Goal: Task Accomplishment & Management: Manage account settings

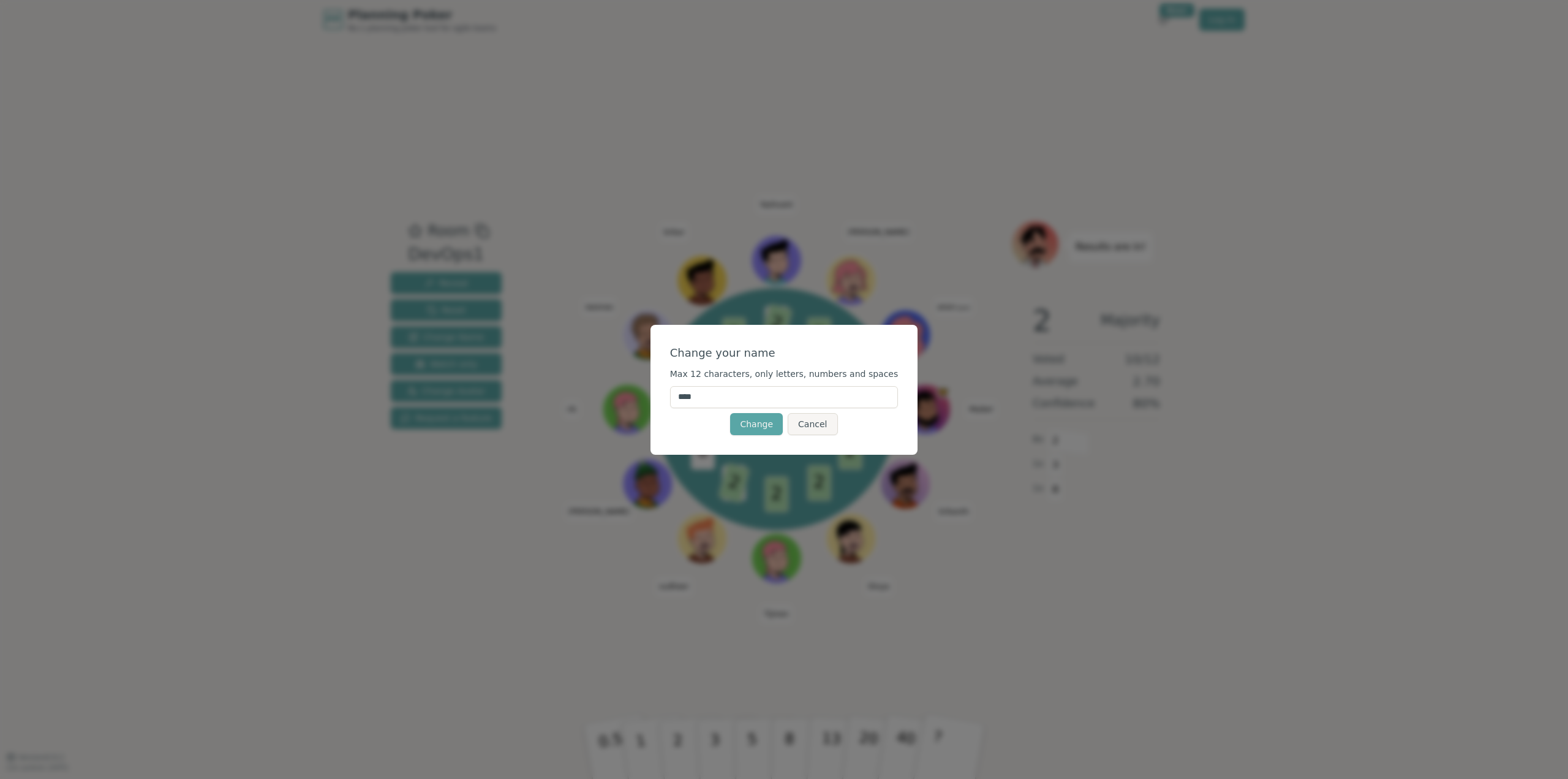
click at [728, 399] on input "****" at bounding box center [784, 397] width 229 height 22
click at [724, 399] on input "****" at bounding box center [784, 397] width 229 height 22
drag, startPoint x: 724, startPoint y: 399, endPoint x: 663, endPoint y: 400, distance: 61.0
click at [663, 400] on div "Change your name Max 12 characters, only letters, numbers and spaces **** Chang…" at bounding box center [784, 390] width 1568 height 779
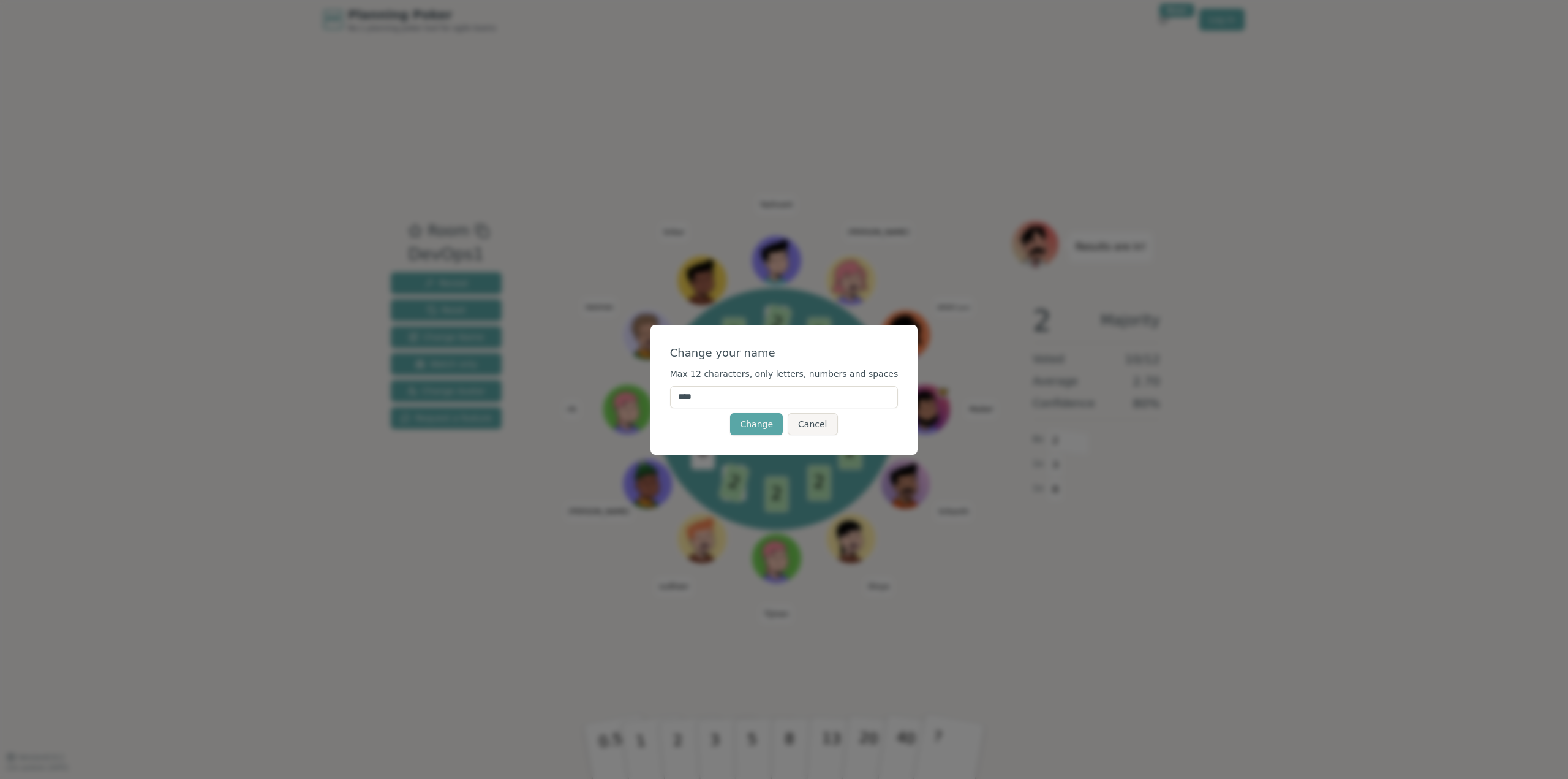
click at [761, 389] on input "****" at bounding box center [784, 397] width 229 height 22
type input "*"
type input "***"
click at [736, 429] on button "Change" at bounding box center [756, 424] width 52 height 22
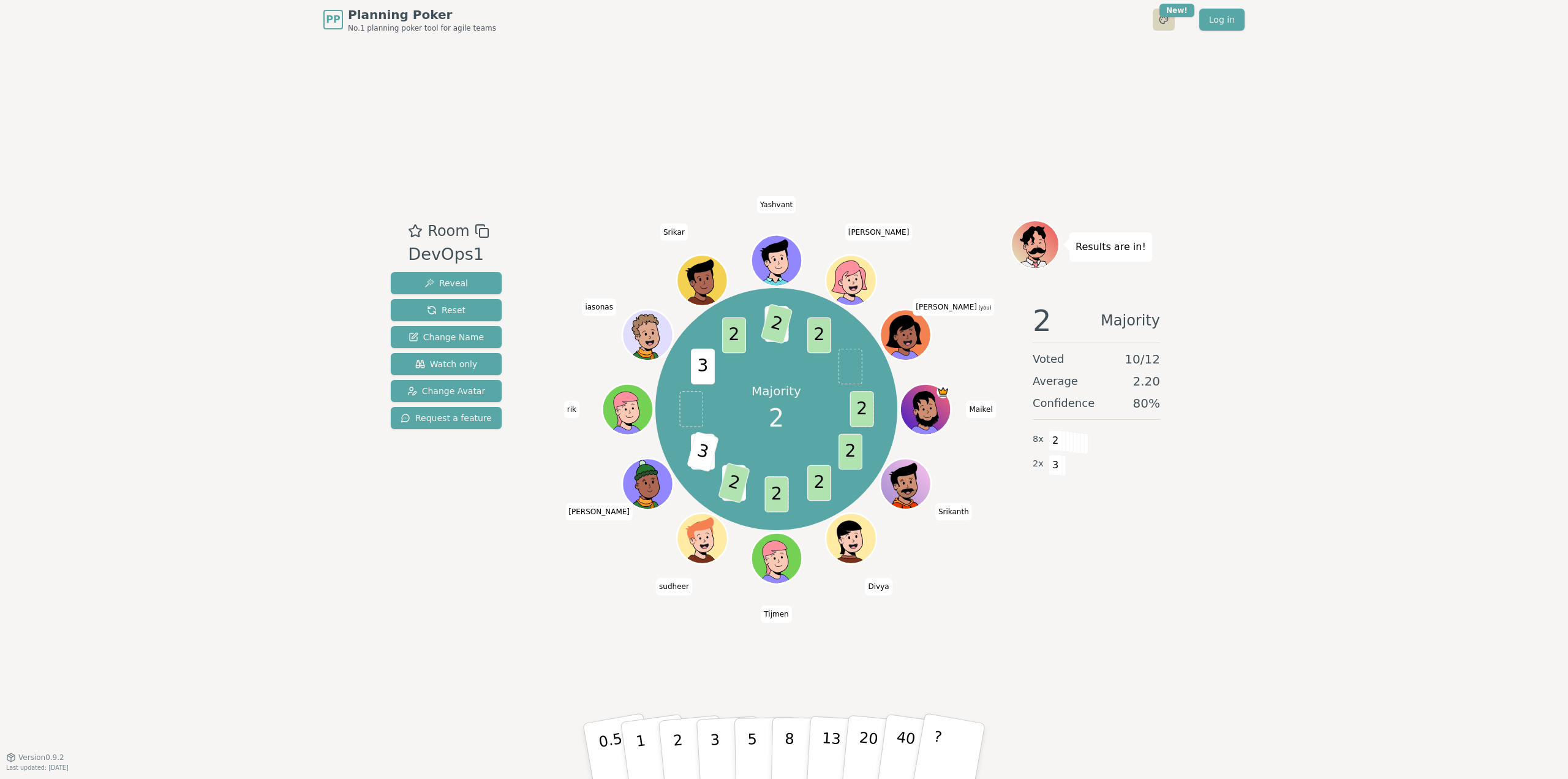
click at [1173, 20] on html "PP Planning Poker No.1 planning poker tool for agile teams Toggle theme New! Lo…" at bounding box center [784, 390] width 1568 height 779
click at [914, 332] on html "PP Planning Poker No.1 planning poker tool for agile teams Toggle theme New! Lo…" at bounding box center [784, 390] width 1568 height 779
click at [914, 332] on icon at bounding box center [906, 334] width 50 height 5
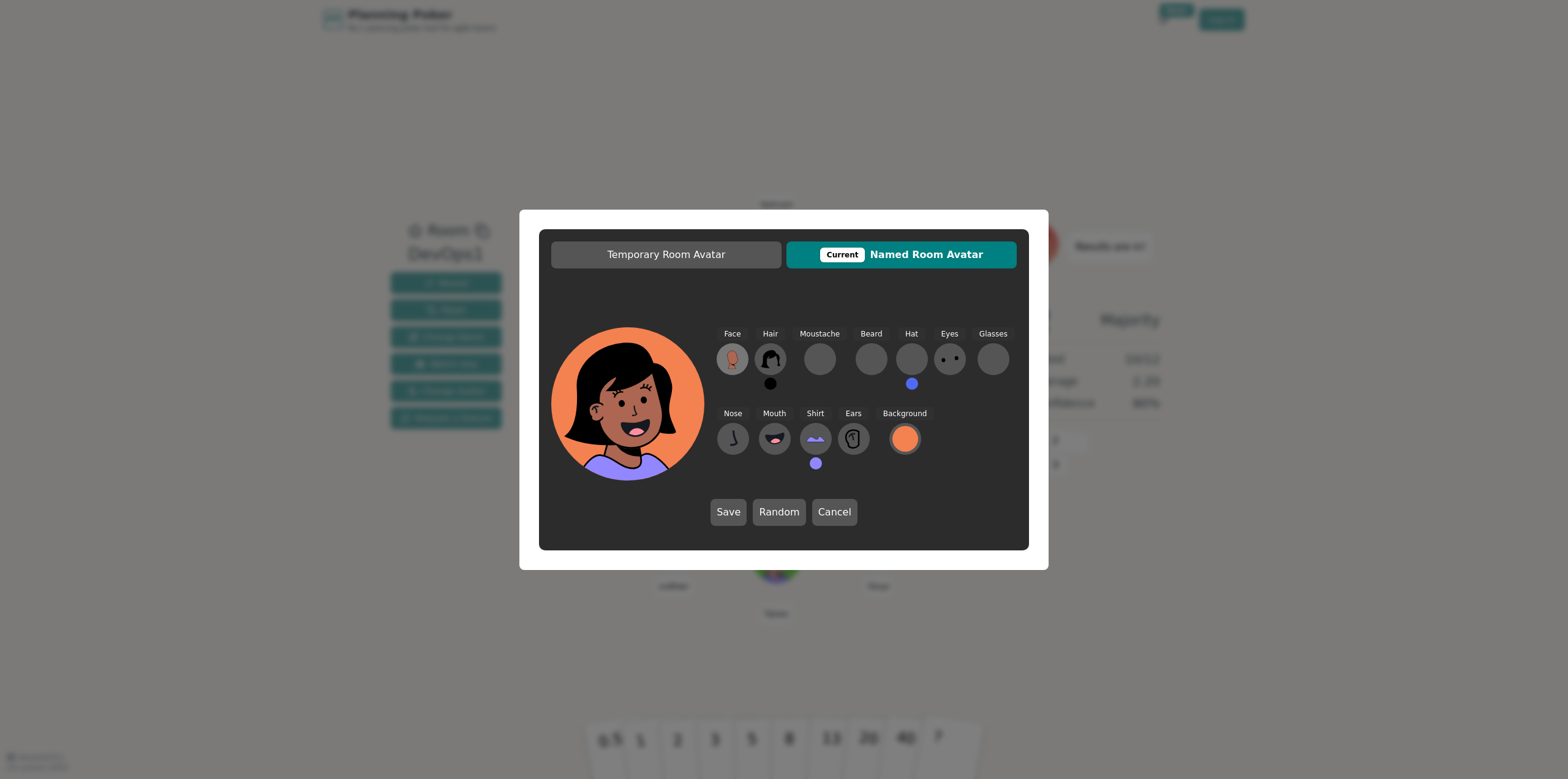
click at [736, 359] on icon at bounding box center [733, 357] width 11 height 14
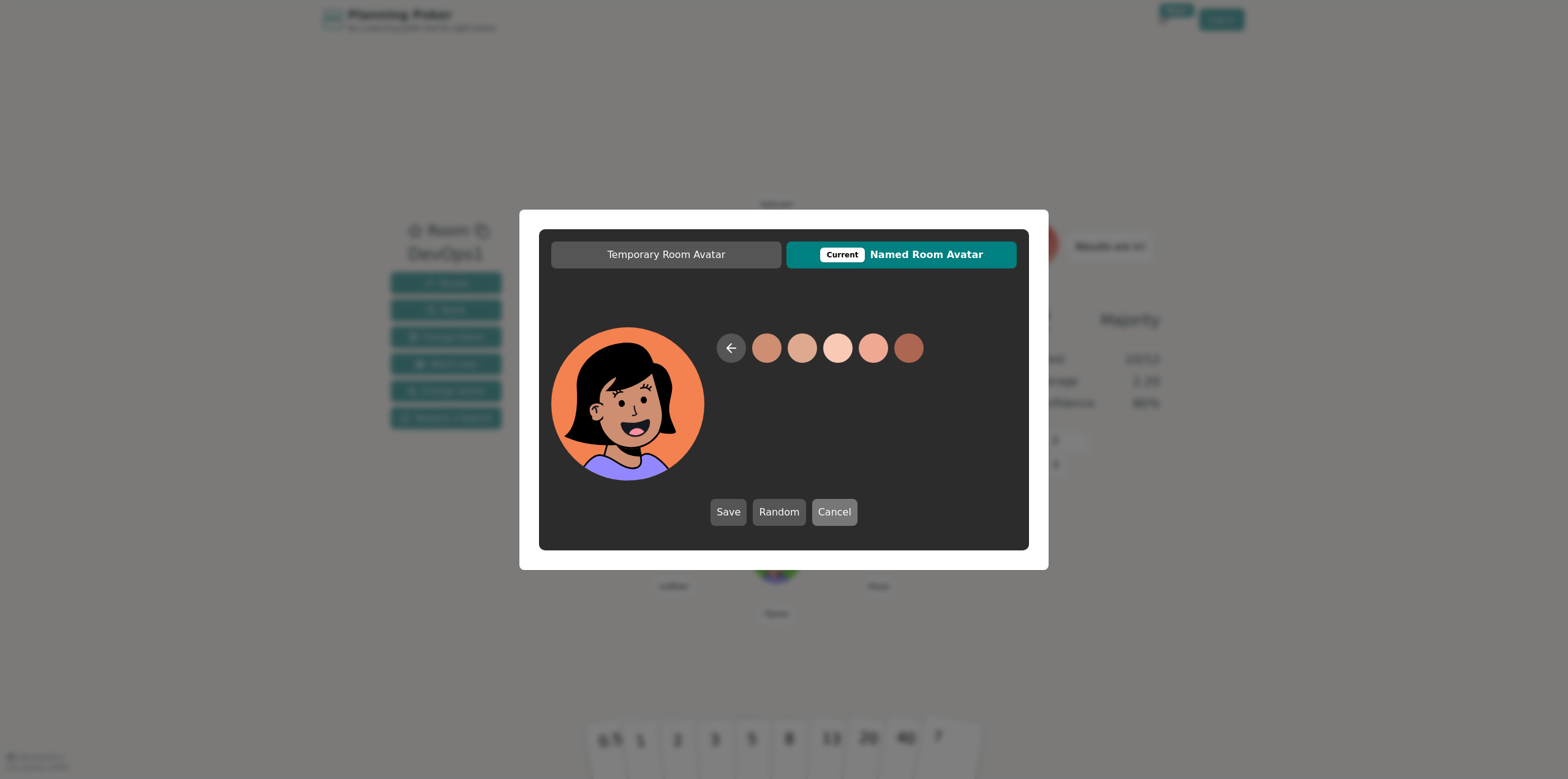
click at [826, 519] on button "Cancel" at bounding box center [835, 512] width 45 height 27
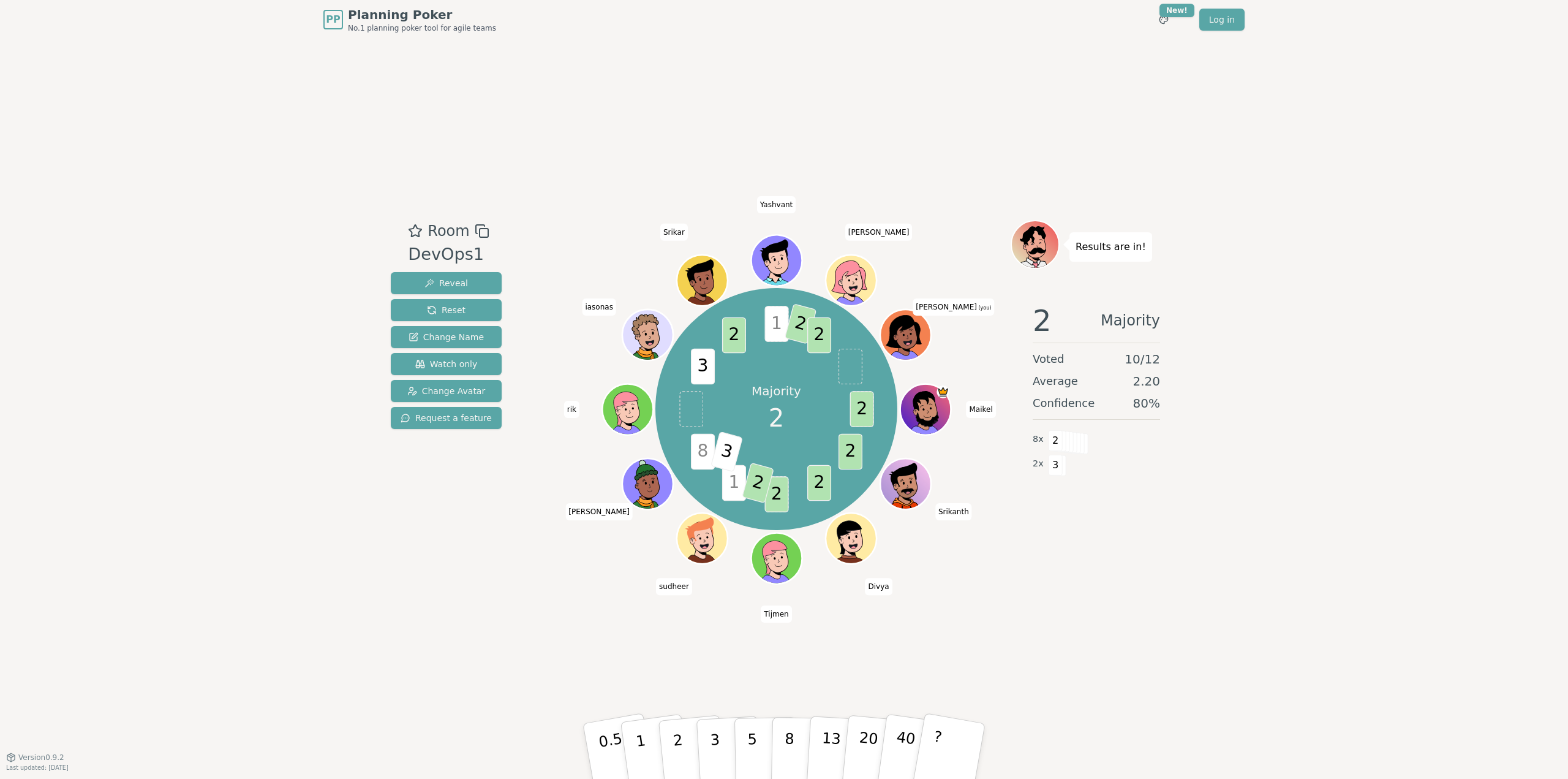
click at [902, 340] on icon at bounding box center [907, 342] width 24 height 8
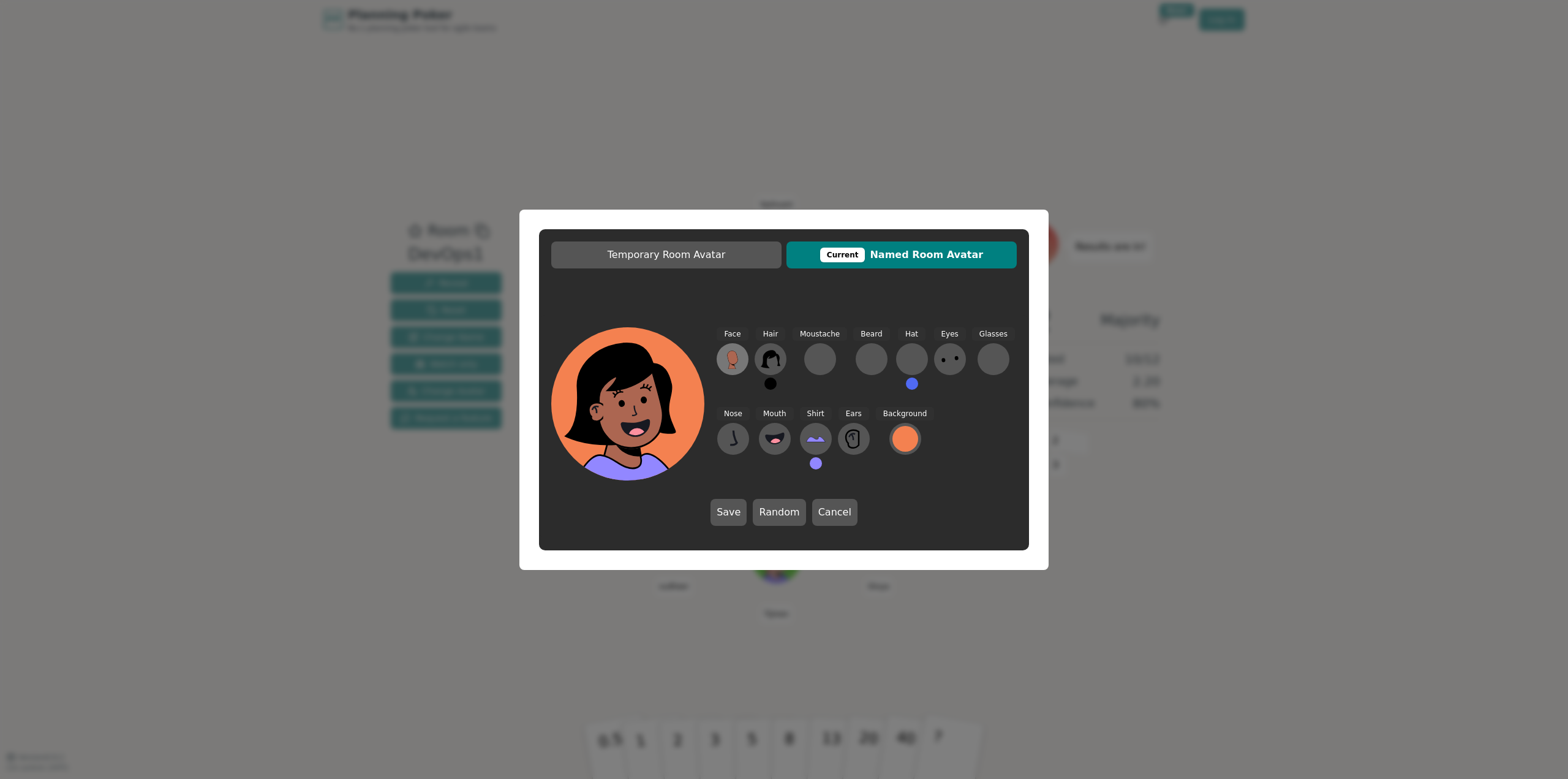
click at [747, 360] on div "Face" at bounding box center [732, 363] width 32 height 73
click at [733, 362] on icon at bounding box center [733, 357] width 11 height 14
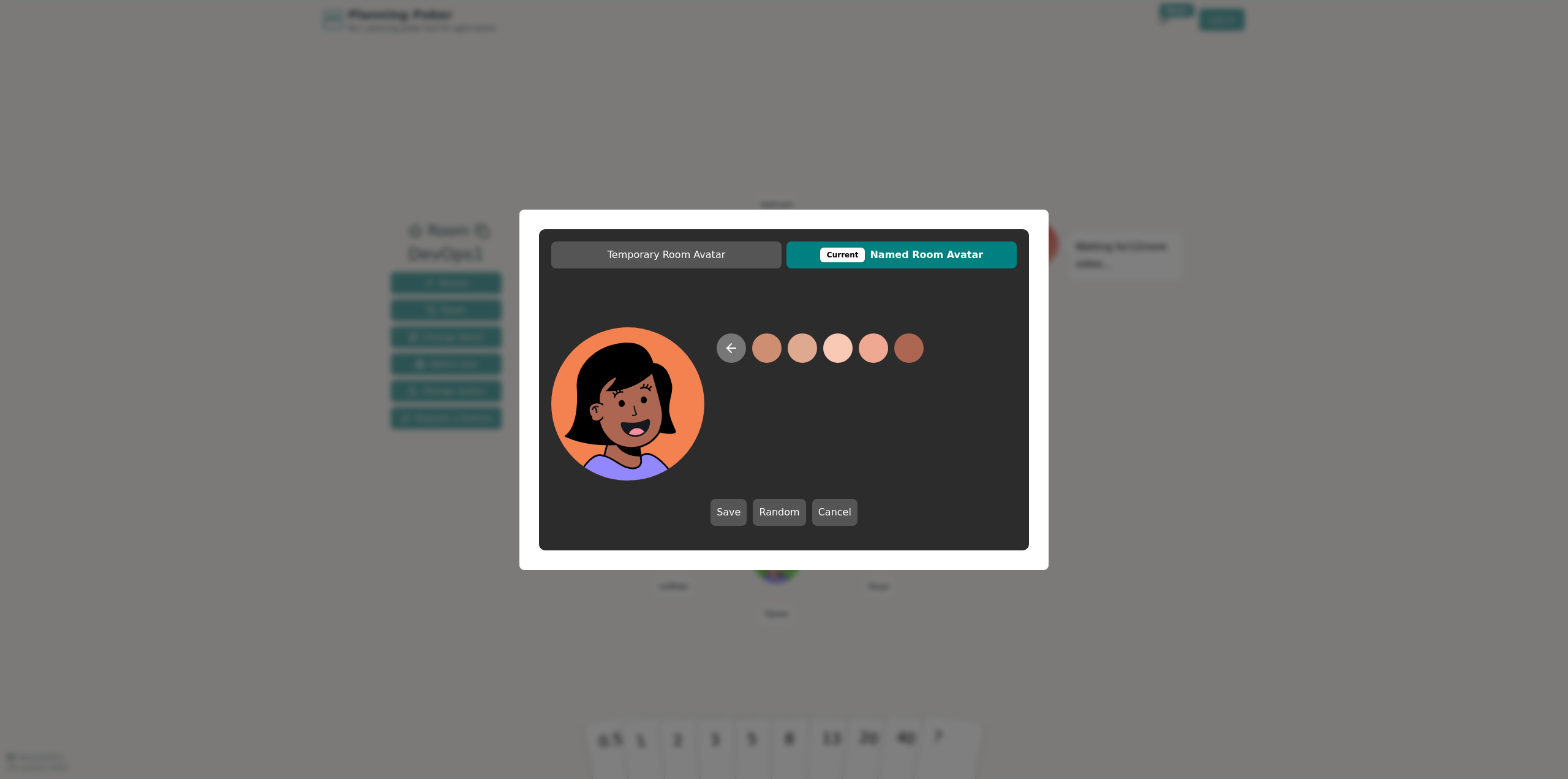
click at [733, 352] on icon at bounding box center [731, 348] width 14 height 14
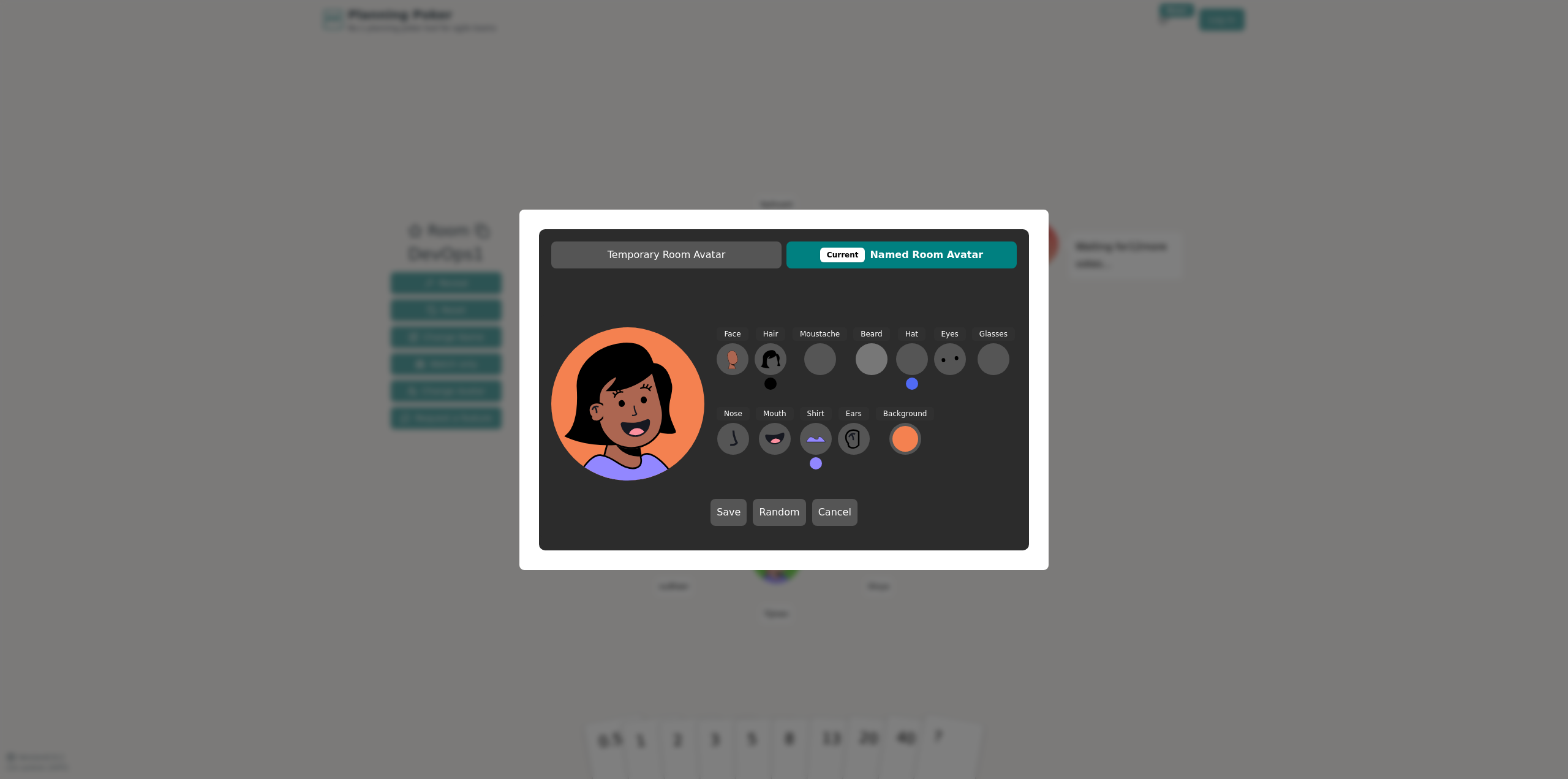
click at [866, 367] on div at bounding box center [872, 359] width 20 height 20
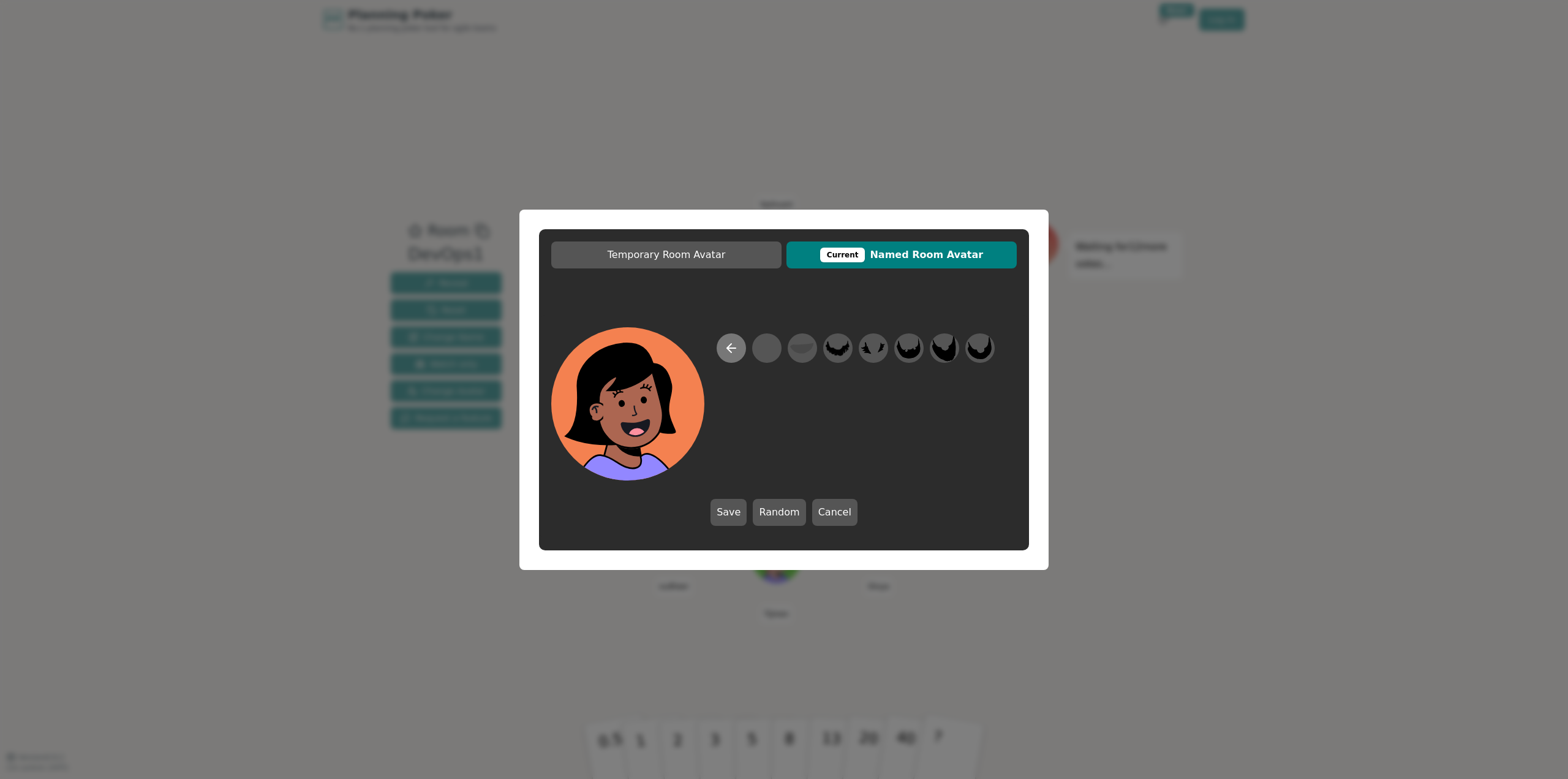
click at [736, 347] on icon at bounding box center [731, 348] width 14 height 14
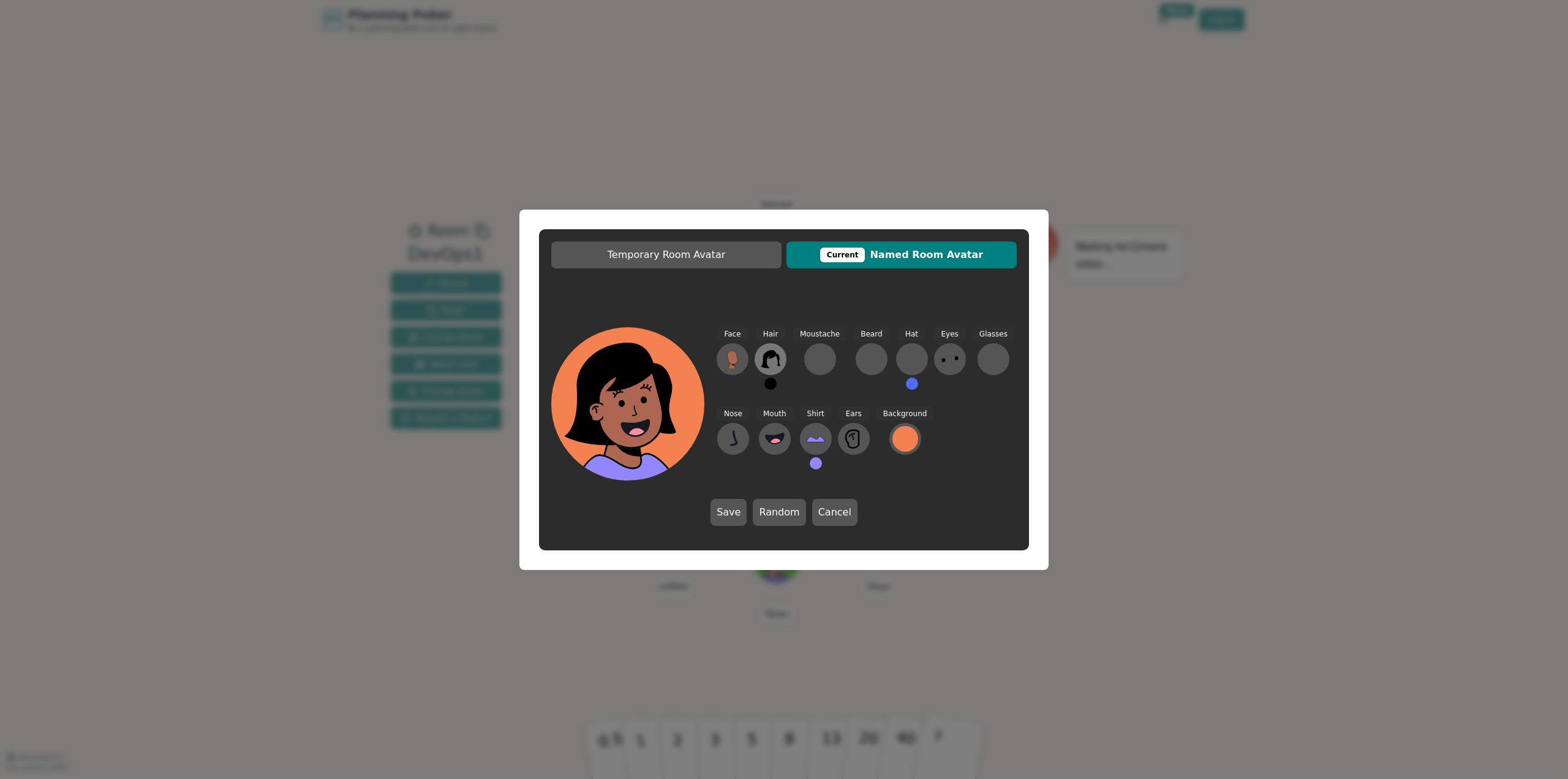
click at [773, 362] on icon at bounding box center [770, 359] width 20 height 20
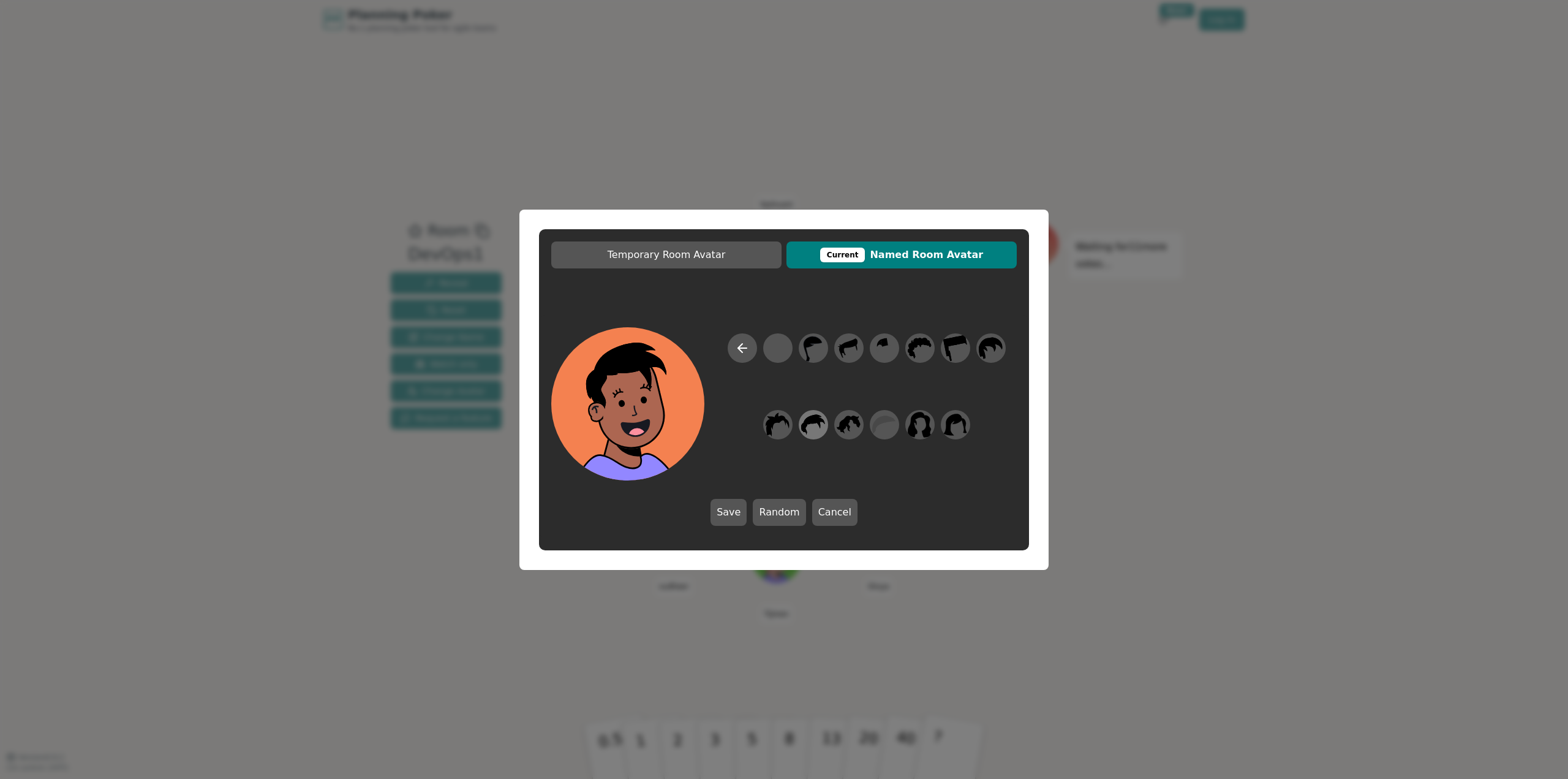
click at [816, 424] on icon at bounding box center [813, 424] width 23 height 28
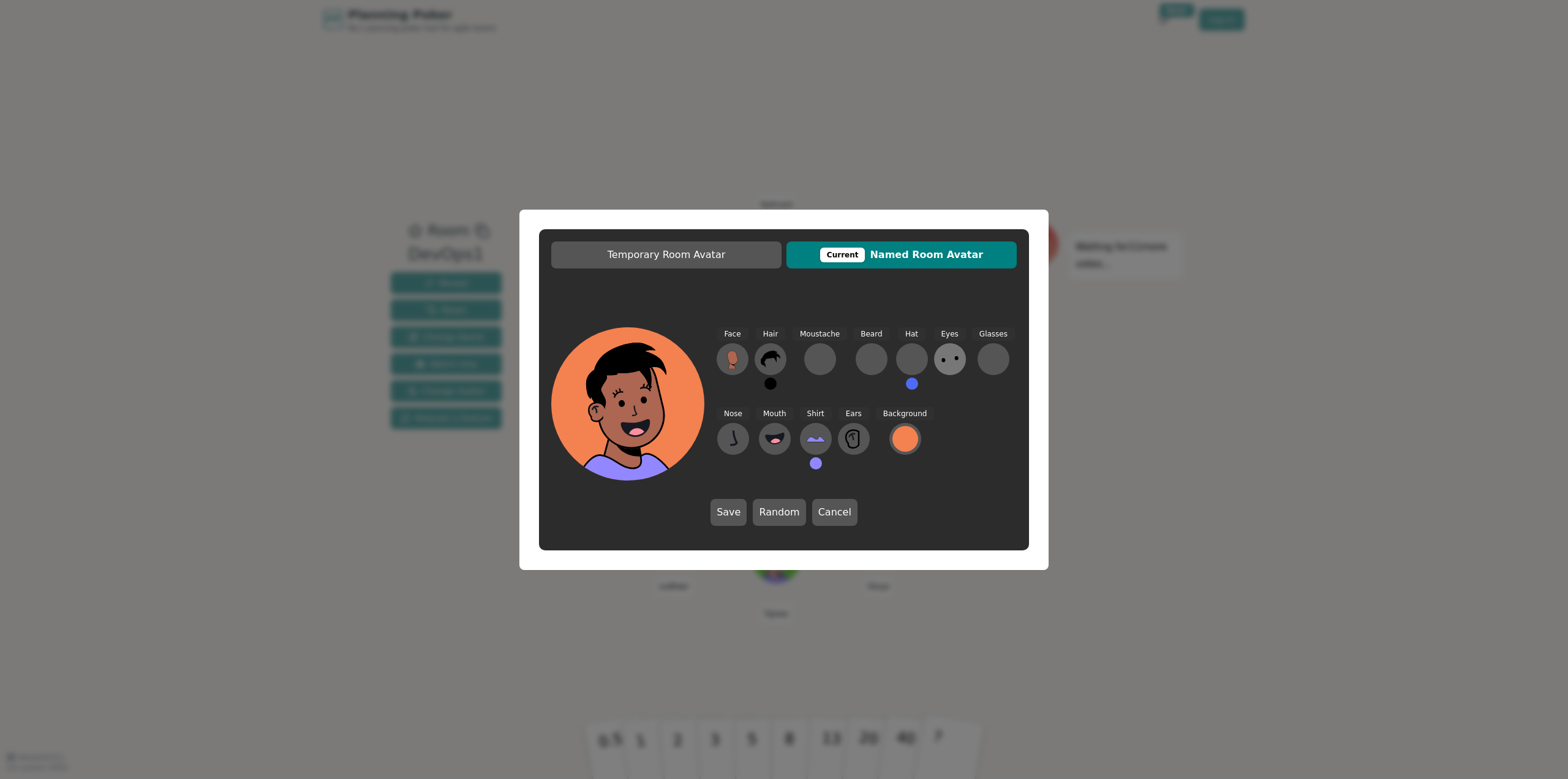
click at [940, 368] on icon at bounding box center [950, 359] width 20 height 20
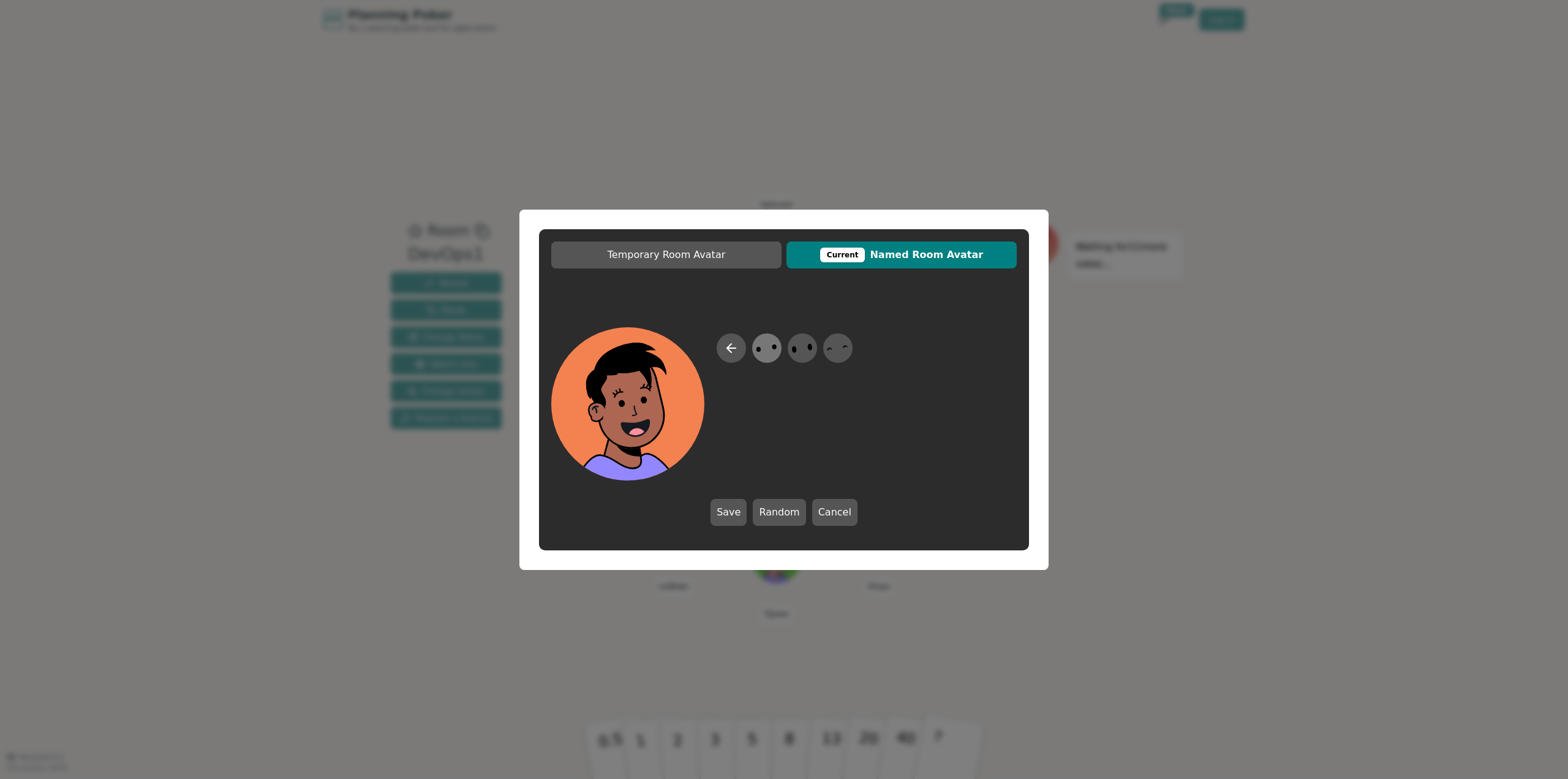
click at [774, 347] on ellipse at bounding box center [774, 346] width 5 height 5
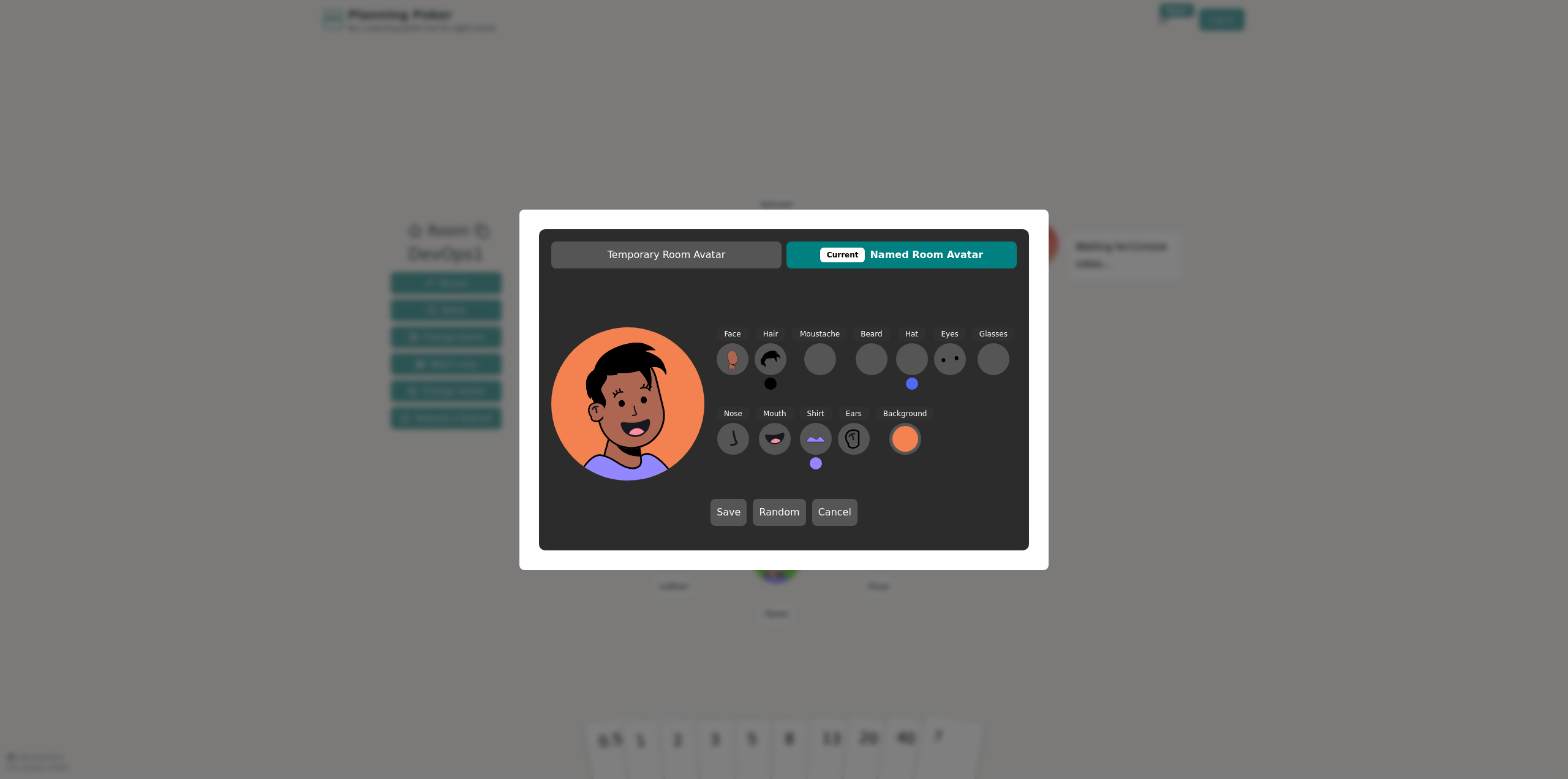
click at [947, 355] on icon at bounding box center [950, 359] width 20 height 20
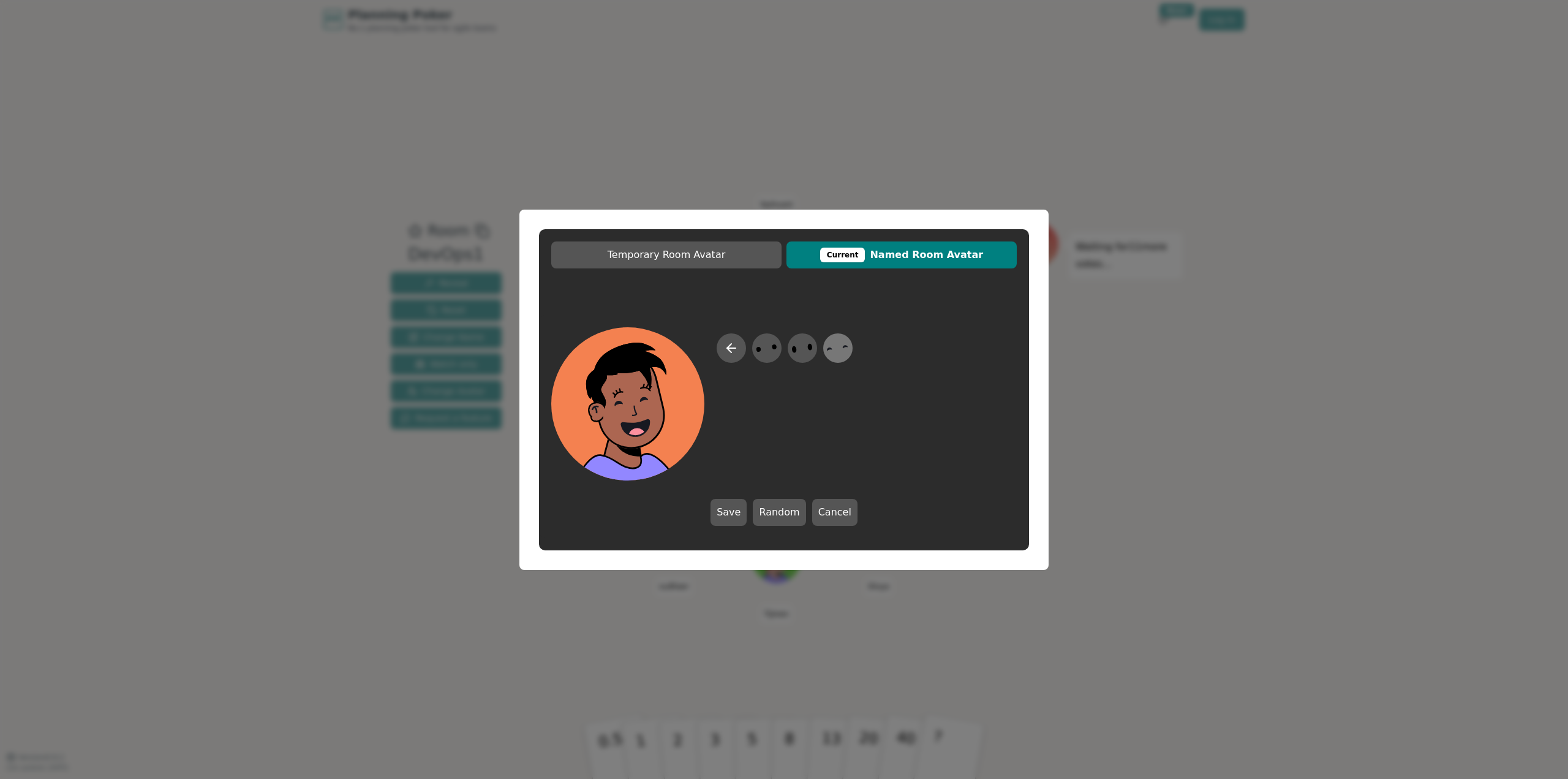
click at [845, 352] on icon at bounding box center [837, 348] width 23 height 28
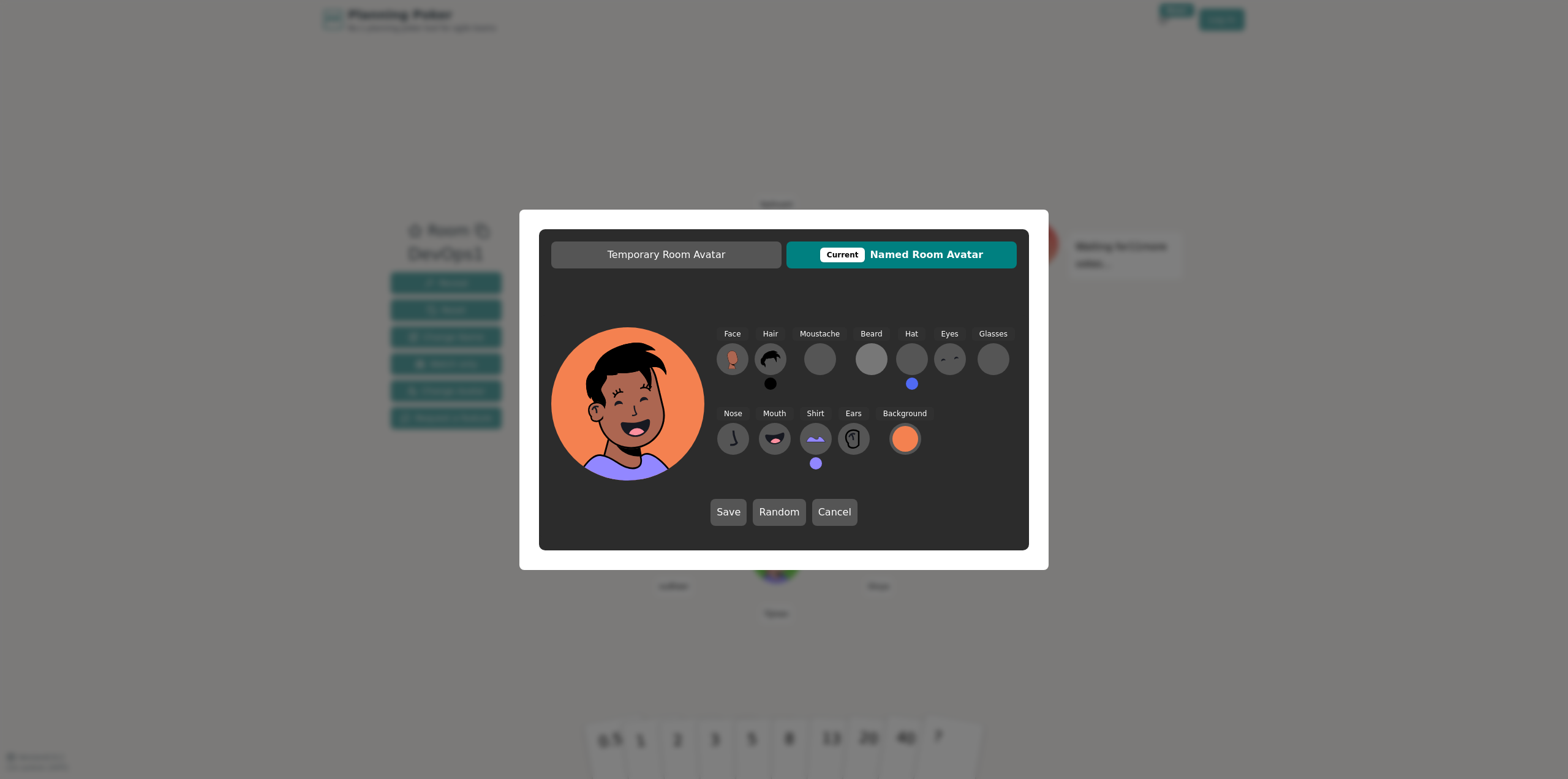
click at [864, 360] on div at bounding box center [872, 359] width 20 height 20
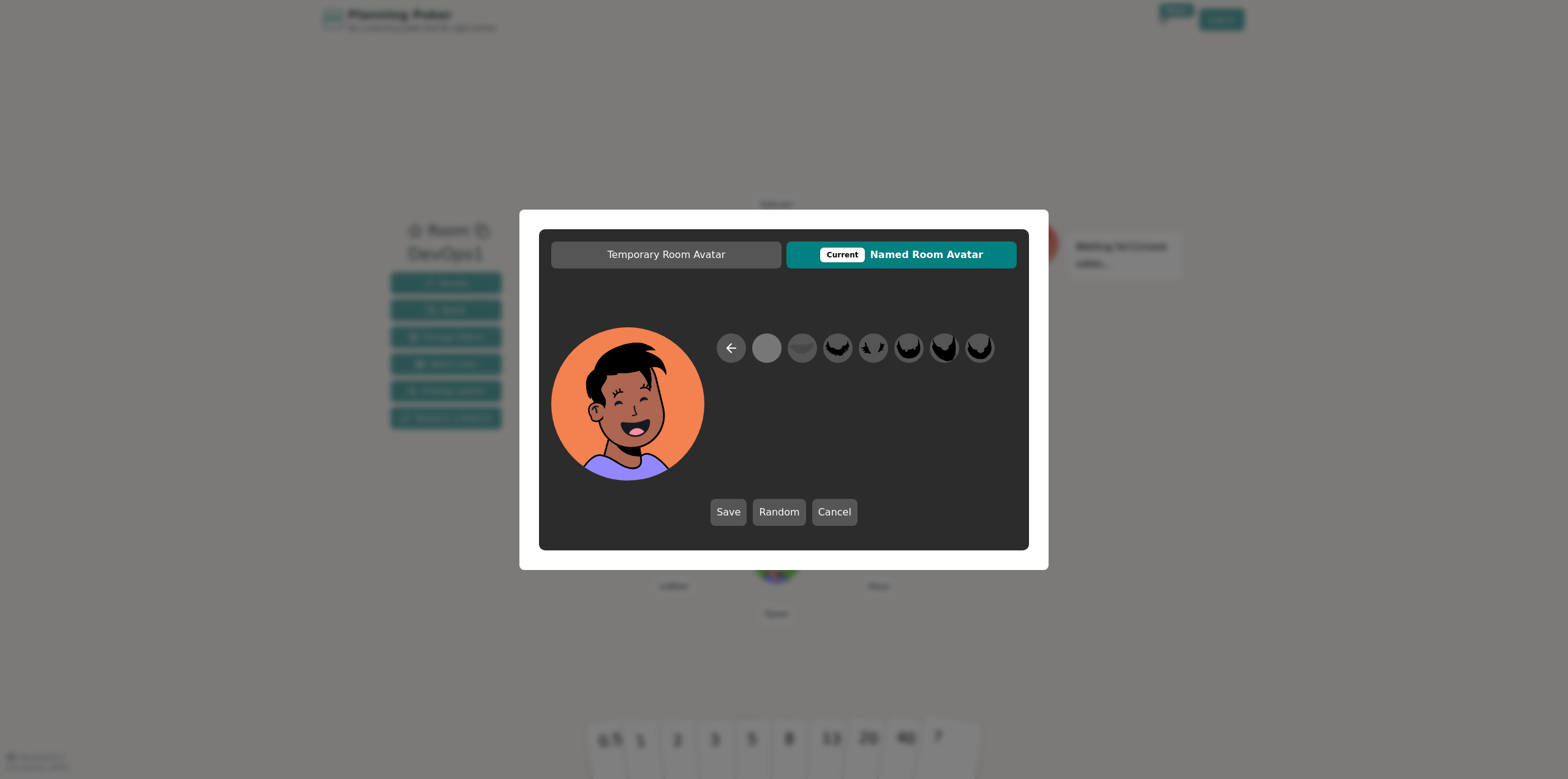
click at [775, 352] on div at bounding box center [766, 348] width 23 height 28
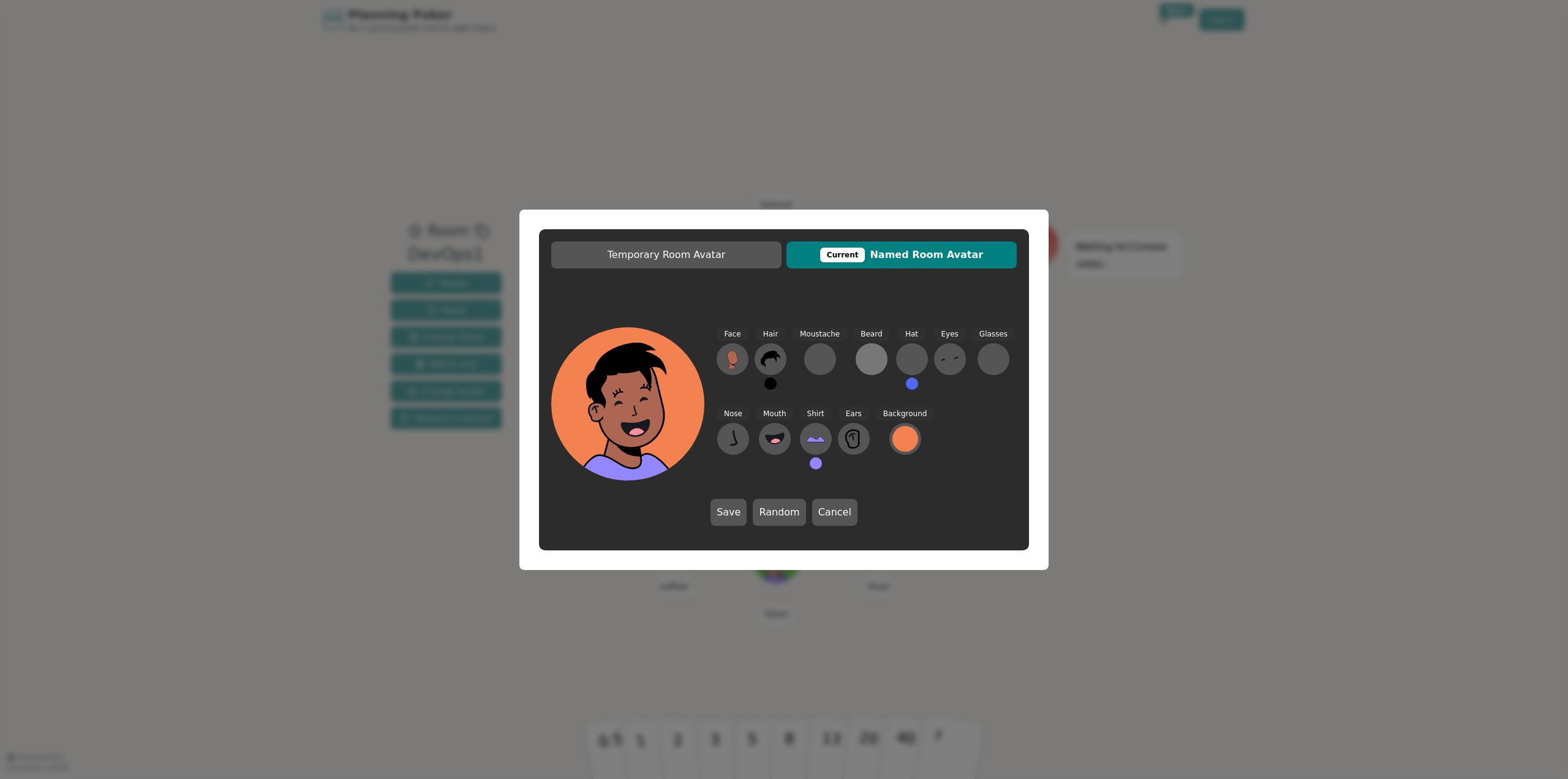
click at [865, 361] on div at bounding box center [872, 359] width 20 height 20
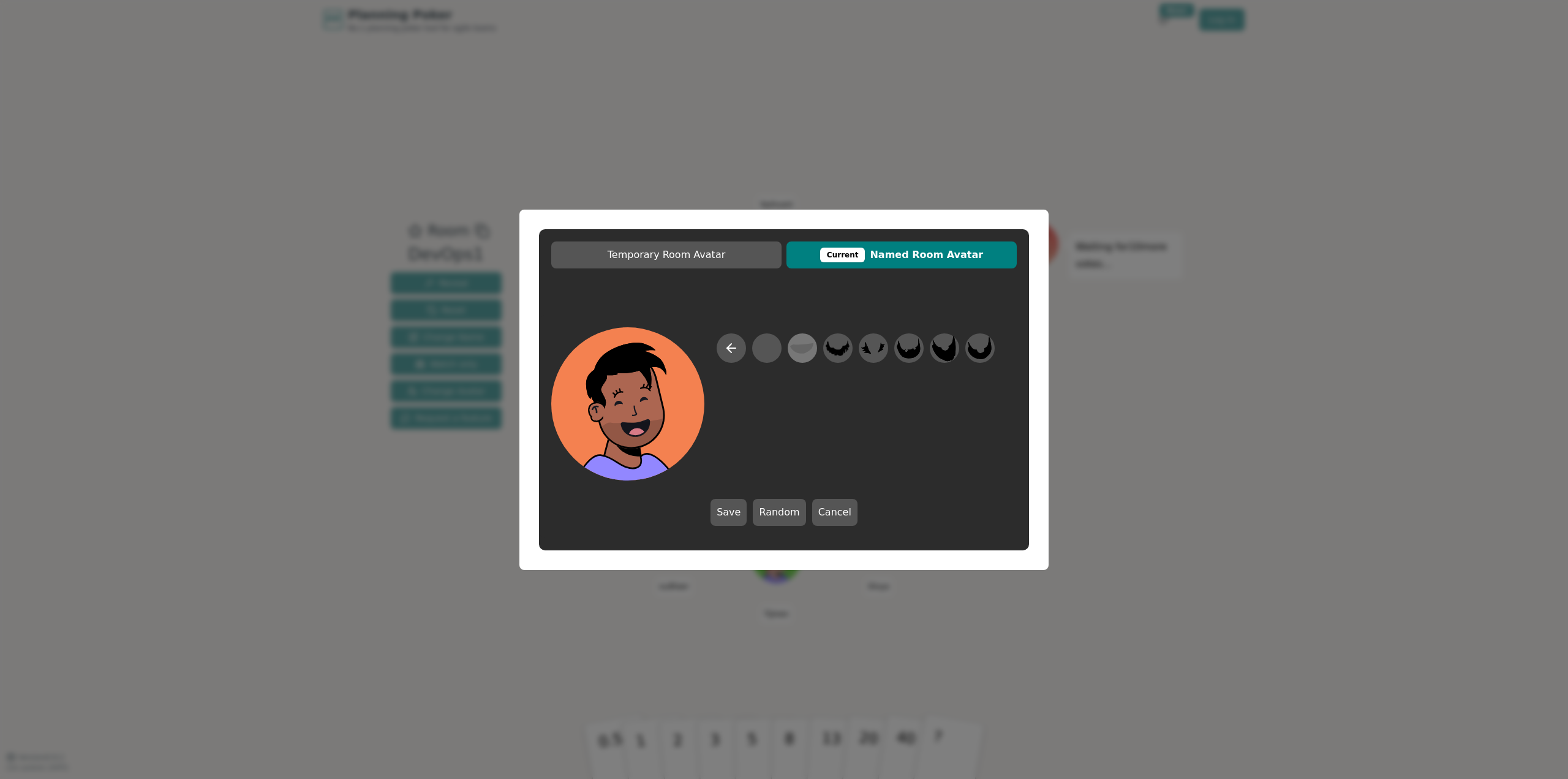
click at [789, 352] on div at bounding box center [802, 347] width 34 height 39
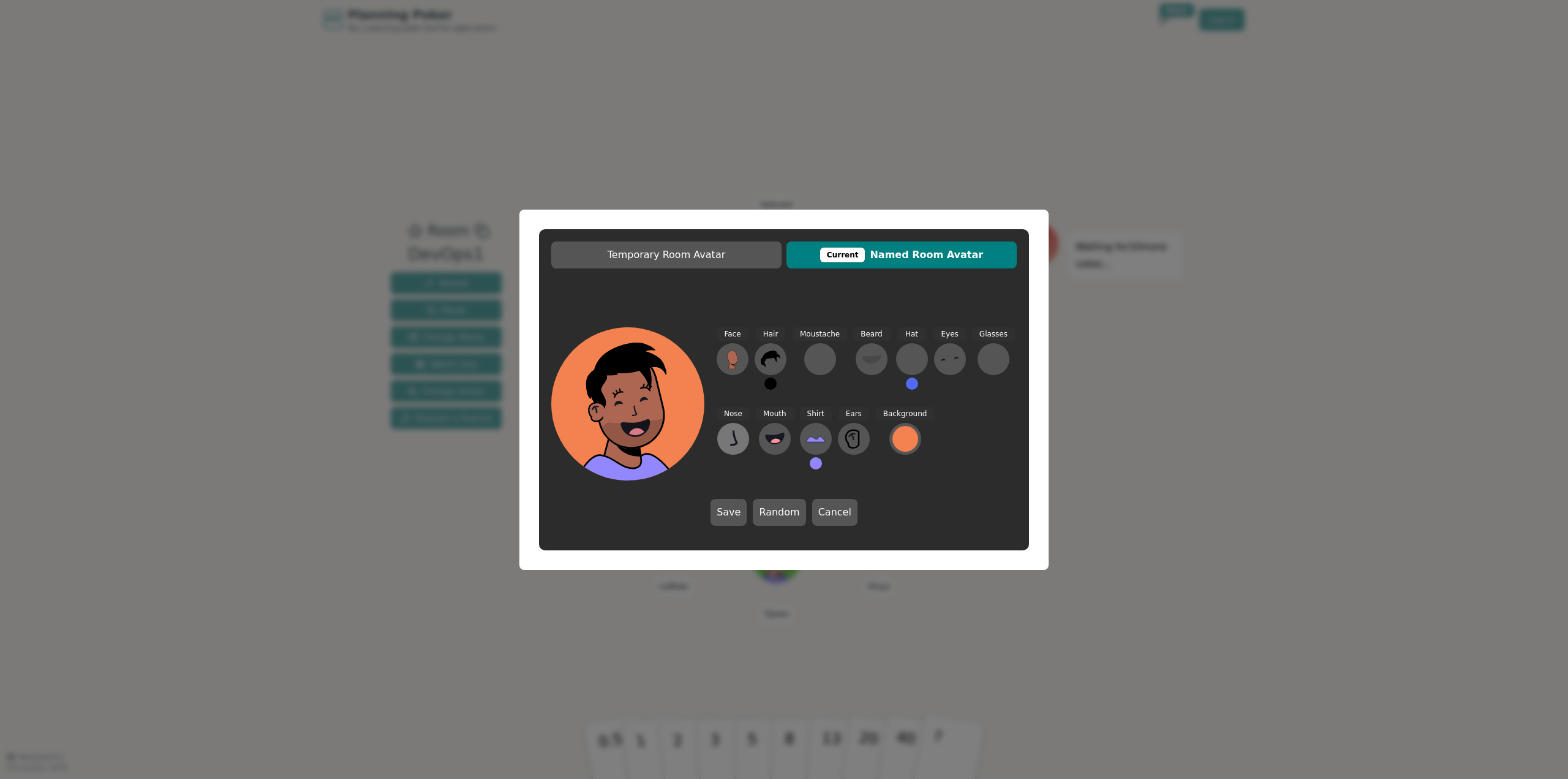
click at [739, 431] on icon at bounding box center [733, 439] width 20 height 20
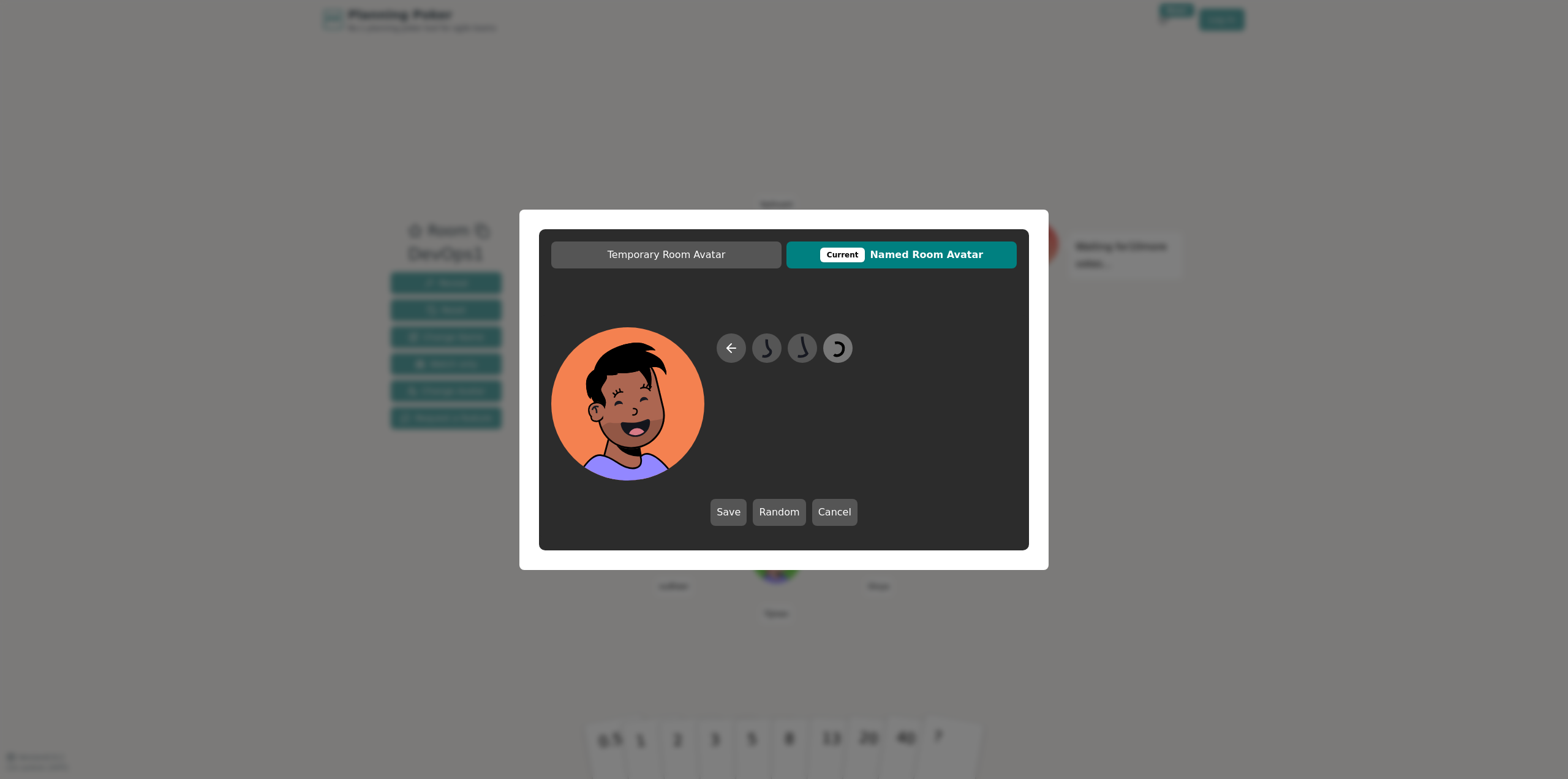
click at [846, 355] on icon at bounding box center [837, 348] width 23 height 28
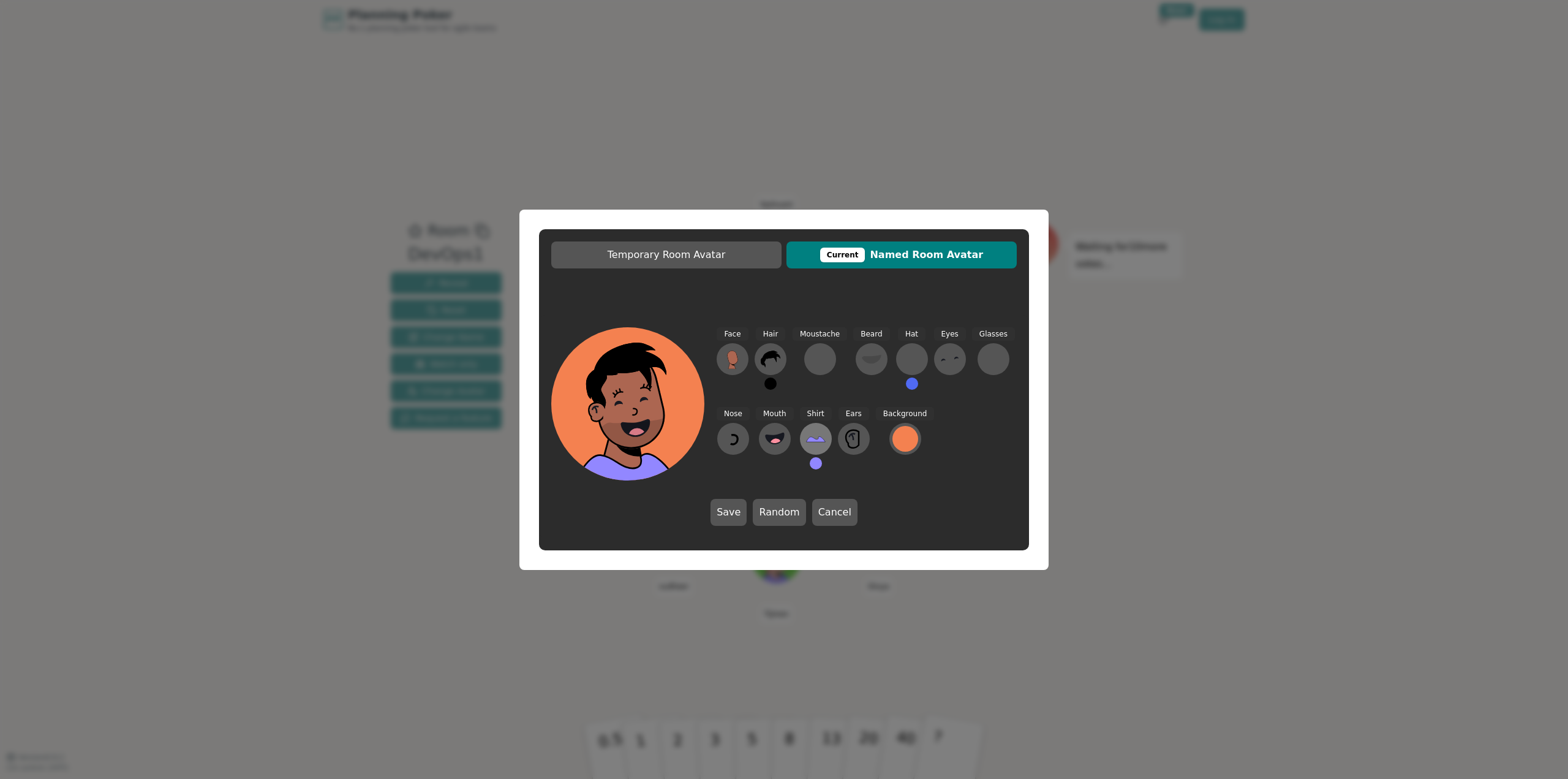
click at [819, 439] on icon at bounding box center [815, 439] width 19 height 5
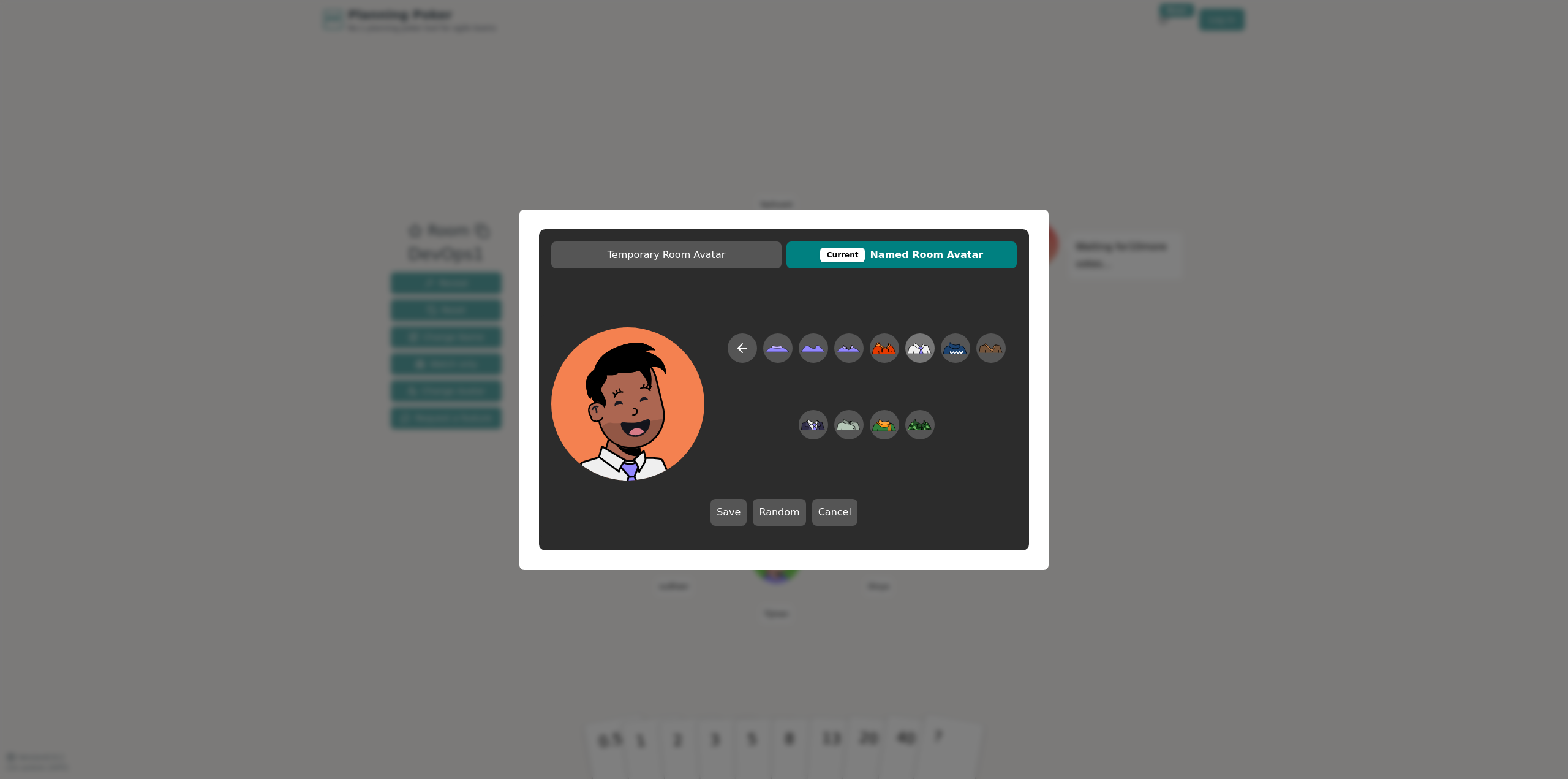
click at [912, 349] on icon at bounding box center [915, 349] width 13 height 8
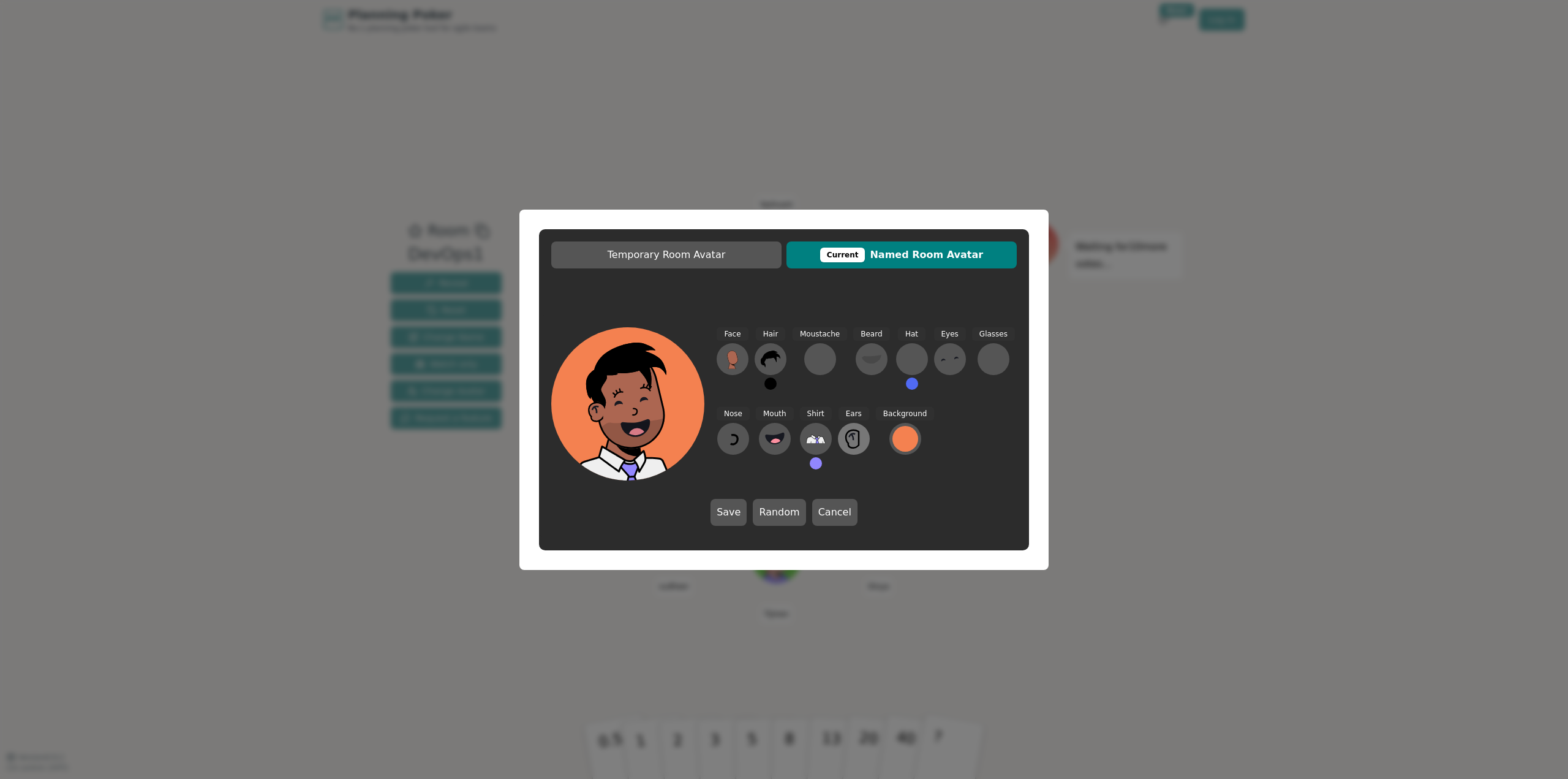
click at [845, 439] on icon at bounding box center [854, 439] width 20 height 20
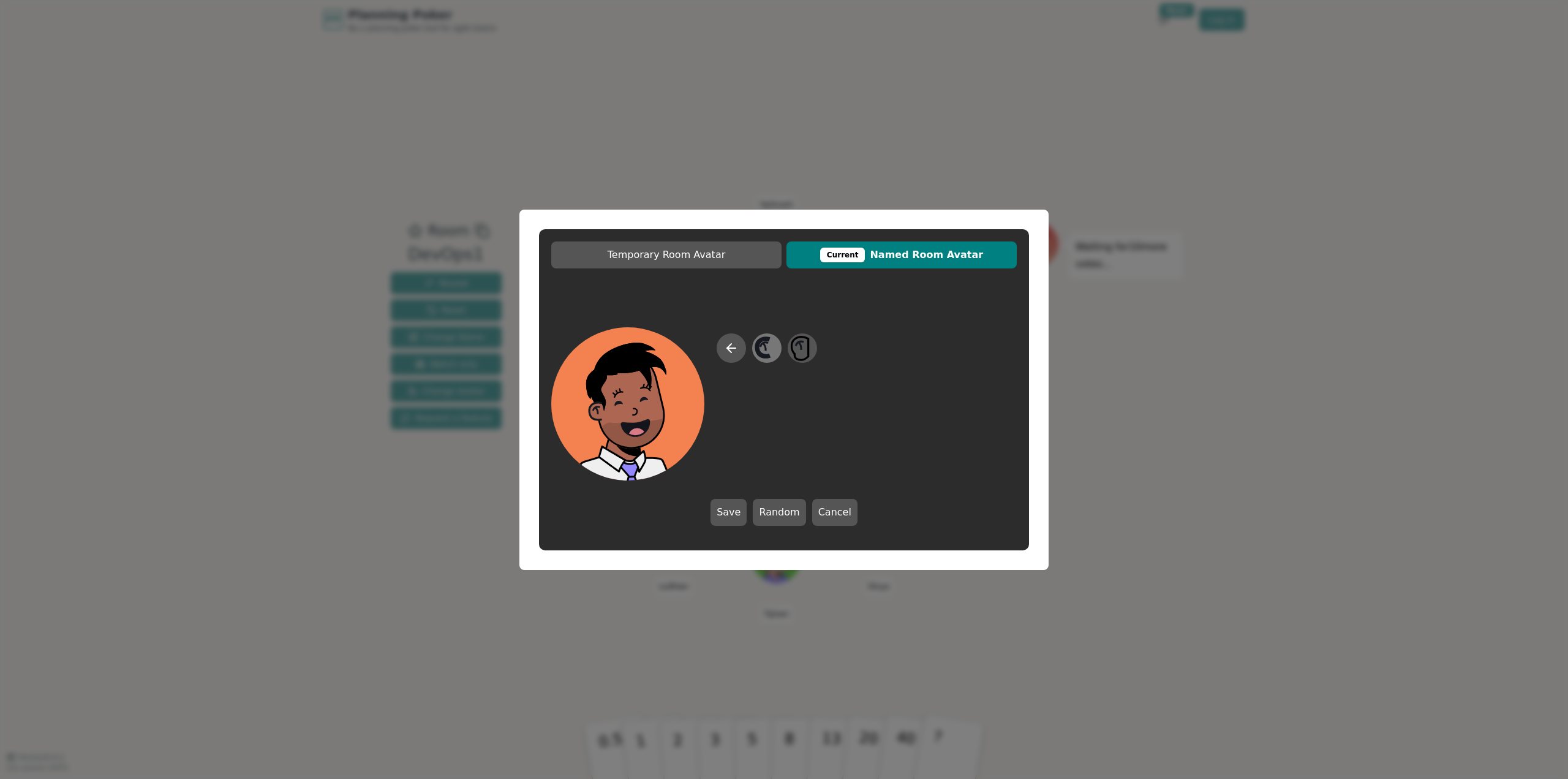
click at [774, 353] on icon at bounding box center [766, 348] width 23 height 28
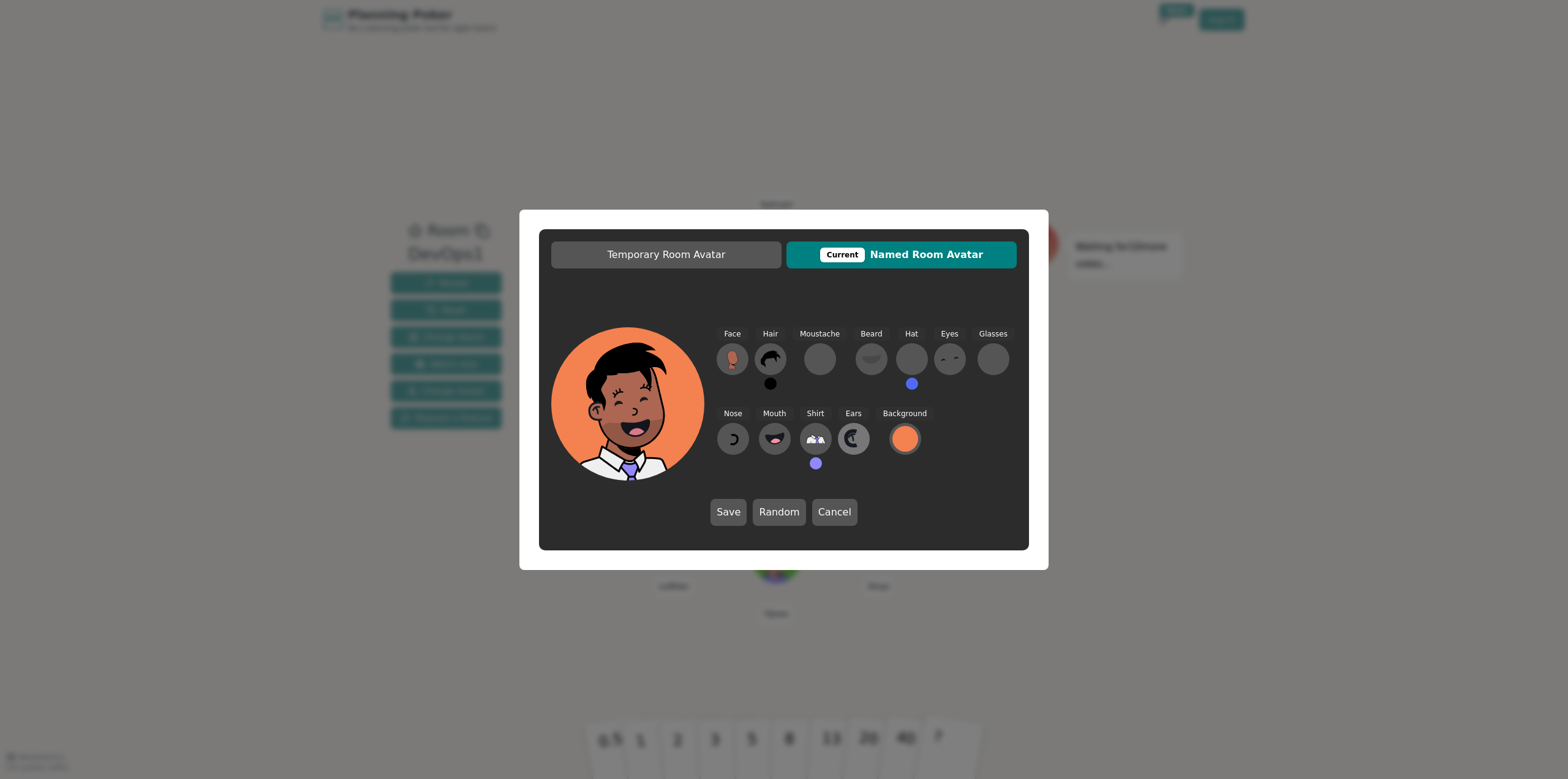
click at [845, 443] on icon at bounding box center [851, 438] width 11 height 14
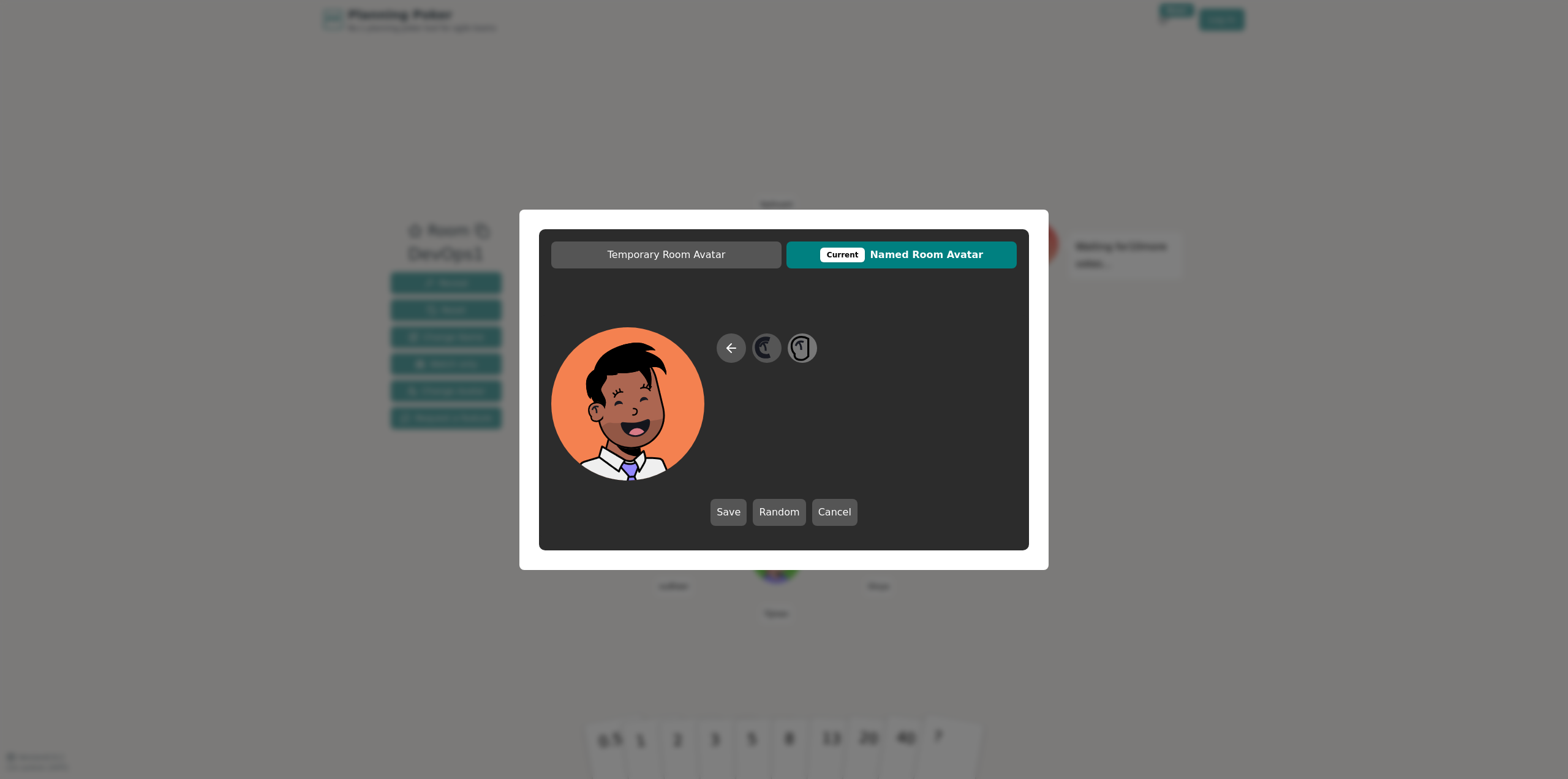
click at [807, 355] on icon at bounding box center [802, 348] width 23 height 28
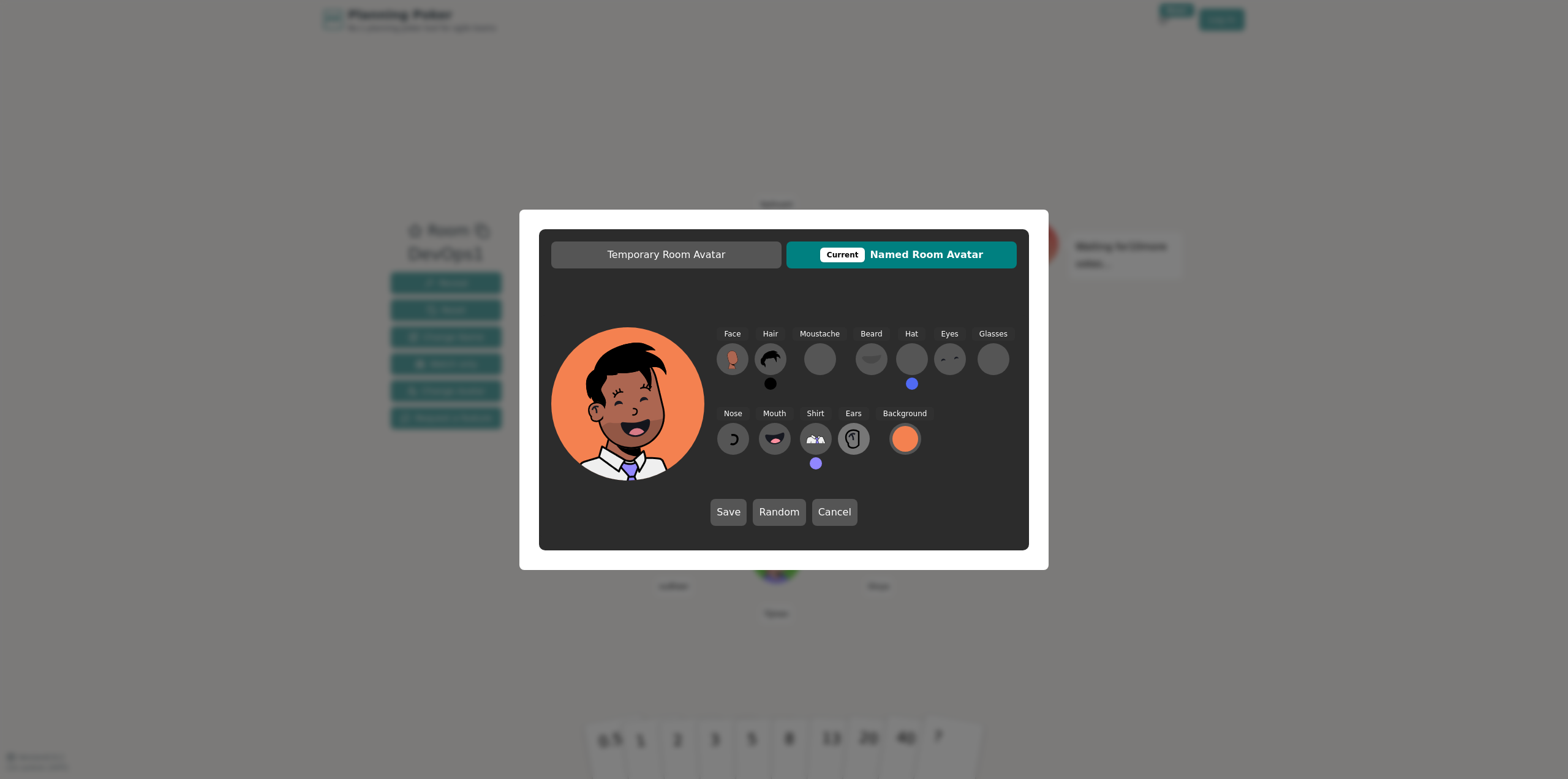
click at [847, 450] on button at bounding box center [854, 438] width 32 height 32
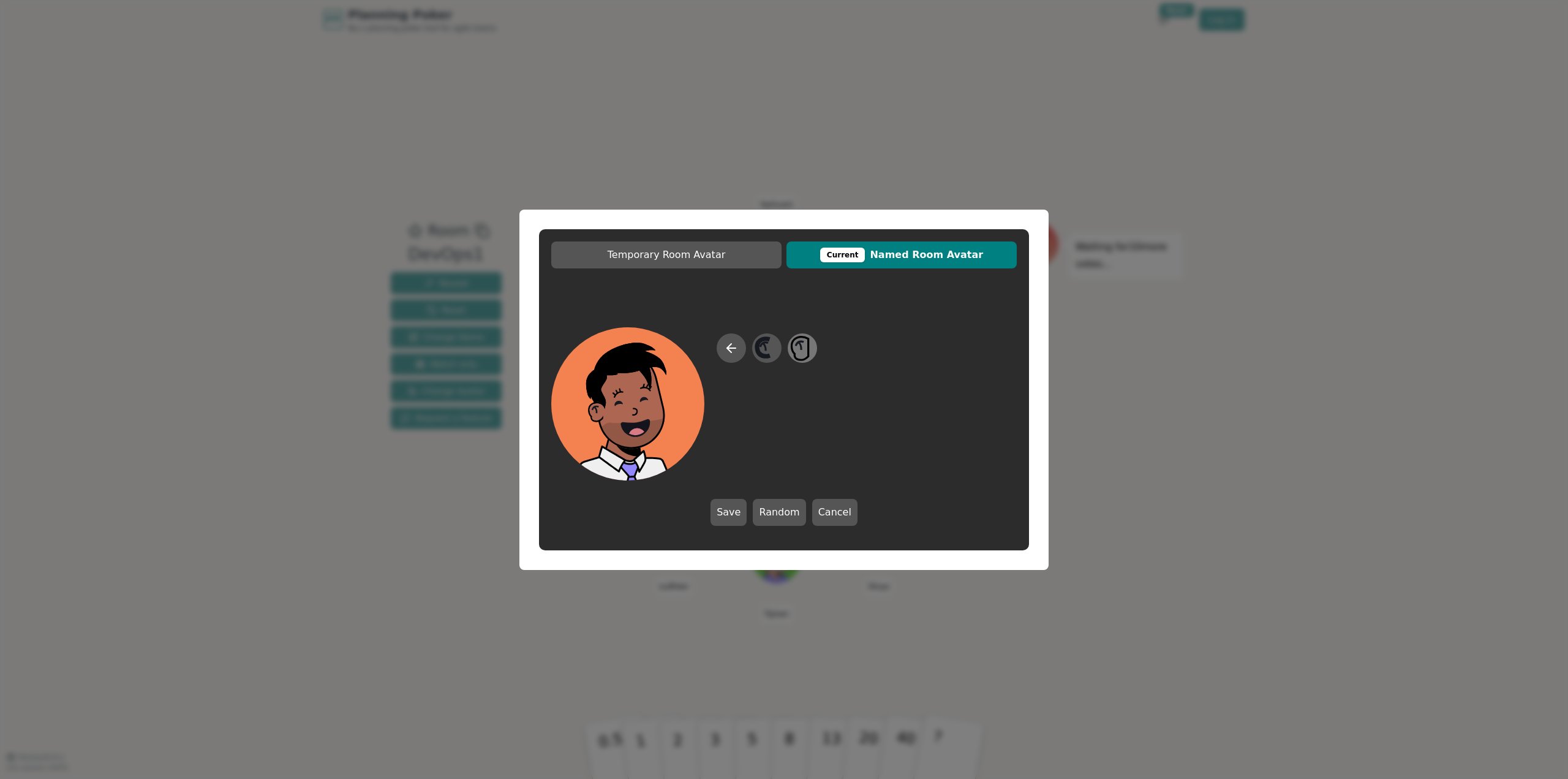
click at [807, 352] on icon at bounding box center [802, 348] width 23 height 28
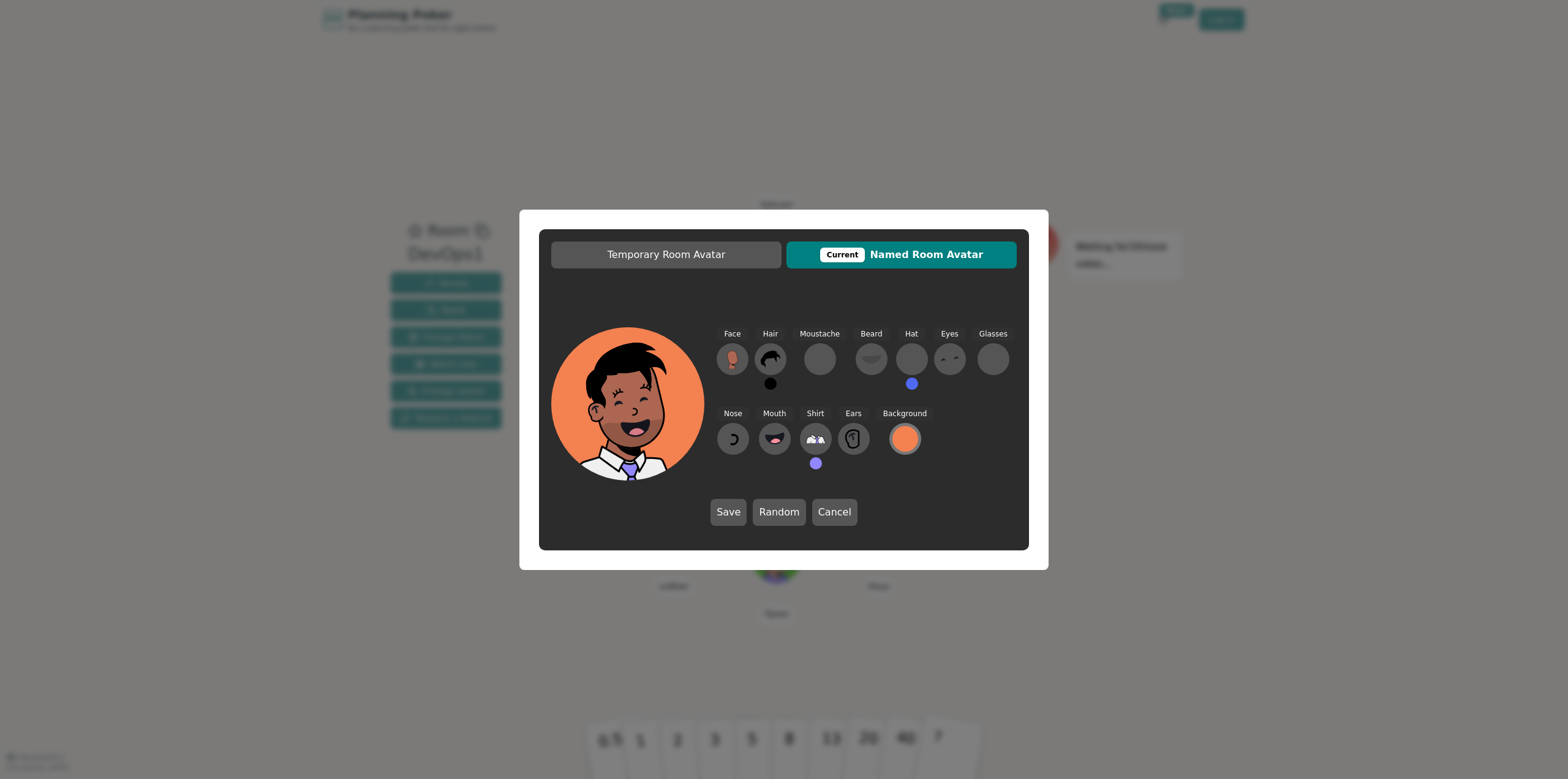
click at [901, 441] on div at bounding box center [905, 438] width 25 height 25
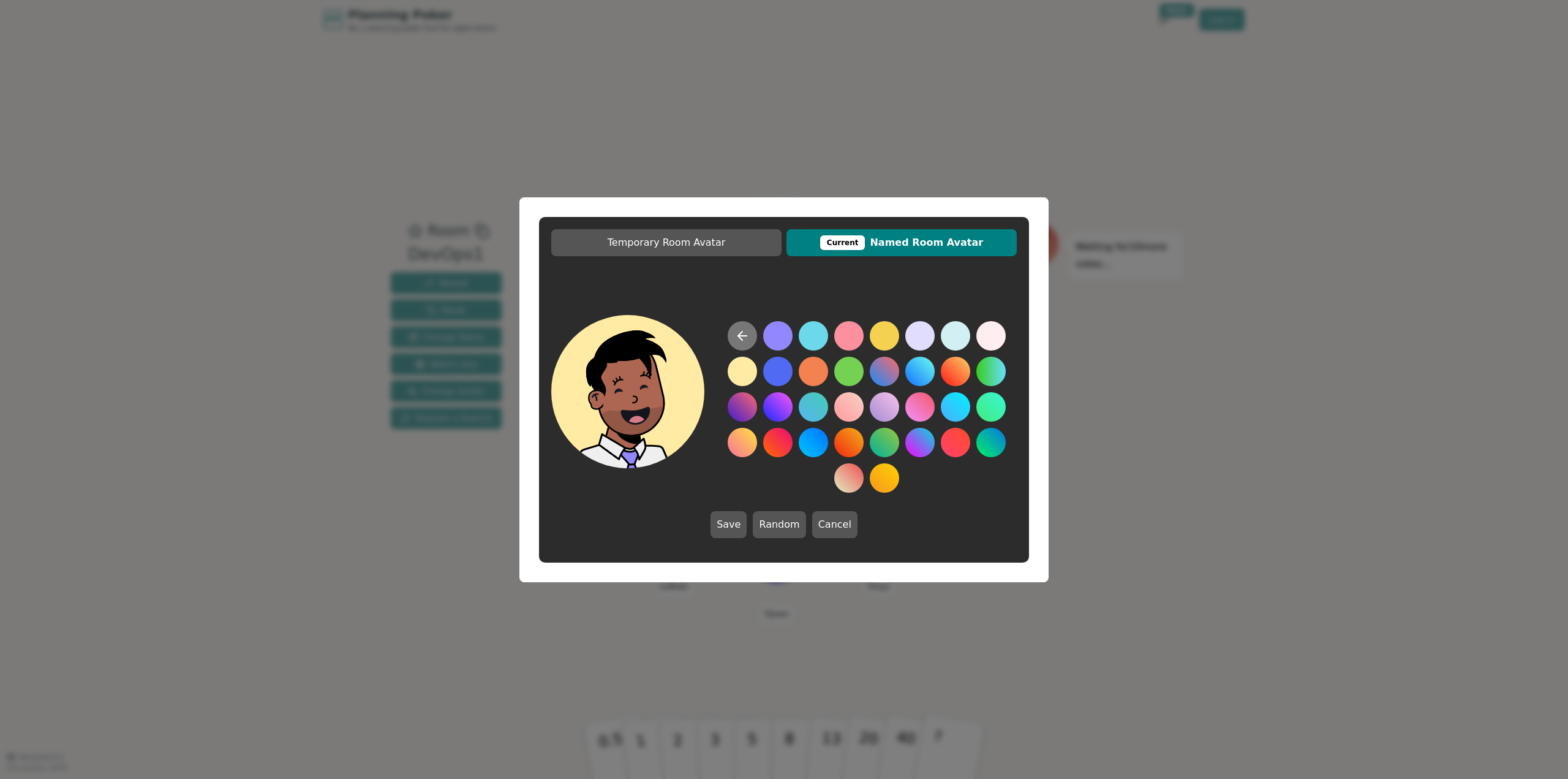
click at [742, 333] on icon at bounding box center [742, 335] width 14 height 14
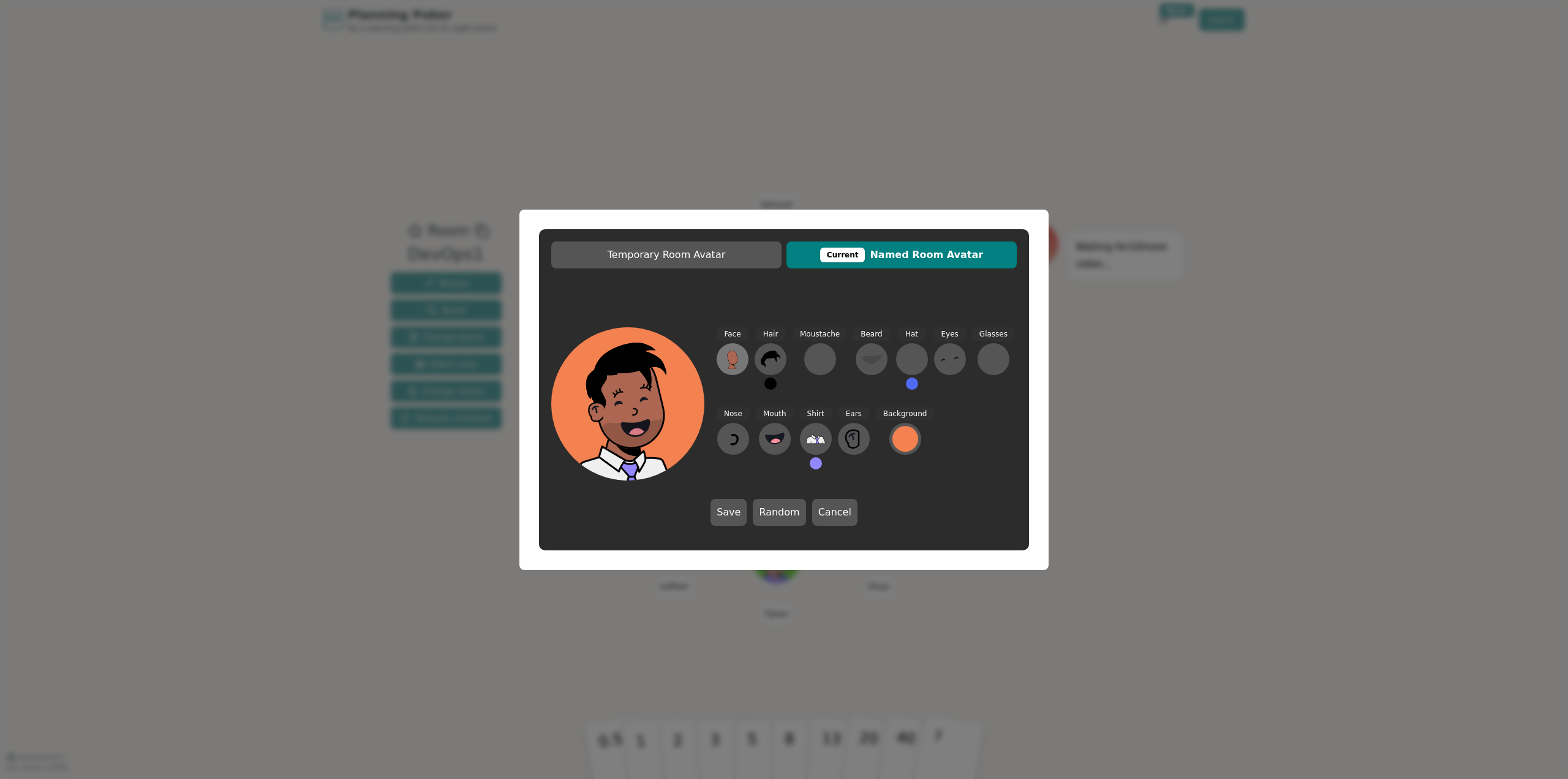
click at [729, 356] on icon at bounding box center [733, 357] width 11 height 14
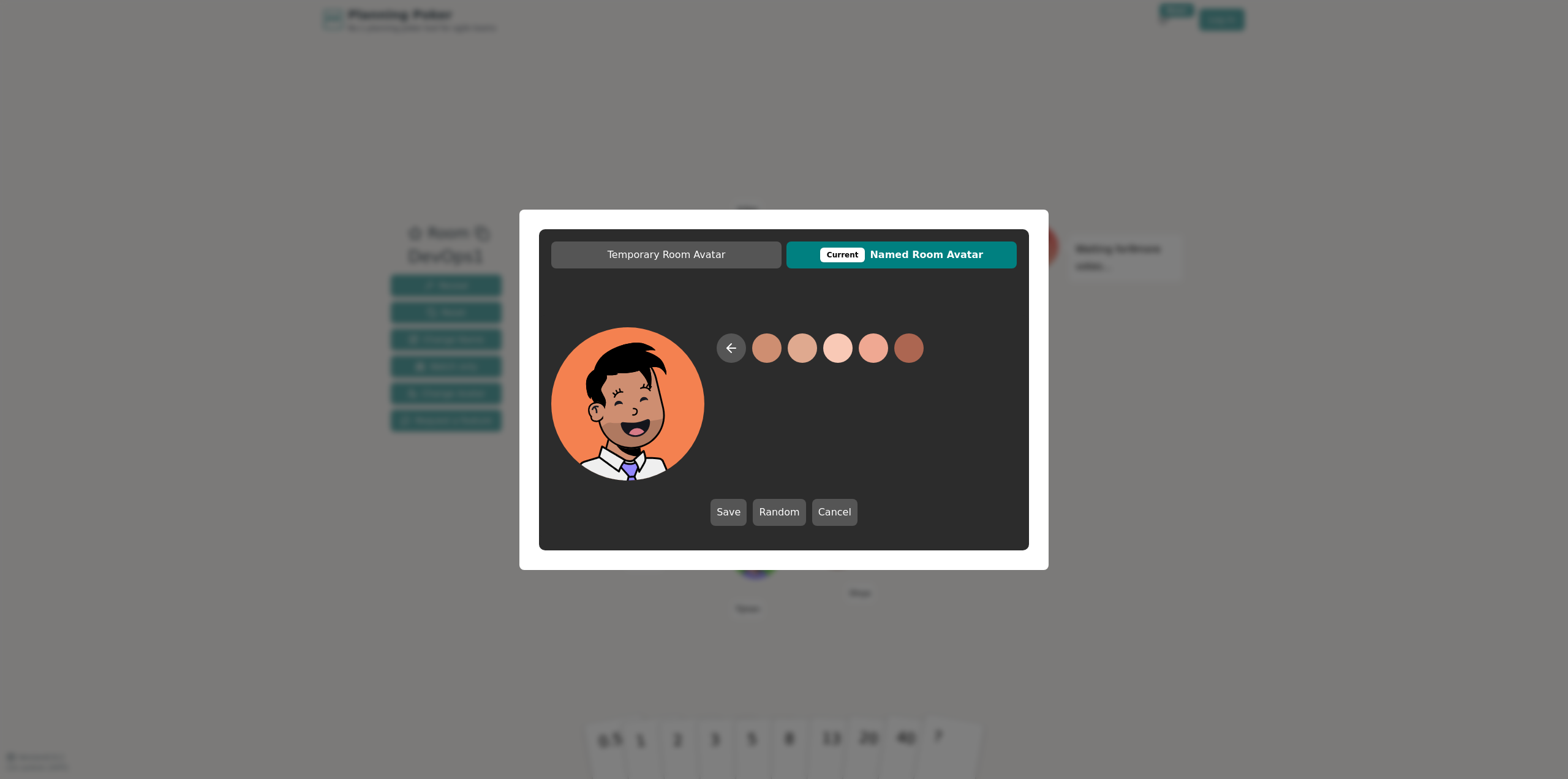
click at [773, 352] on button at bounding box center [767, 348] width 30 height 30
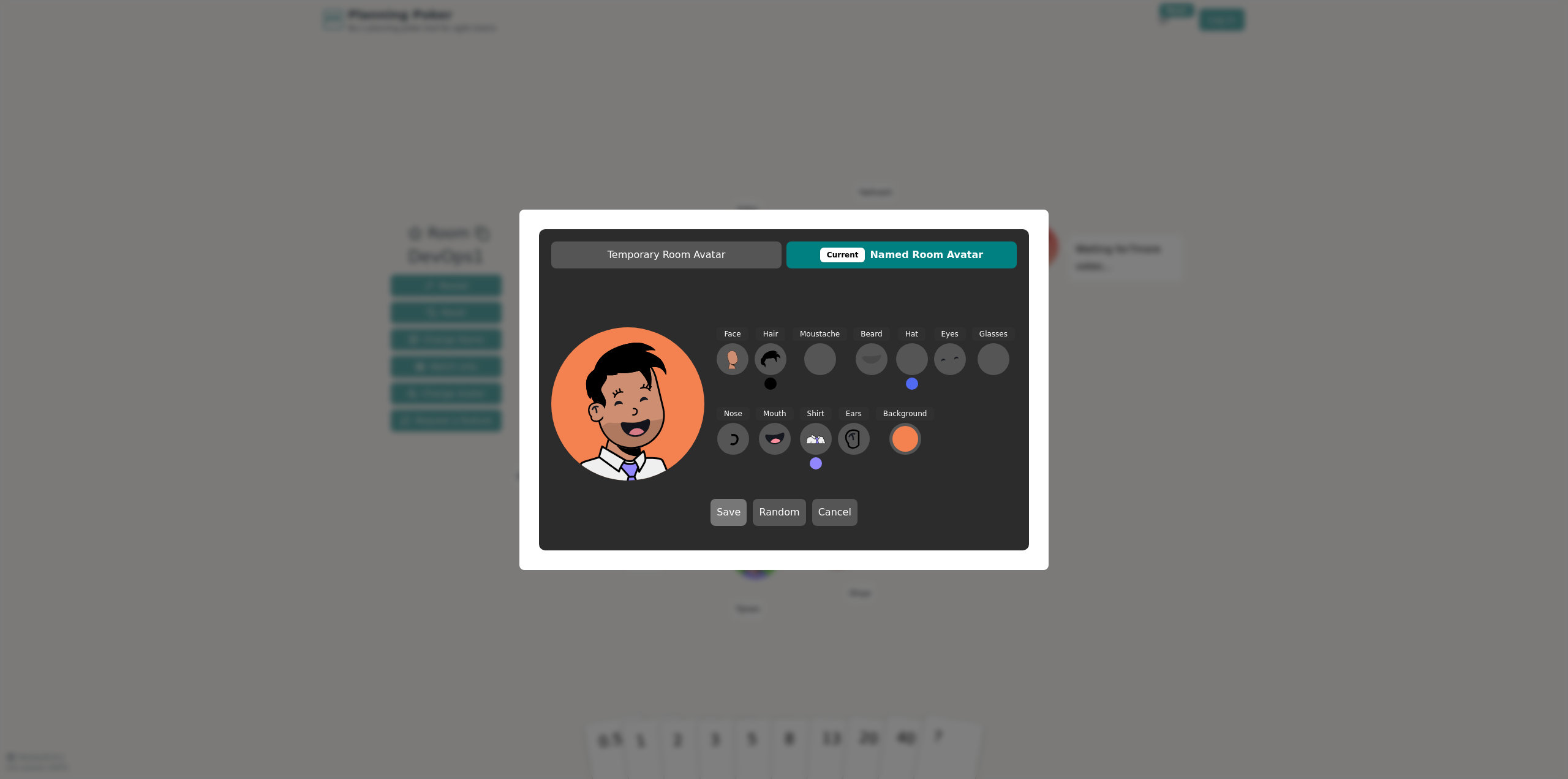
click at [735, 513] on button "Save" at bounding box center [729, 512] width 36 height 27
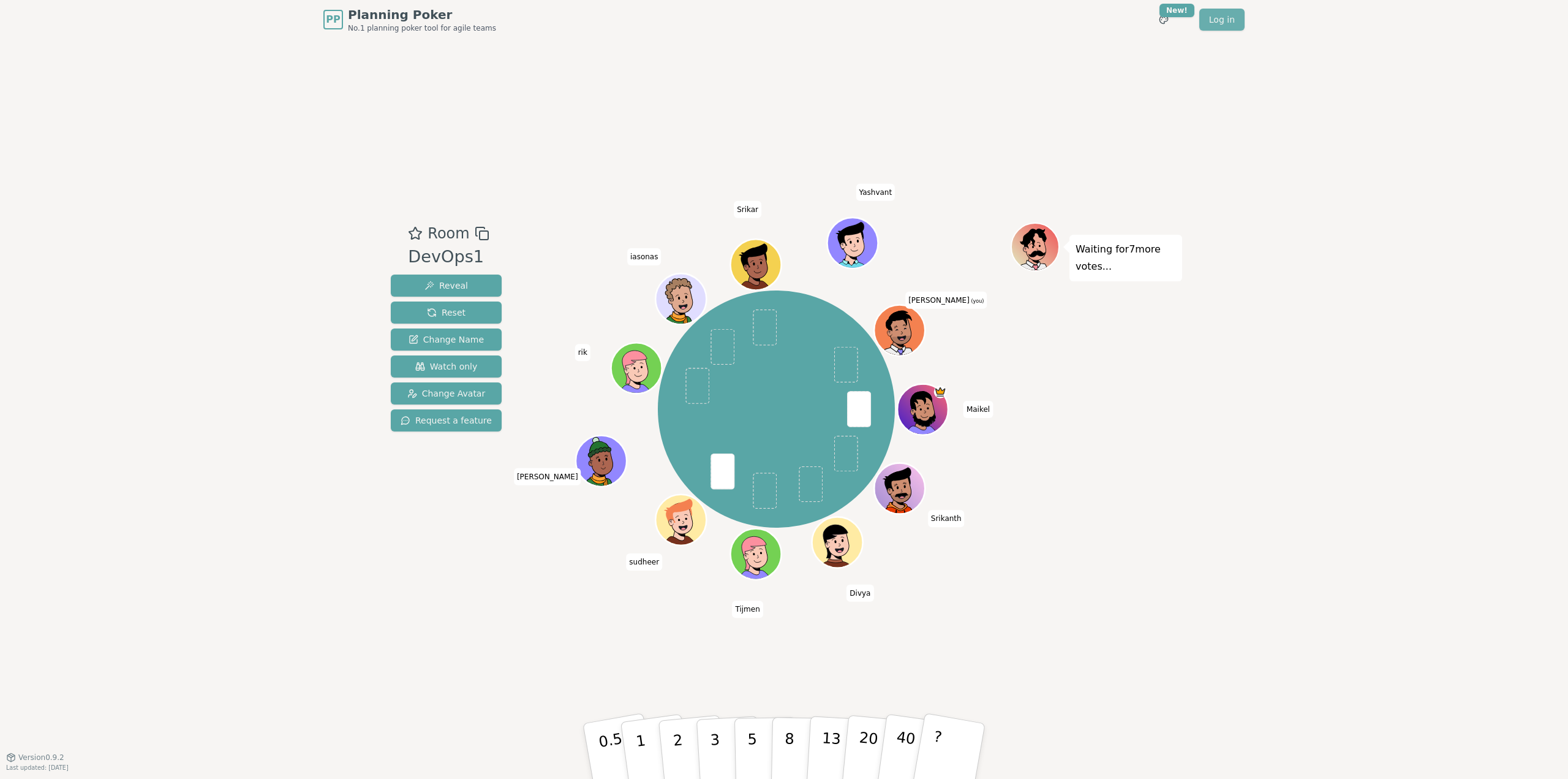
click at [1229, 21] on link "Log in" at bounding box center [1222, 19] width 45 height 22
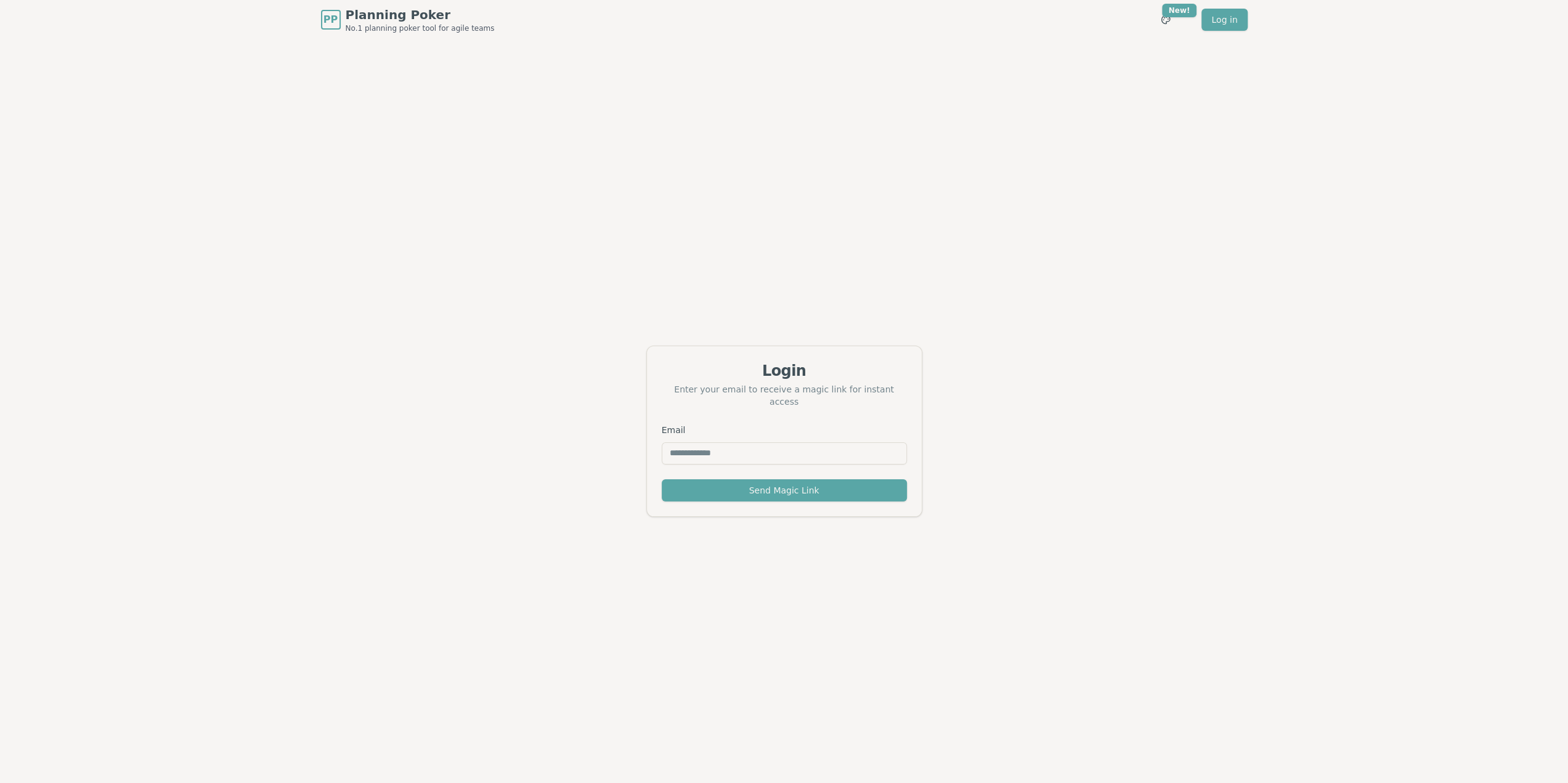
click at [720, 445] on input "Email" at bounding box center [784, 453] width 245 height 22
click at [717, 448] on input "Email" at bounding box center [784, 453] width 245 height 22
type input "**********"
click at [661, 480] on button "Send Magic Link" at bounding box center [784, 491] width 245 height 22
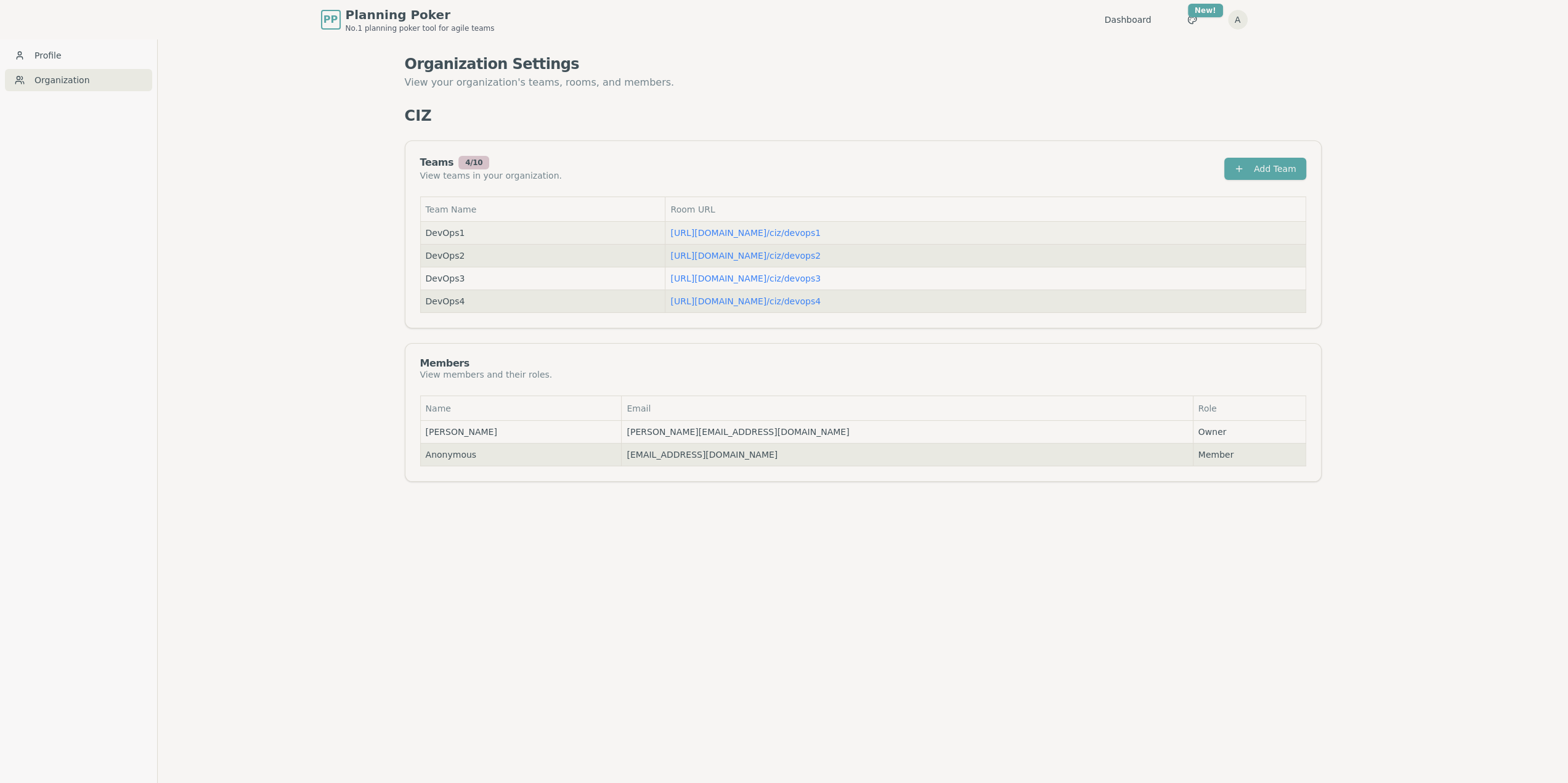
click at [715, 224] on td "[URL][DOMAIN_NAME] / ciz/devops1" at bounding box center [985, 233] width 640 height 23
click at [719, 228] on link "[URL][DOMAIN_NAME] / ciz/devops1" at bounding box center [745, 233] width 150 height 10
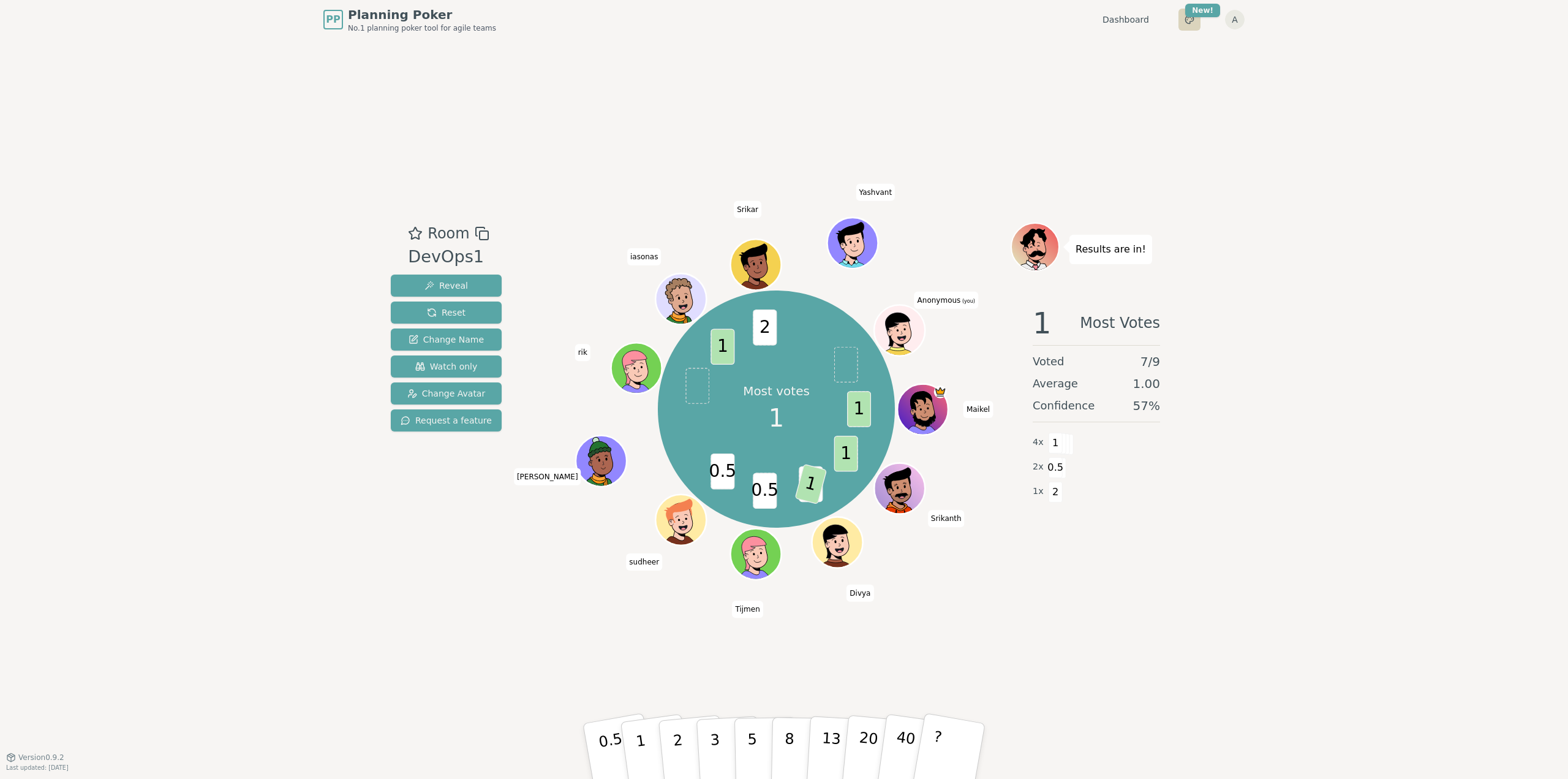
click at [1196, 25] on html "PP Planning Poker No.1 planning poker tool for agile teams Dashboard Toggle the…" at bounding box center [784, 390] width 1568 height 779
click at [1159, 43] on div "Default" at bounding box center [1150, 46] width 114 height 20
click at [1193, 14] on html "PP Planning Poker No.1 planning poker tool for agile teams Dashboard Toggle the…" at bounding box center [784, 390] width 1568 height 779
click at [1229, 22] on html "PP Planning Poker No.1 planning poker tool for agile teams Dashboard Toggle the…" at bounding box center [784, 390] width 1568 height 779
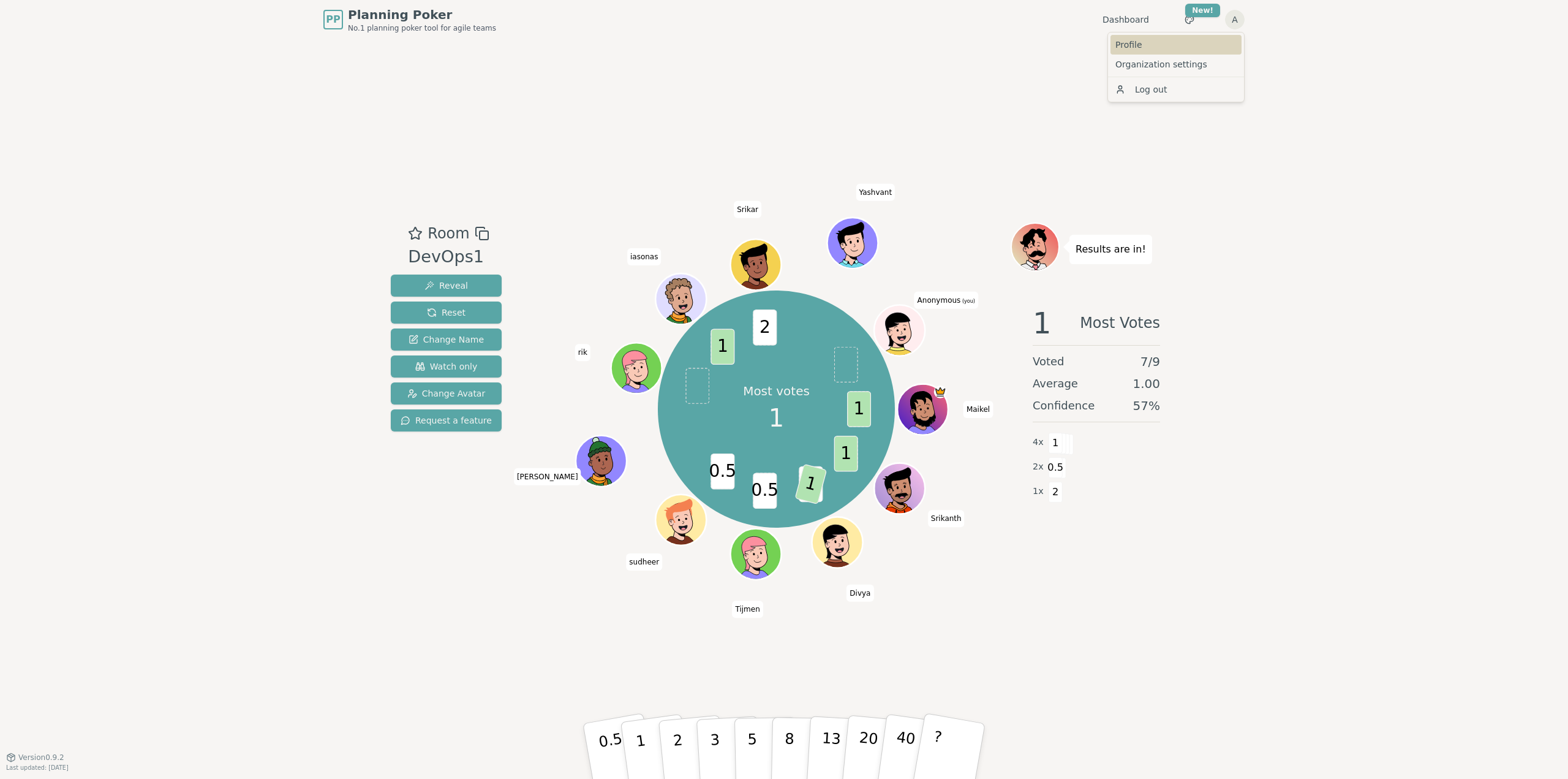
click at [1193, 47] on link "Profile" at bounding box center [1175, 45] width 131 height 20
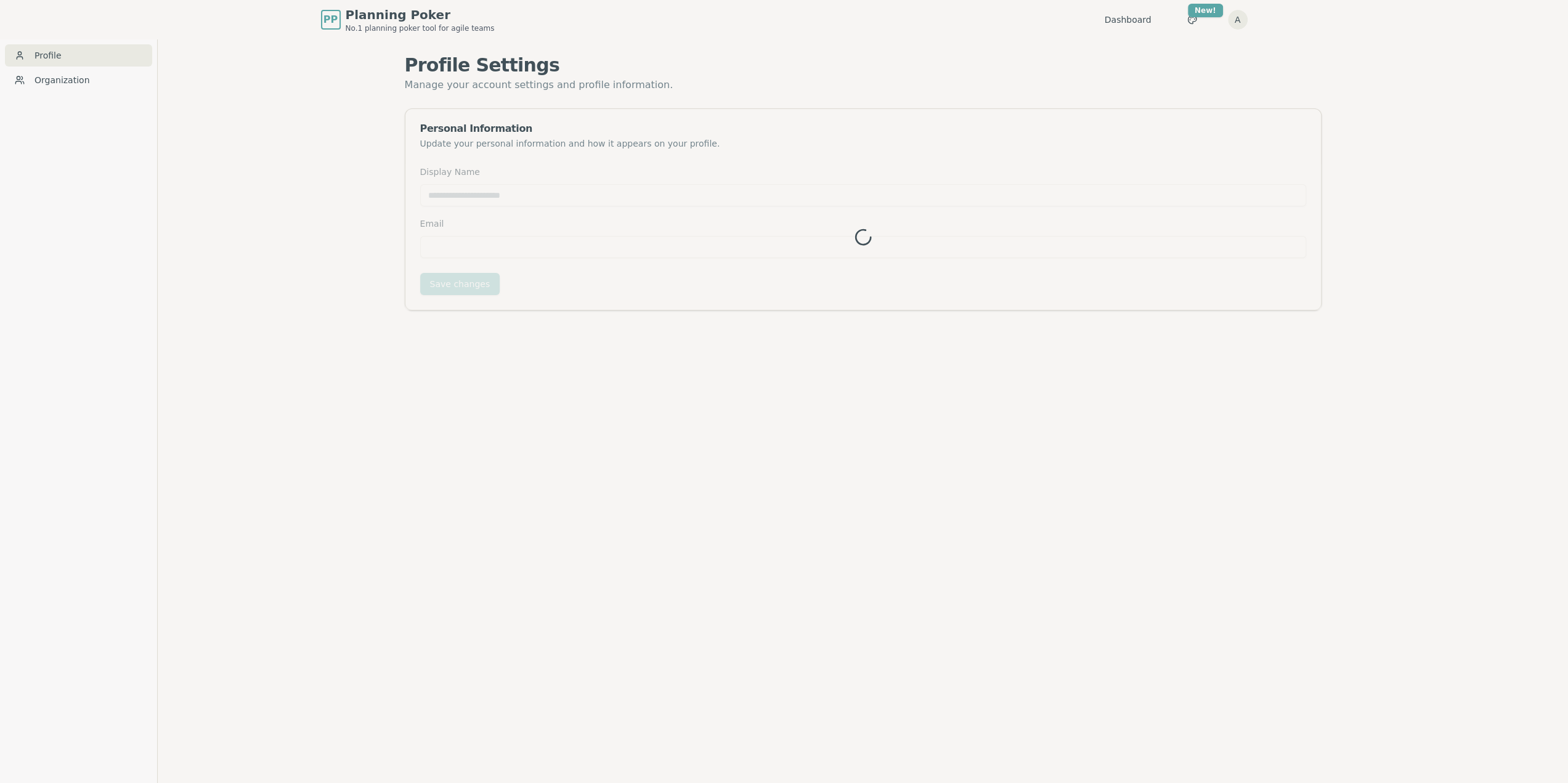
type input "*********"
type input "**********"
click at [466, 207] on div "**********" at bounding box center [862, 211] width 886 height 94
click at [470, 198] on input "*********" at bounding box center [862, 195] width 886 height 22
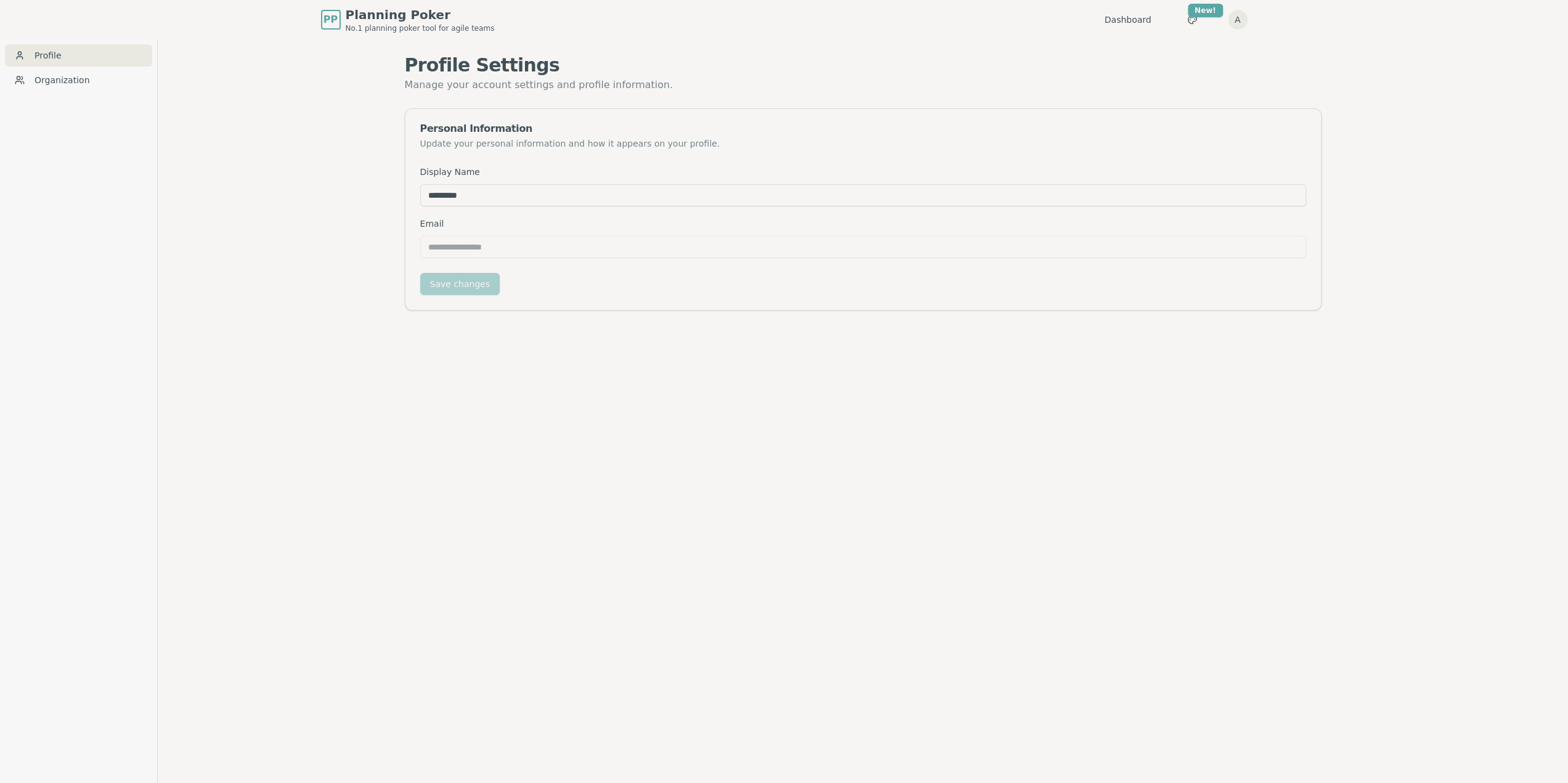
click at [470, 198] on input "*********" at bounding box center [862, 195] width 886 height 22
type input "***"
click at [456, 279] on button "Save changes" at bounding box center [460, 283] width 80 height 22
click at [81, 91] on div "Profile Organization" at bounding box center [78, 431] width 157 height 783
click at [85, 82] on link "Organization" at bounding box center [78, 80] width 147 height 22
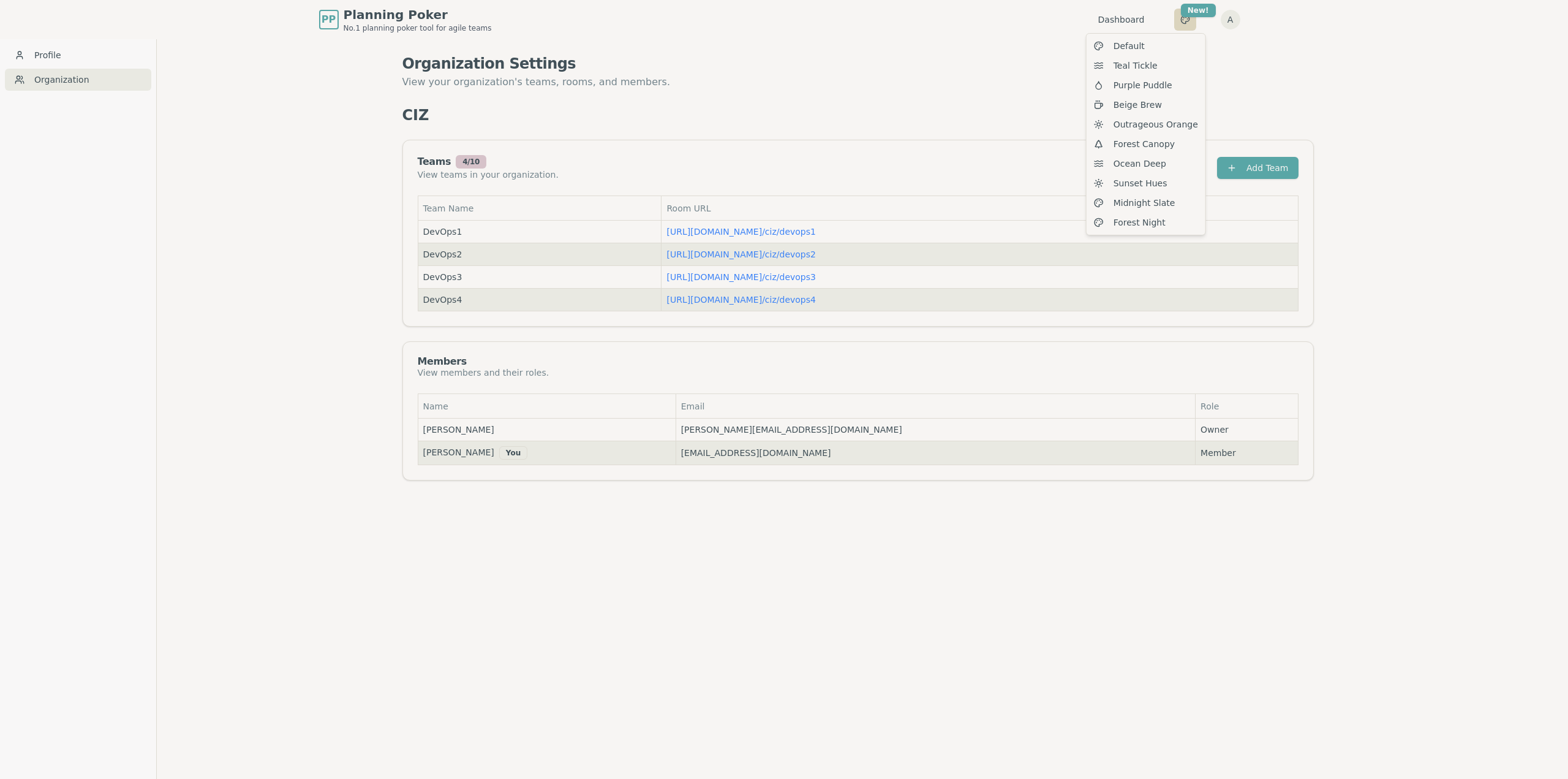
click at [1183, 20] on html "PP Planning Poker No.1 planning poker tool for agile teams Dashboard Toggle the…" at bounding box center [784, 408] width 1568 height 818
click at [1146, 44] on div "Default" at bounding box center [1146, 46] width 114 height 20
click at [1183, 22] on html "PP Planning Poker No.1 planning poker tool for agile teams Dashboard Toggle the…" at bounding box center [779, 408] width 1559 height 818
click at [1149, 68] on span "Teal Tickle" at bounding box center [1135, 66] width 44 height 13
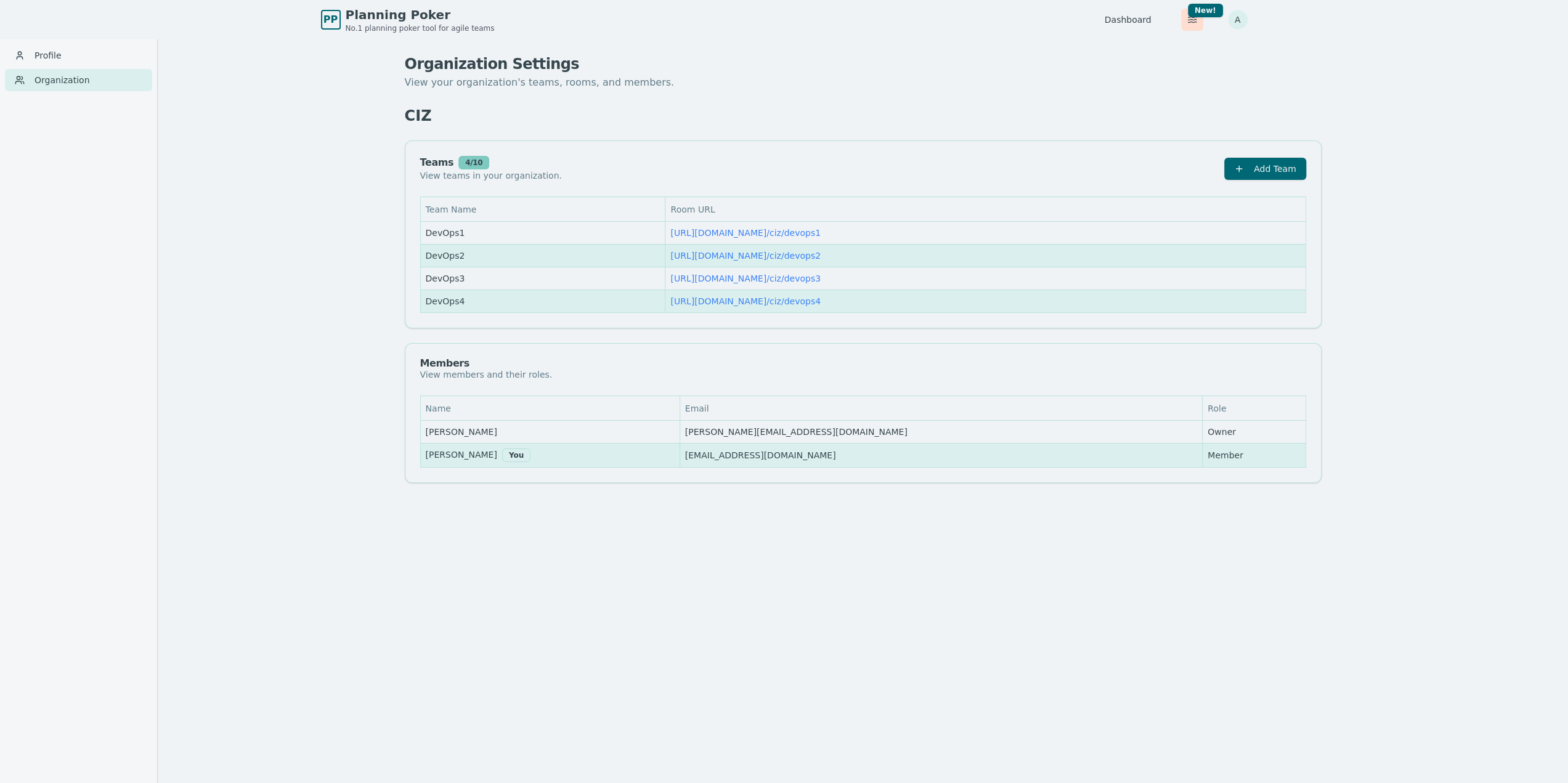
click at [1196, 23] on html "PP Planning Poker No.1 planning poker tool for agile teams Dashboard Toggle the…" at bounding box center [784, 411] width 1568 height 822
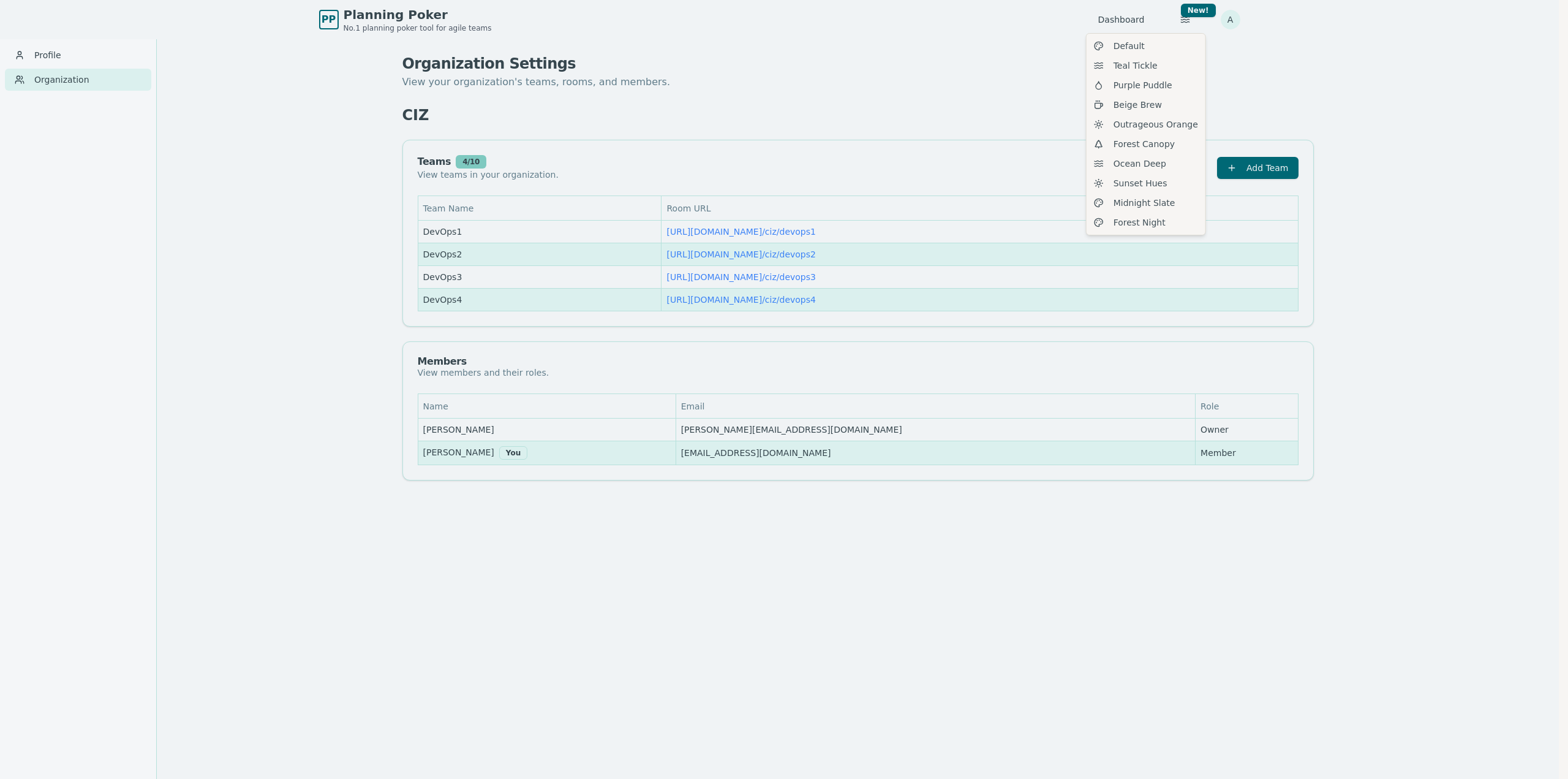
click at [1311, 71] on html "PP Planning Poker No.1 planning poker tool for agile teams Dashboard Toggle the…" at bounding box center [784, 408] width 1568 height 818
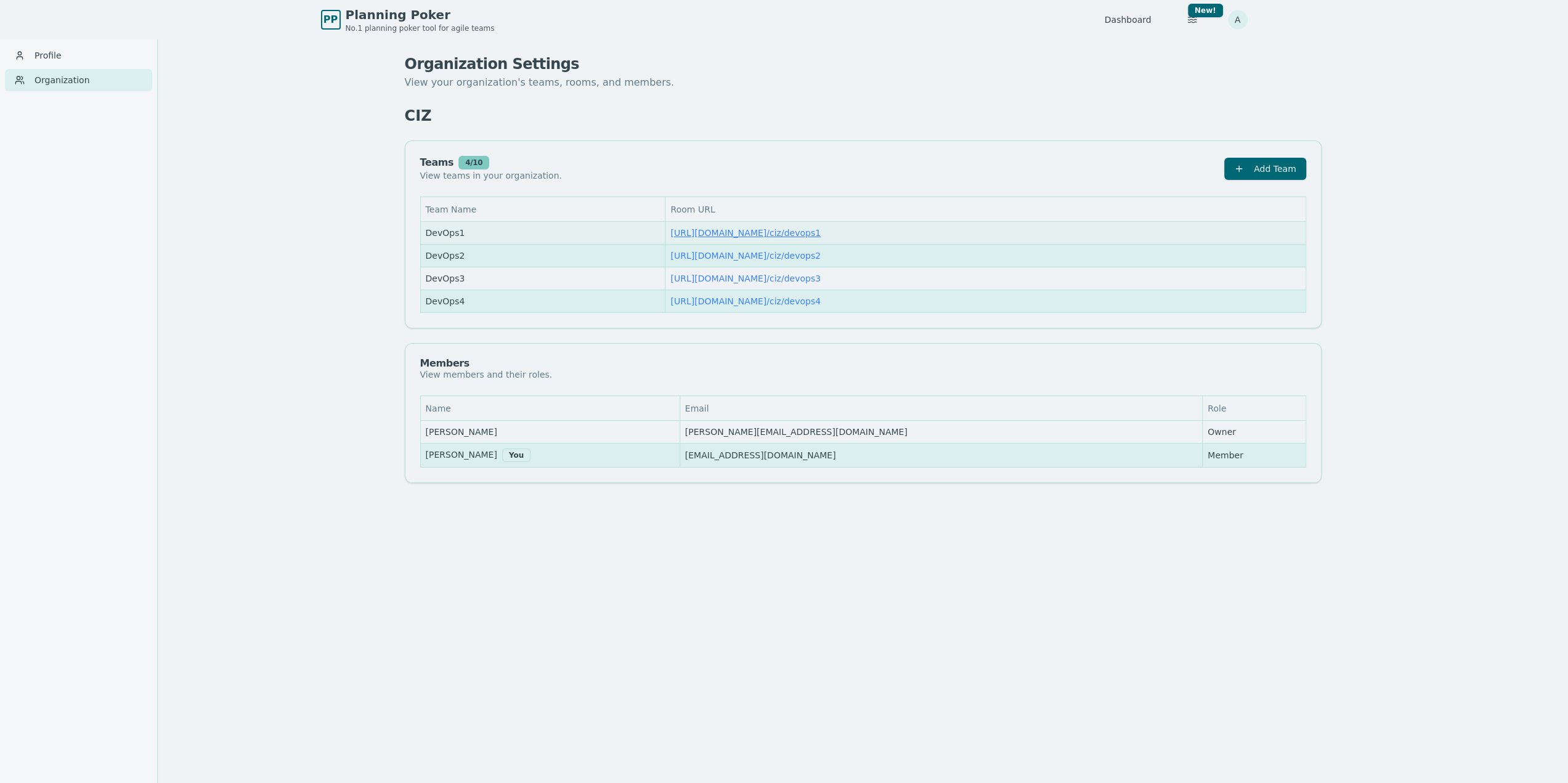
click at [689, 232] on link "https://planning-poker.com / ciz/devops1" at bounding box center [745, 233] width 150 height 10
click at [1239, 9] on div "Toggle theme New! A Menu" at bounding box center [1204, 19] width 86 height 22
click at [1243, 22] on html "PP Planning Poker No.1 planning poker tool for agile teams Dashboard Toggle the…" at bounding box center [784, 411] width 1568 height 822
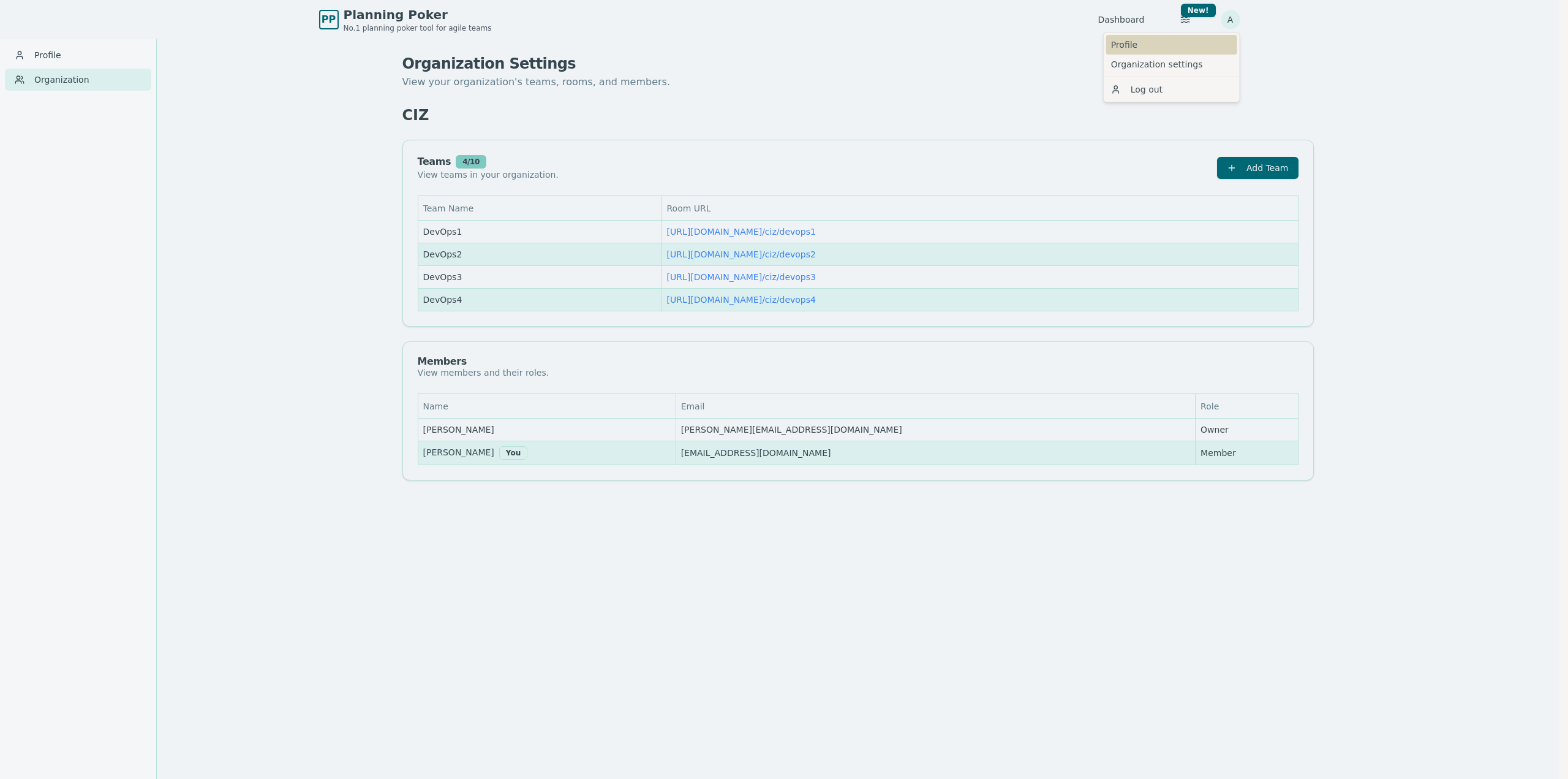
click at [1192, 42] on link "Profile" at bounding box center [1171, 45] width 131 height 20
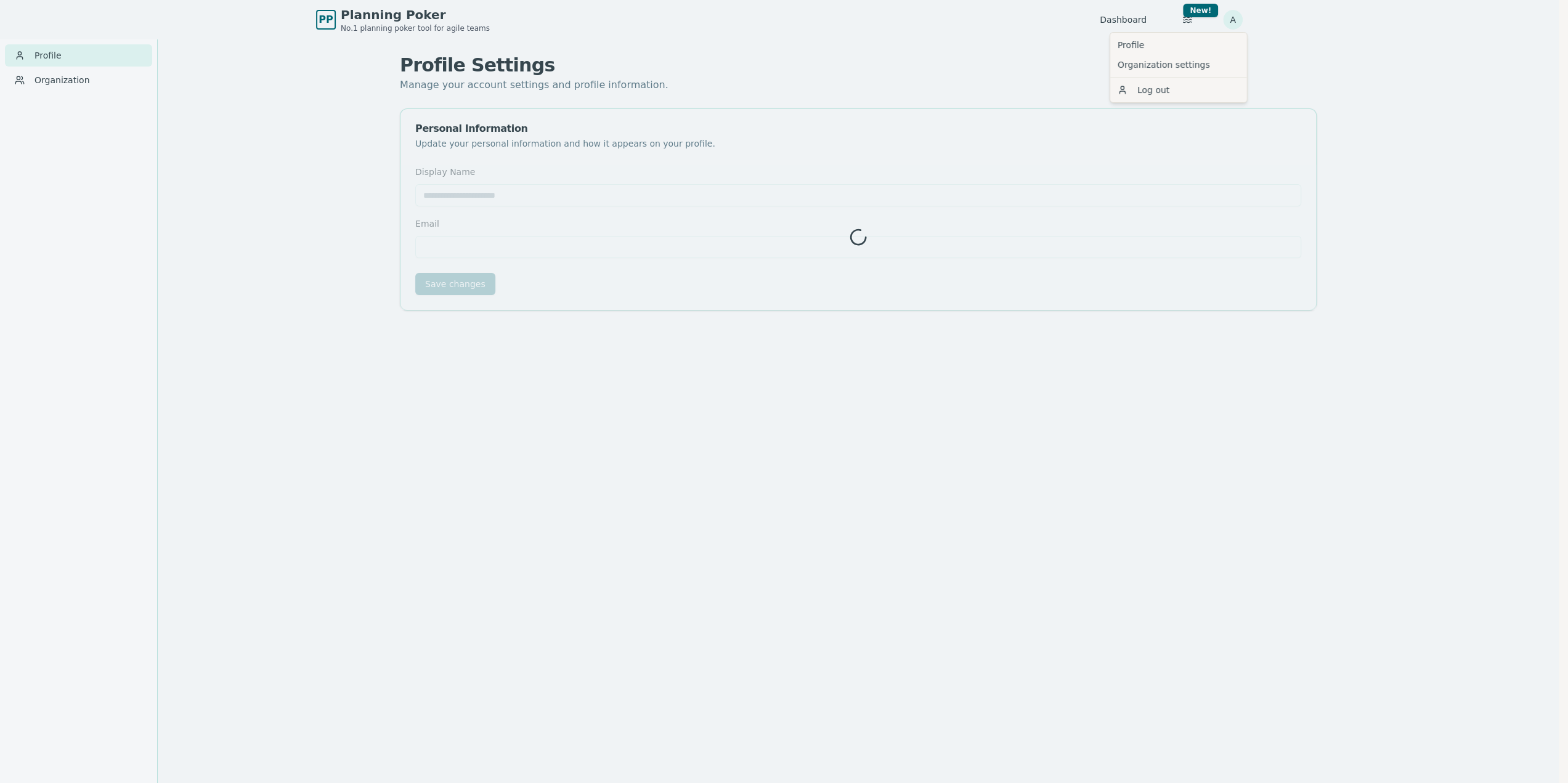
type input "***"
type input "**********"
click at [1235, 20] on html "**********" at bounding box center [784, 411] width 1568 height 822
click at [1187, 65] on link "Organization settings" at bounding box center [1178, 64] width 132 height 20
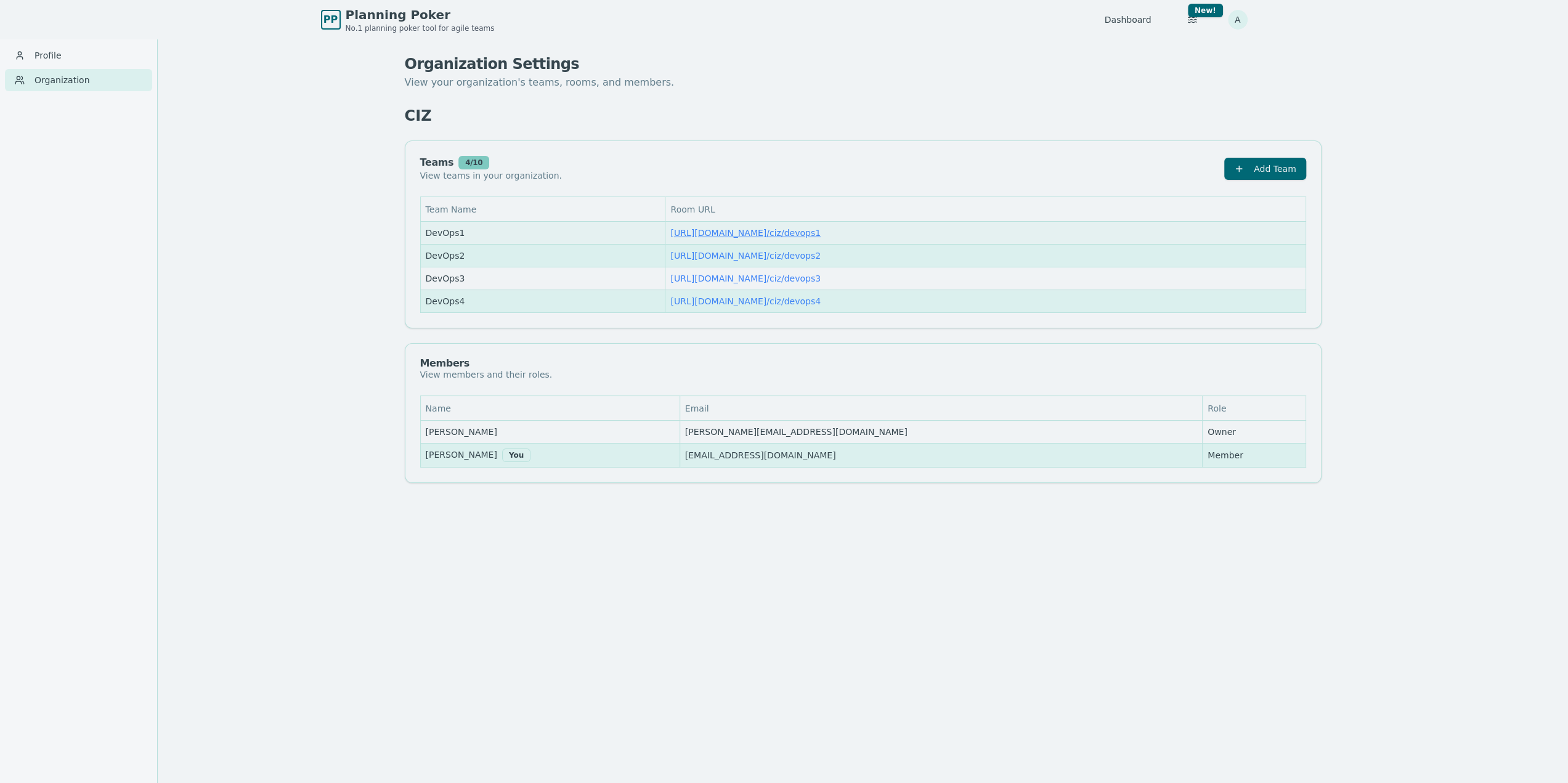
click at [760, 231] on link "https://planning-poker.com / ciz/devops1" at bounding box center [745, 233] width 150 height 10
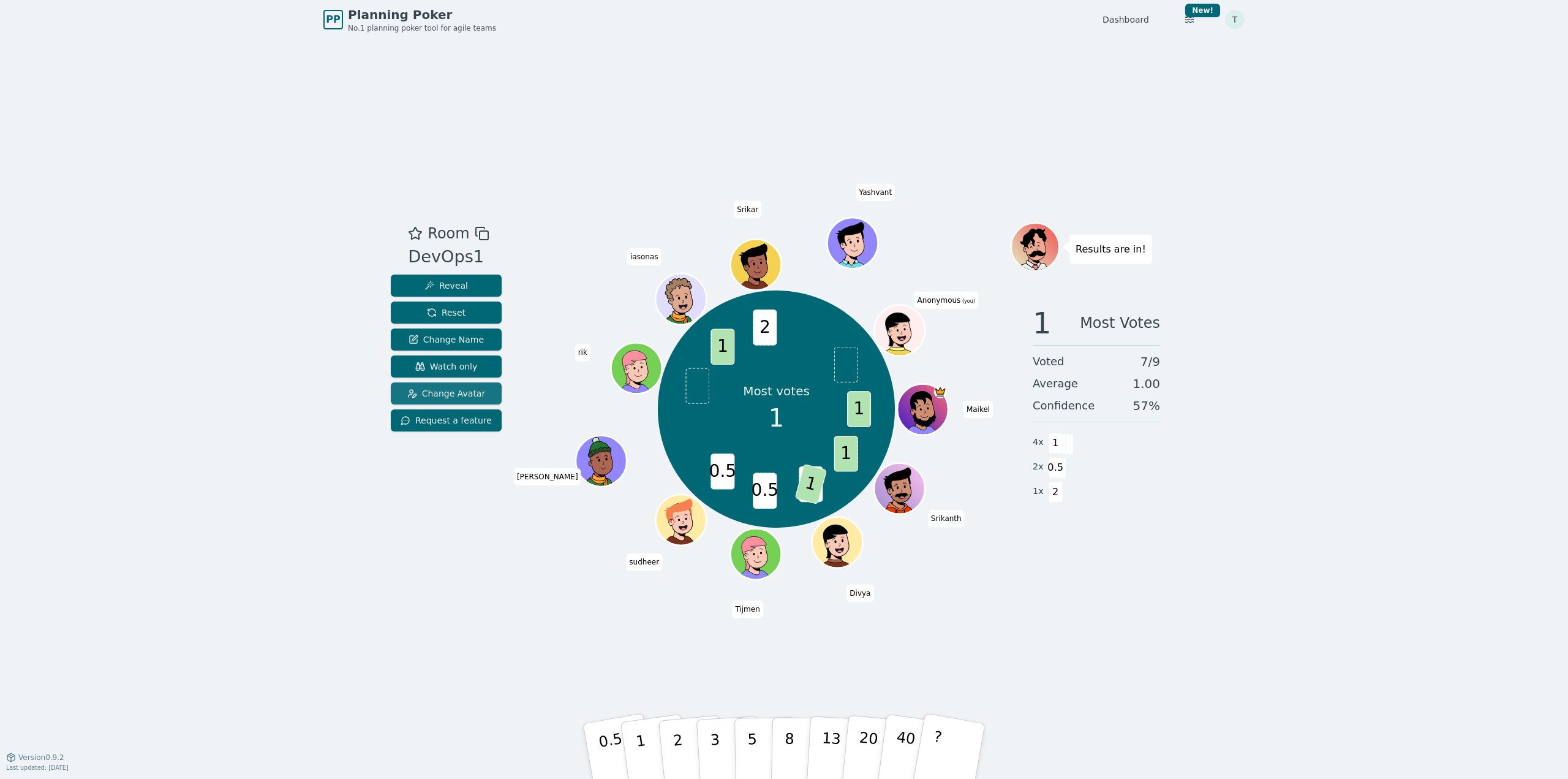
click at [463, 390] on span "Change Avatar" at bounding box center [446, 394] width 79 height 13
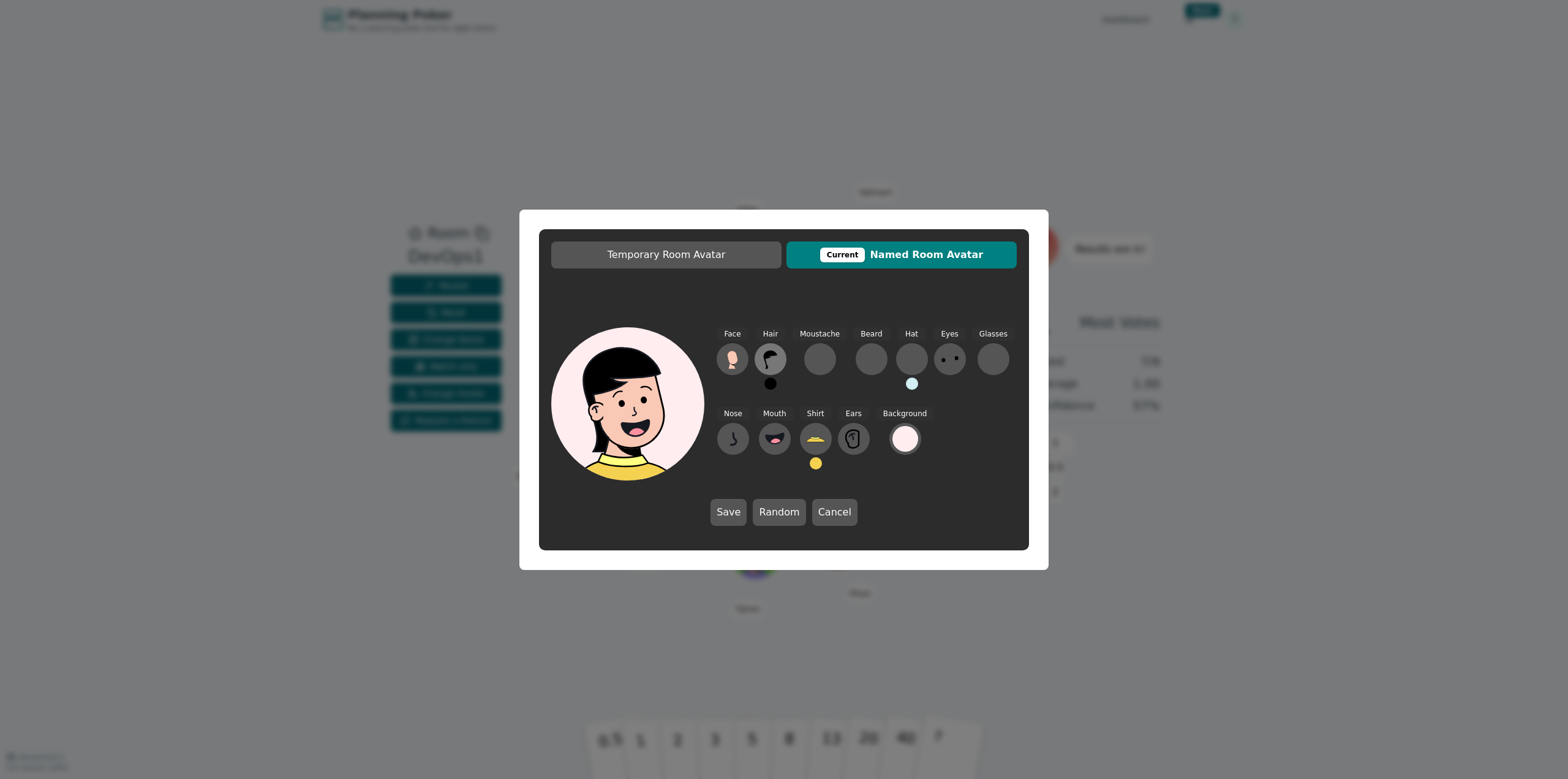
click at [773, 357] on icon at bounding box center [770, 359] width 20 height 20
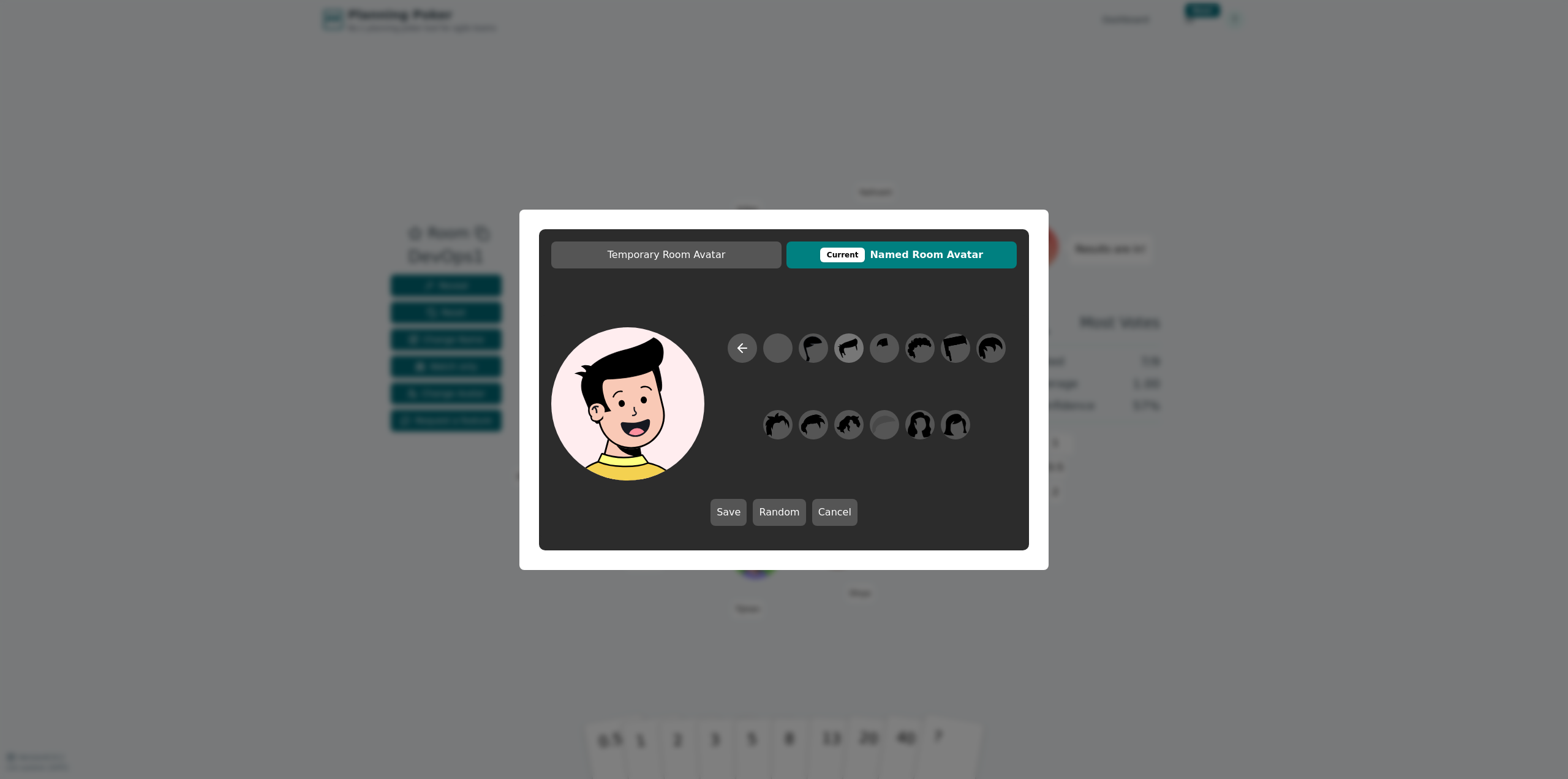
click at [854, 354] on icon at bounding box center [848, 348] width 23 height 28
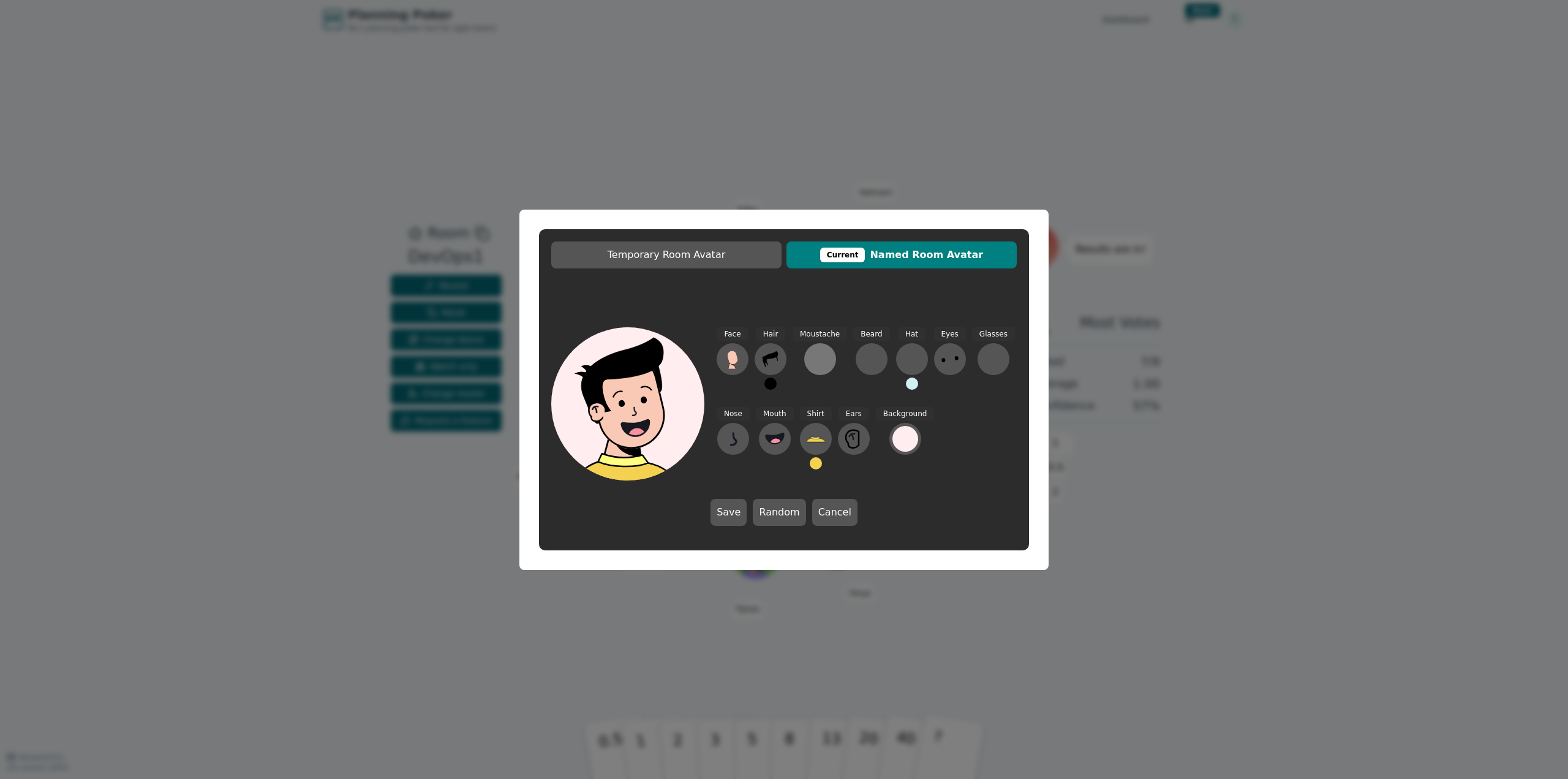
click at [829, 349] on button at bounding box center [819, 359] width 32 height 32
click at [761, 350] on div at bounding box center [766, 348] width 23 height 28
click at [746, 355] on button at bounding box center [732, 359] width 32 height 32
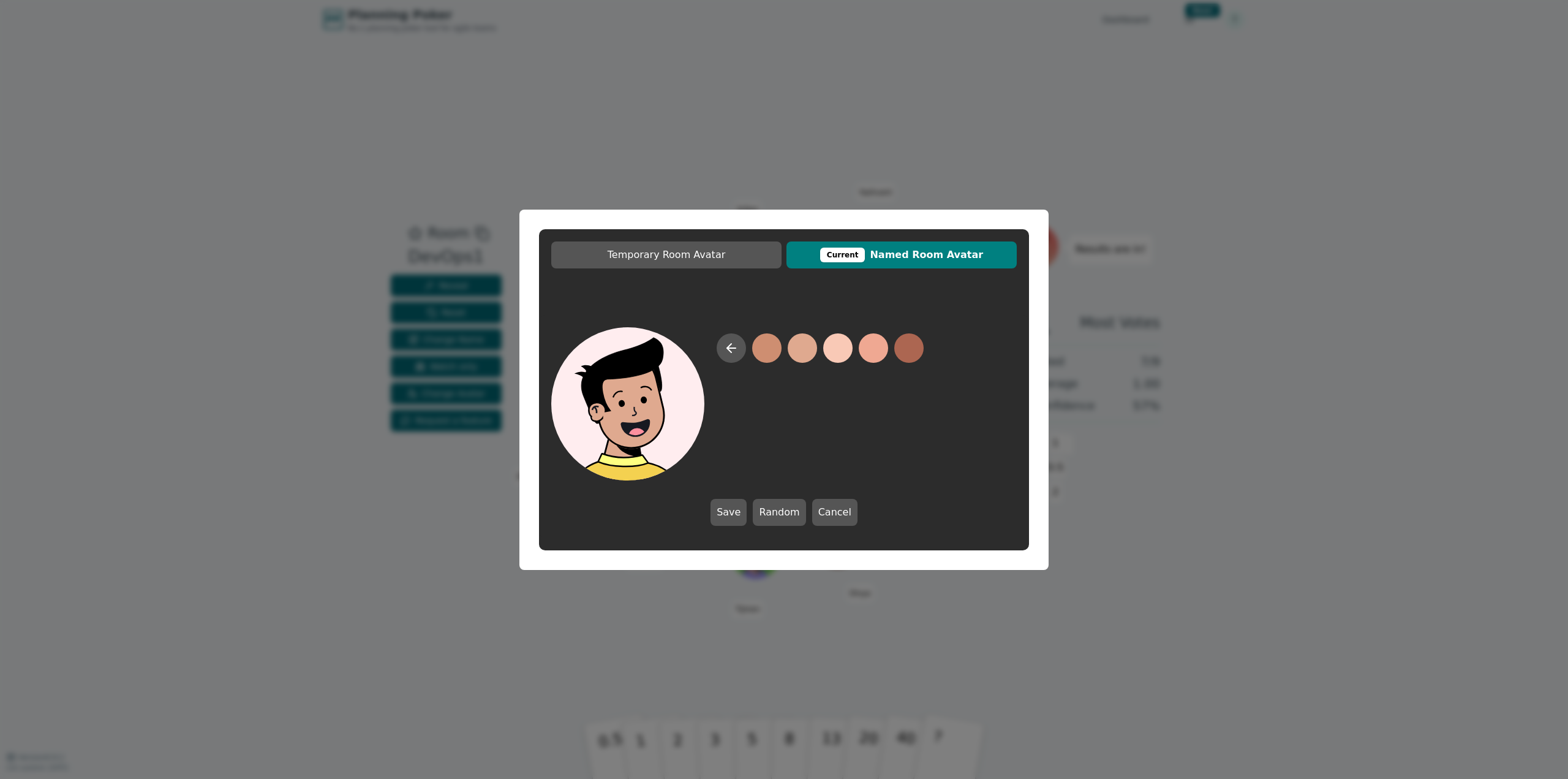
click at [799, 348] on button at bounding box center [802, 348] width 30 height 30
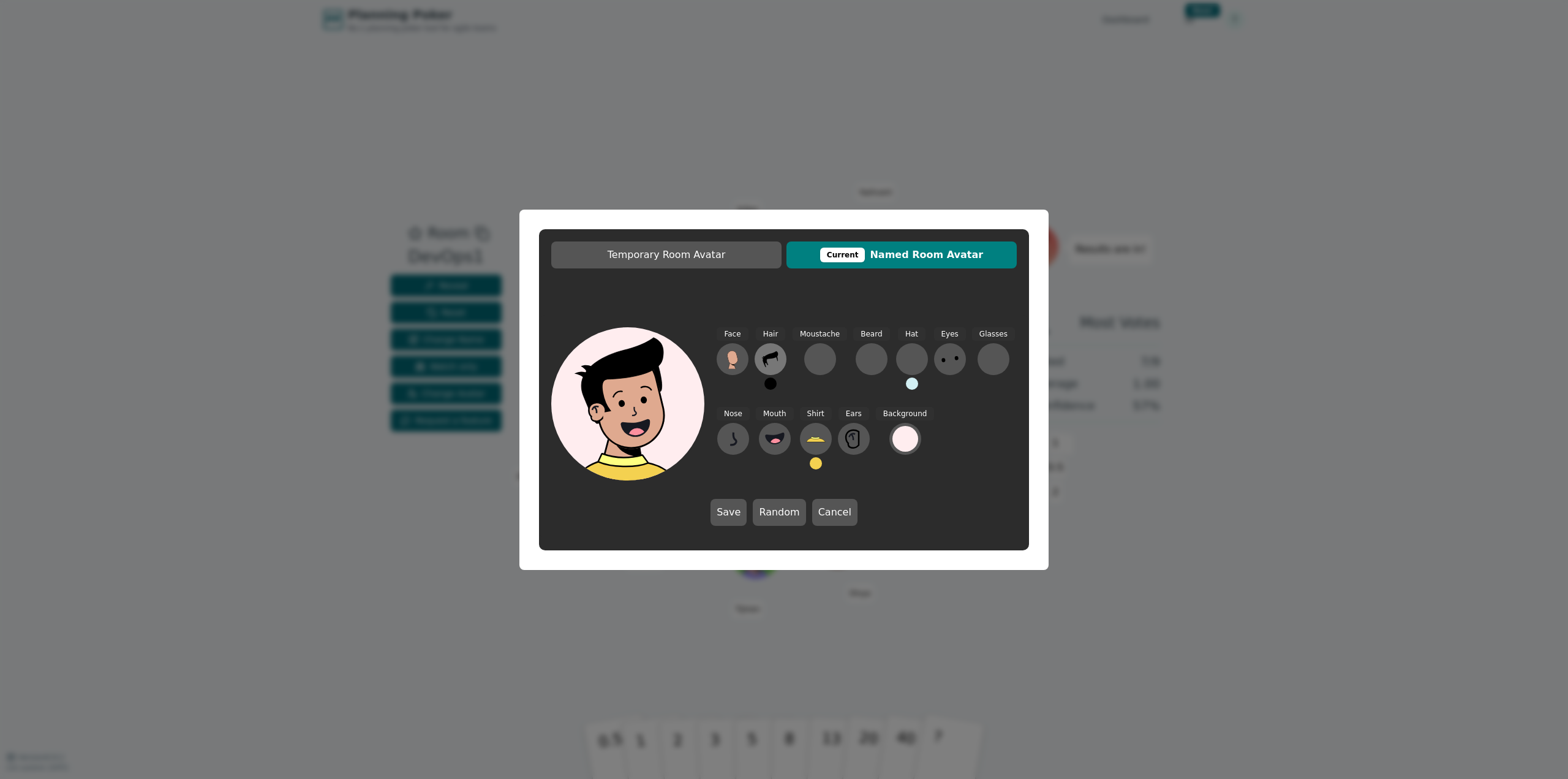
click at [770, 352] on icon at bounding box center [770, 359] width 20 height 20
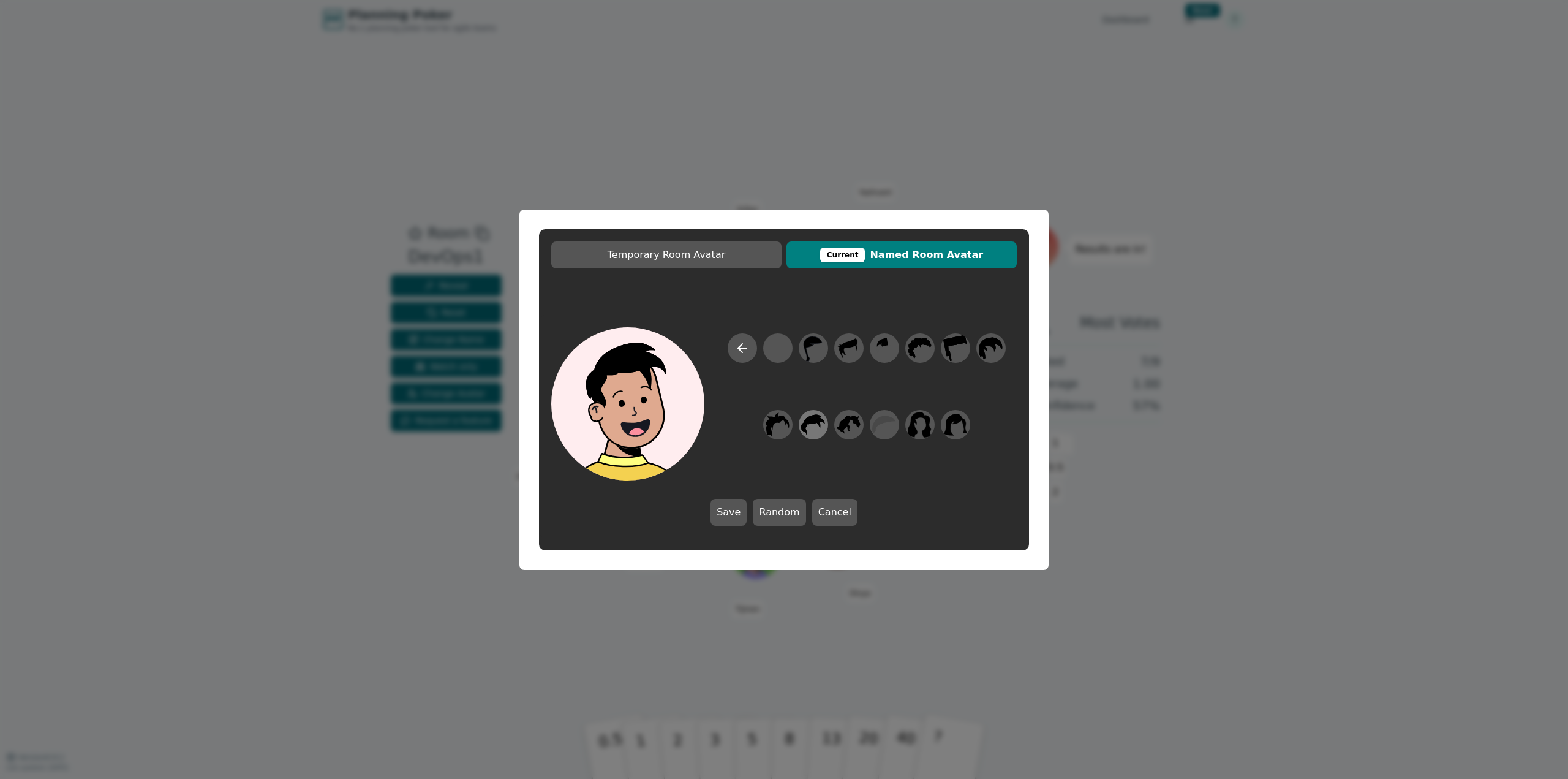
click at [817, 418] on icon at bounding box center [813, 424] width 23 height 20
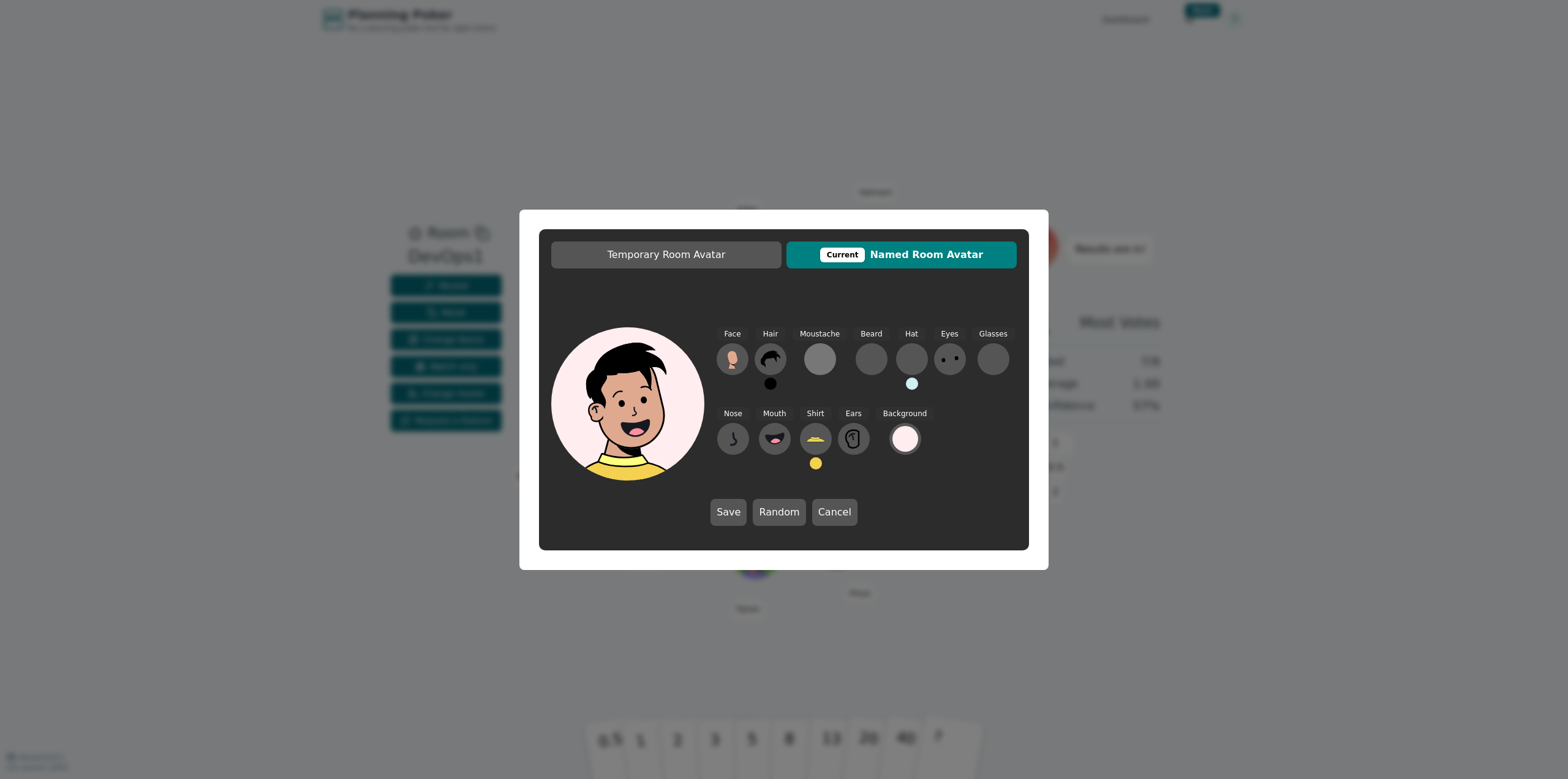
click at [821, 362] on div at bounding box center [820, 359] width 20 height 20
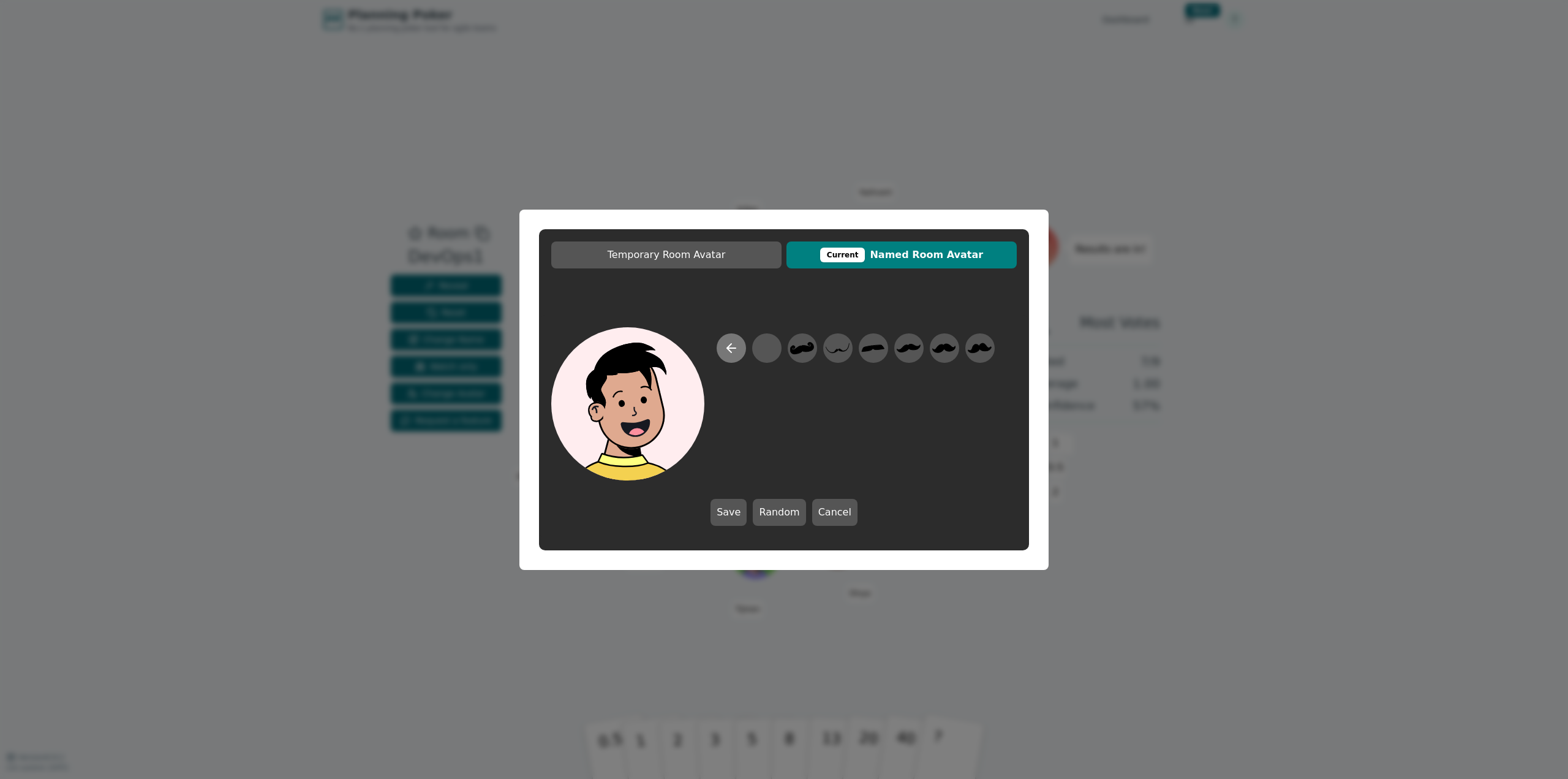
click at [731, 352] on icon at bounding box center [729, 347] width 5 height 8
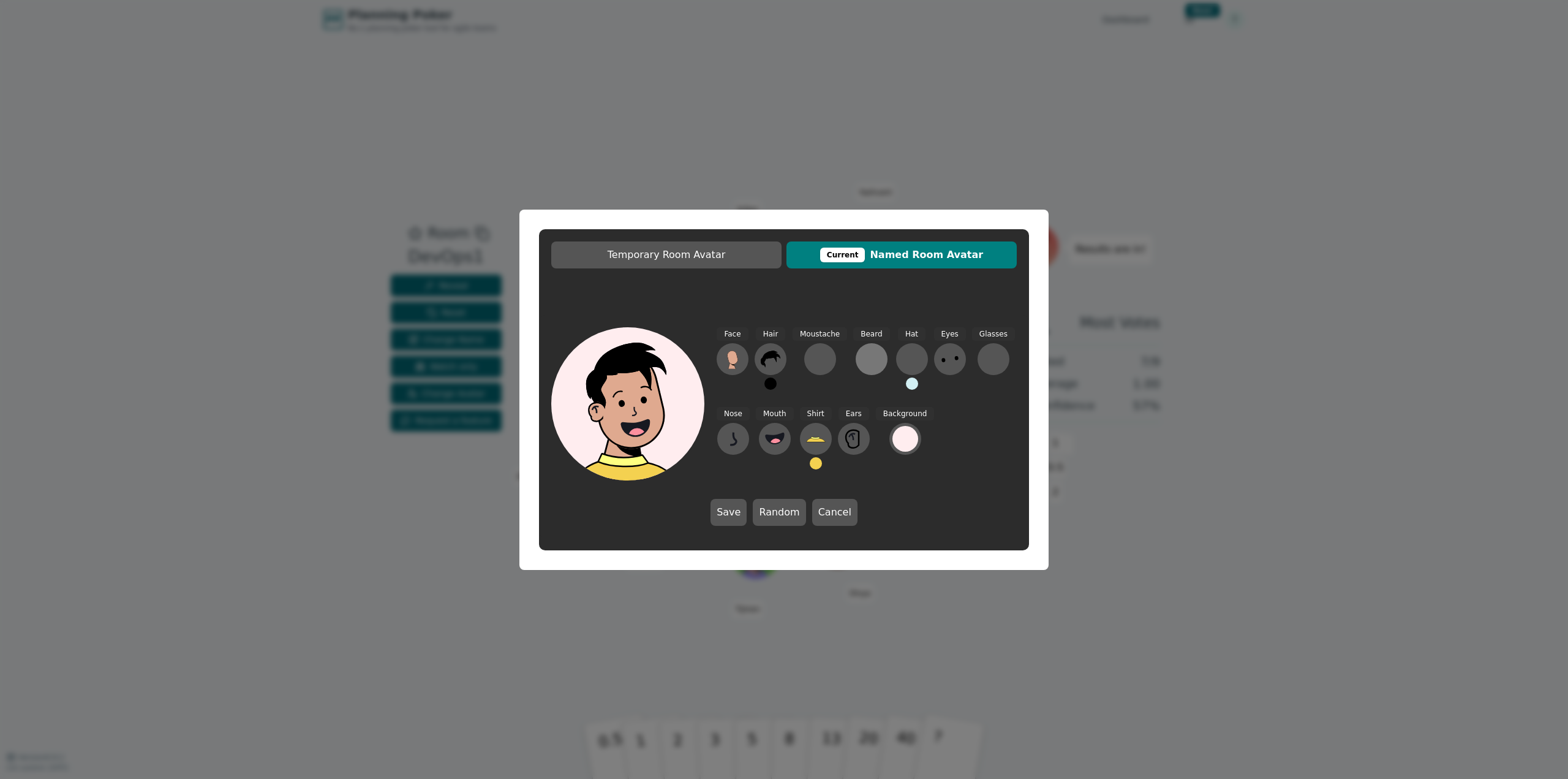
click at [855, 354] on button at bounding box center [871, 359] width 32 height 32
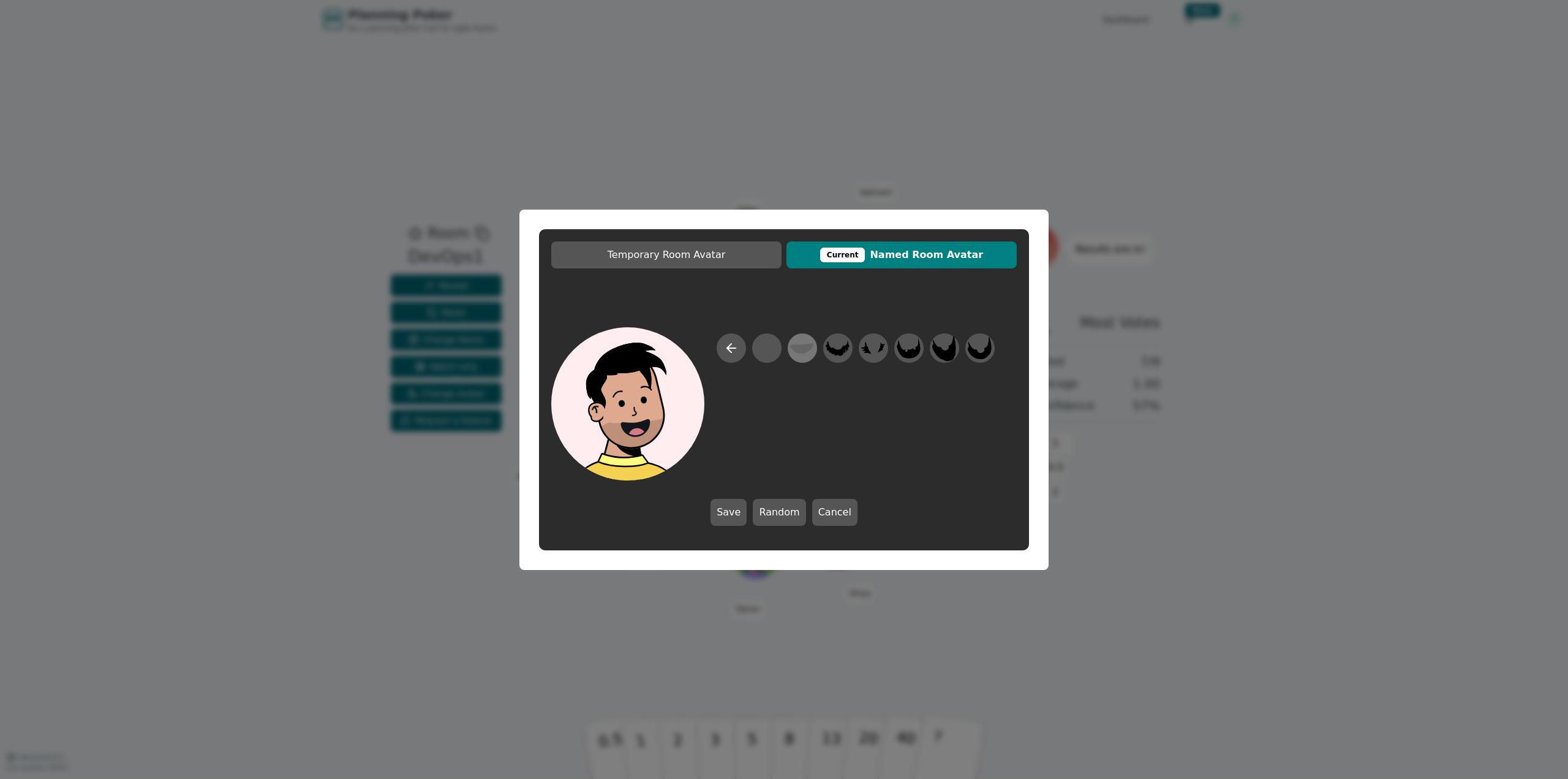
click at [790, 349] on icon at bounding box center [802, 348] width 23 height 28
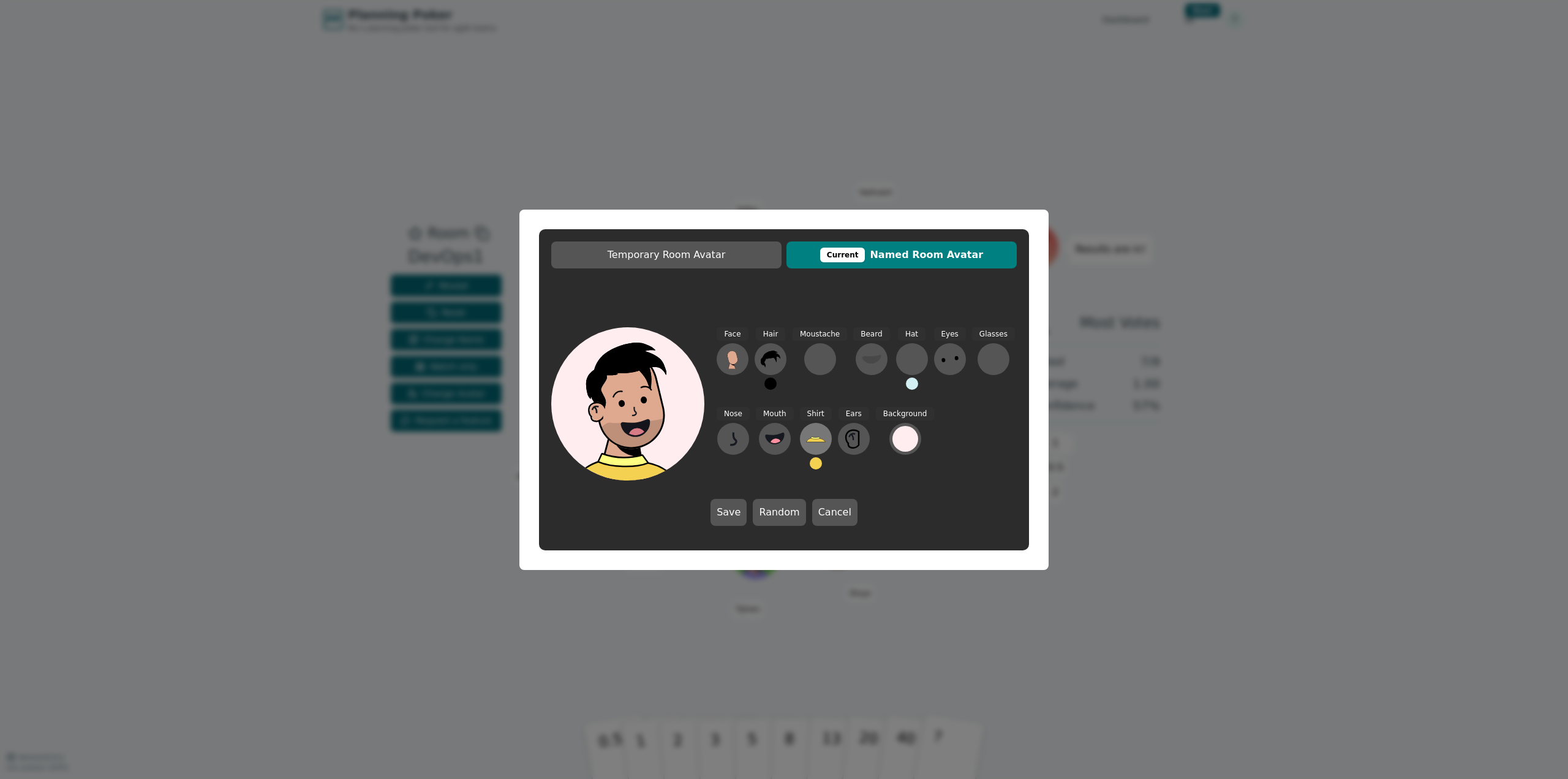
click at [823, 438] on button at bounding box center [816, 438] width 32 height 32
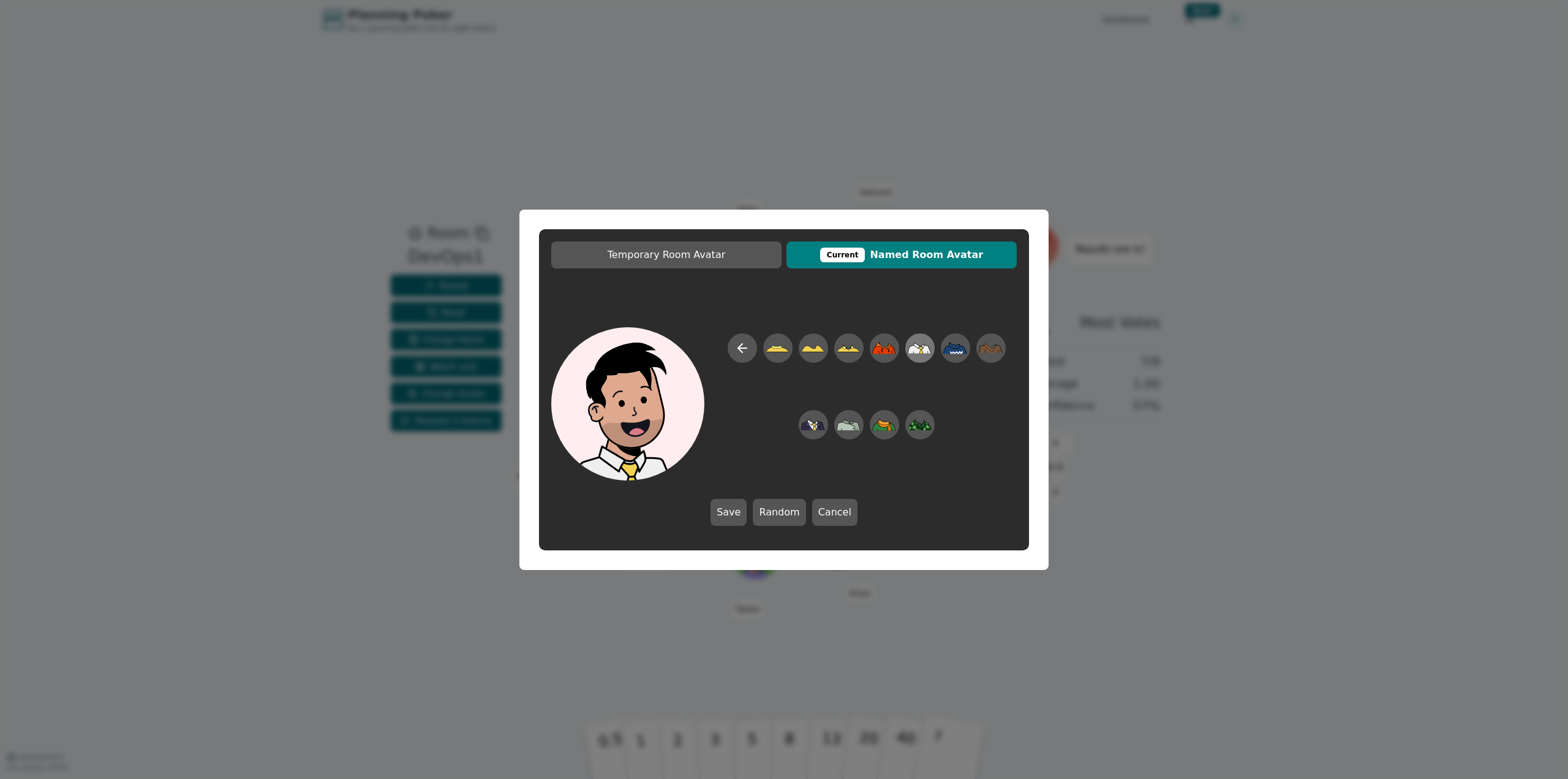
click at [918, 343] on icon at bounding box center [919, 348] width 23 height 28
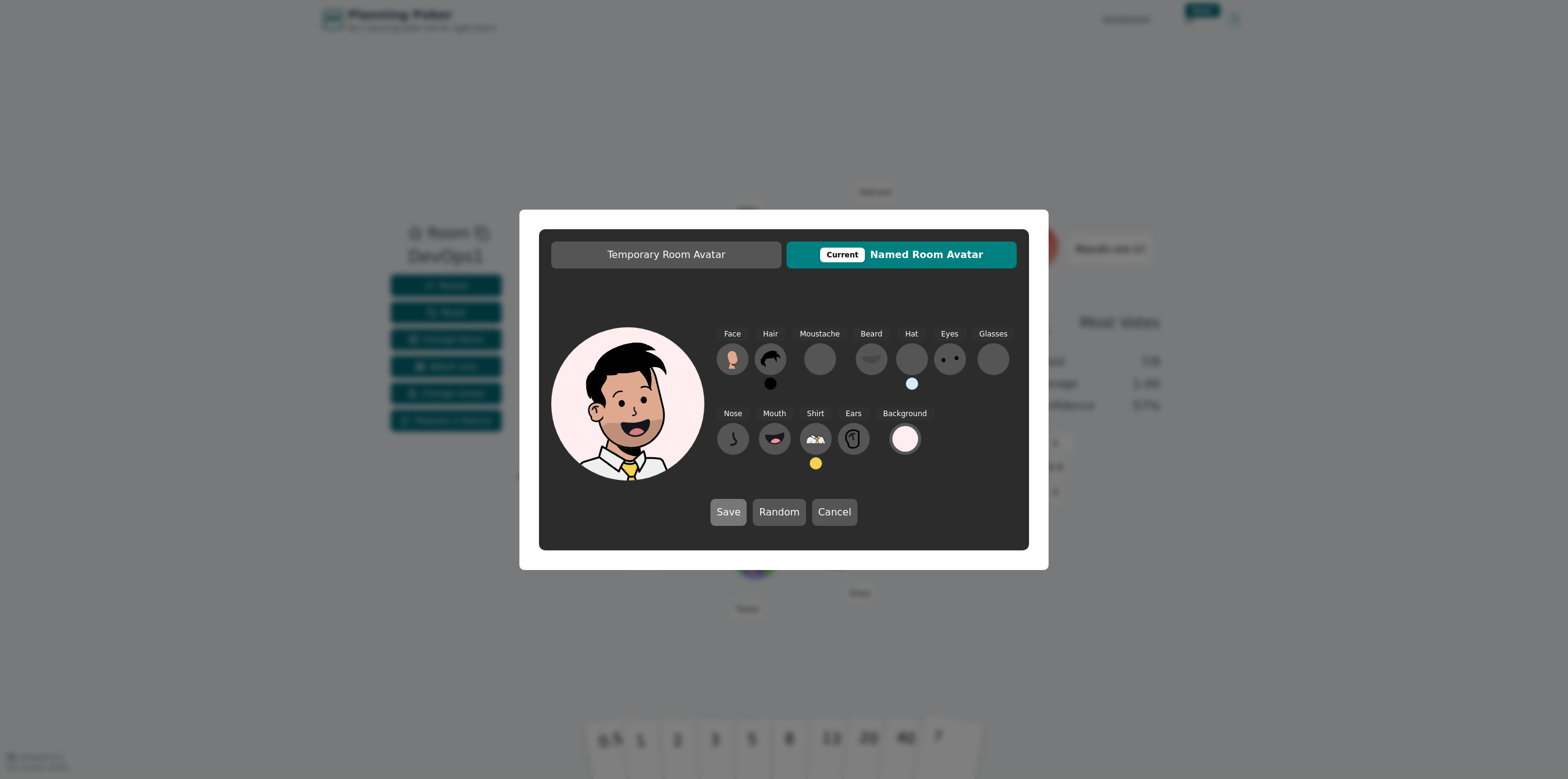
click at [744, 515] on button "Save" at bounding box center [729, 512] width 36 height 27
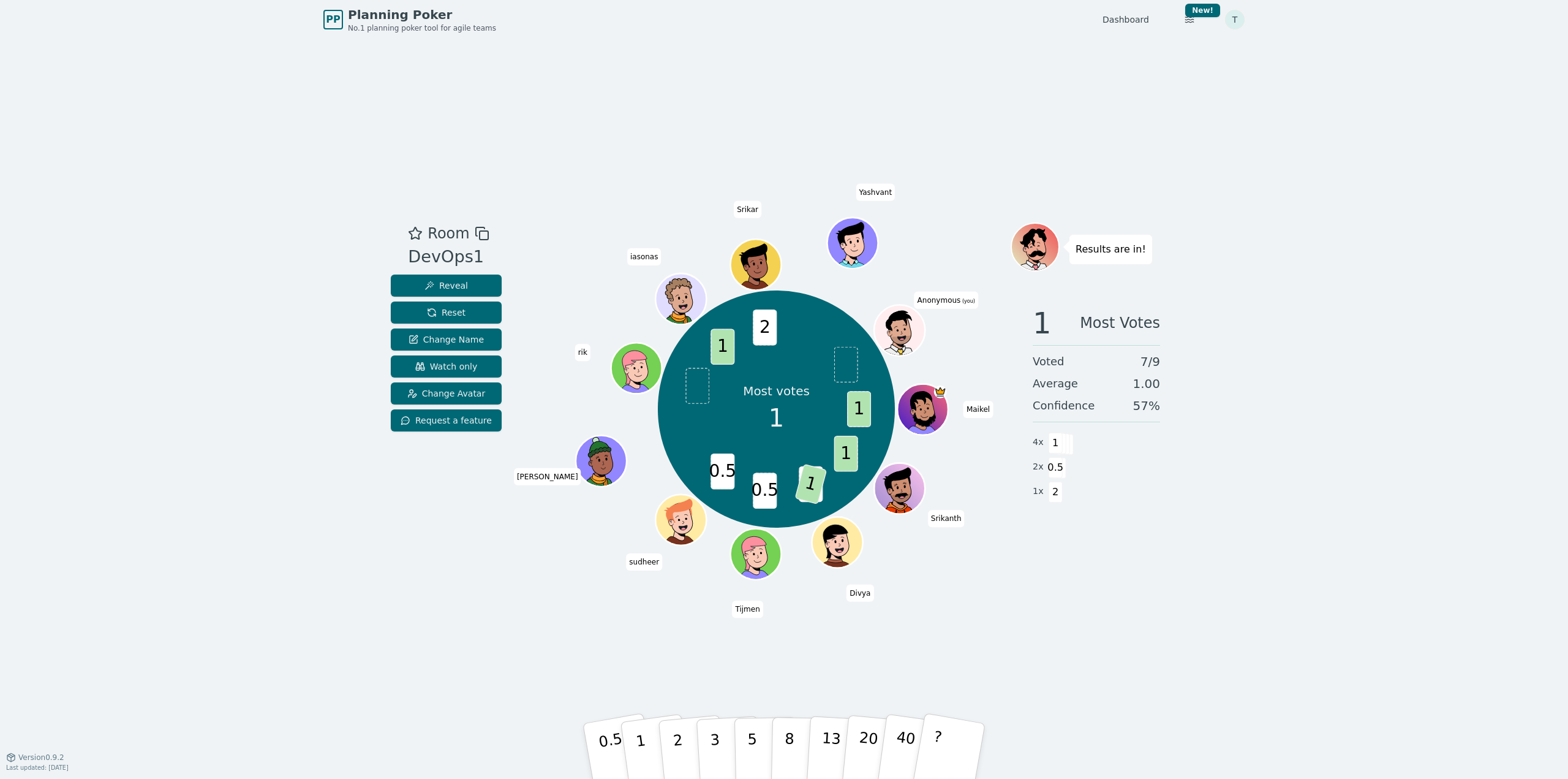
click at [1238, 16] on html "PP Planning Poker No.1 planning poker tool for agile teams Dashboard Toggle the…" at bounding box center [784, 390] width 1568 height 779
click at [1190, 43] on link "Profile" at bounding box center [1175, 45] width 131 height 20
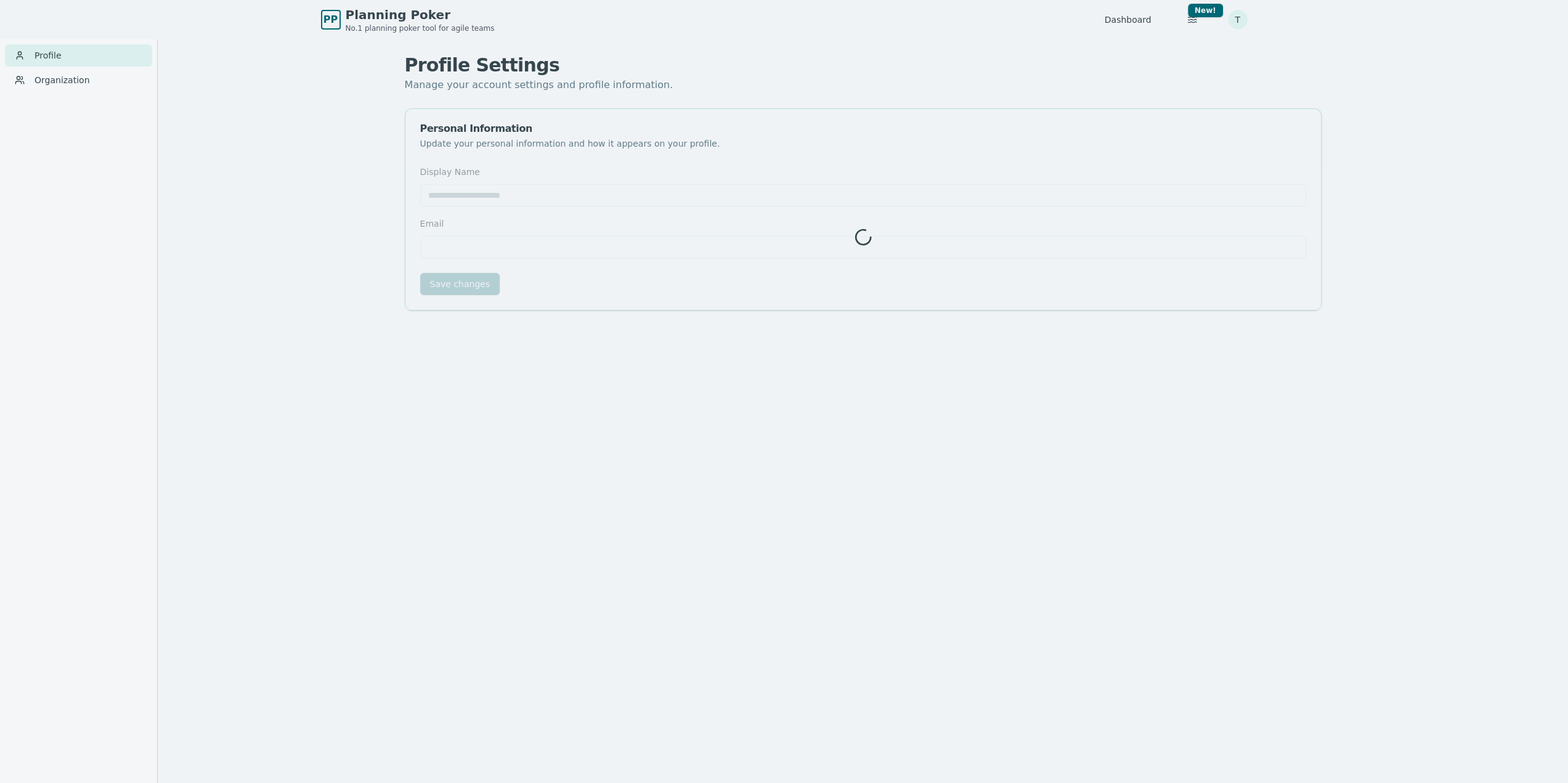
type input "***"
type input "**********"
click at [456, 284] on form "**********" at bounding box center [862, 230] width 886 height 131
click at [1241, 18] on html "**********" at bounding box center [789, 411] width 1577 height 822
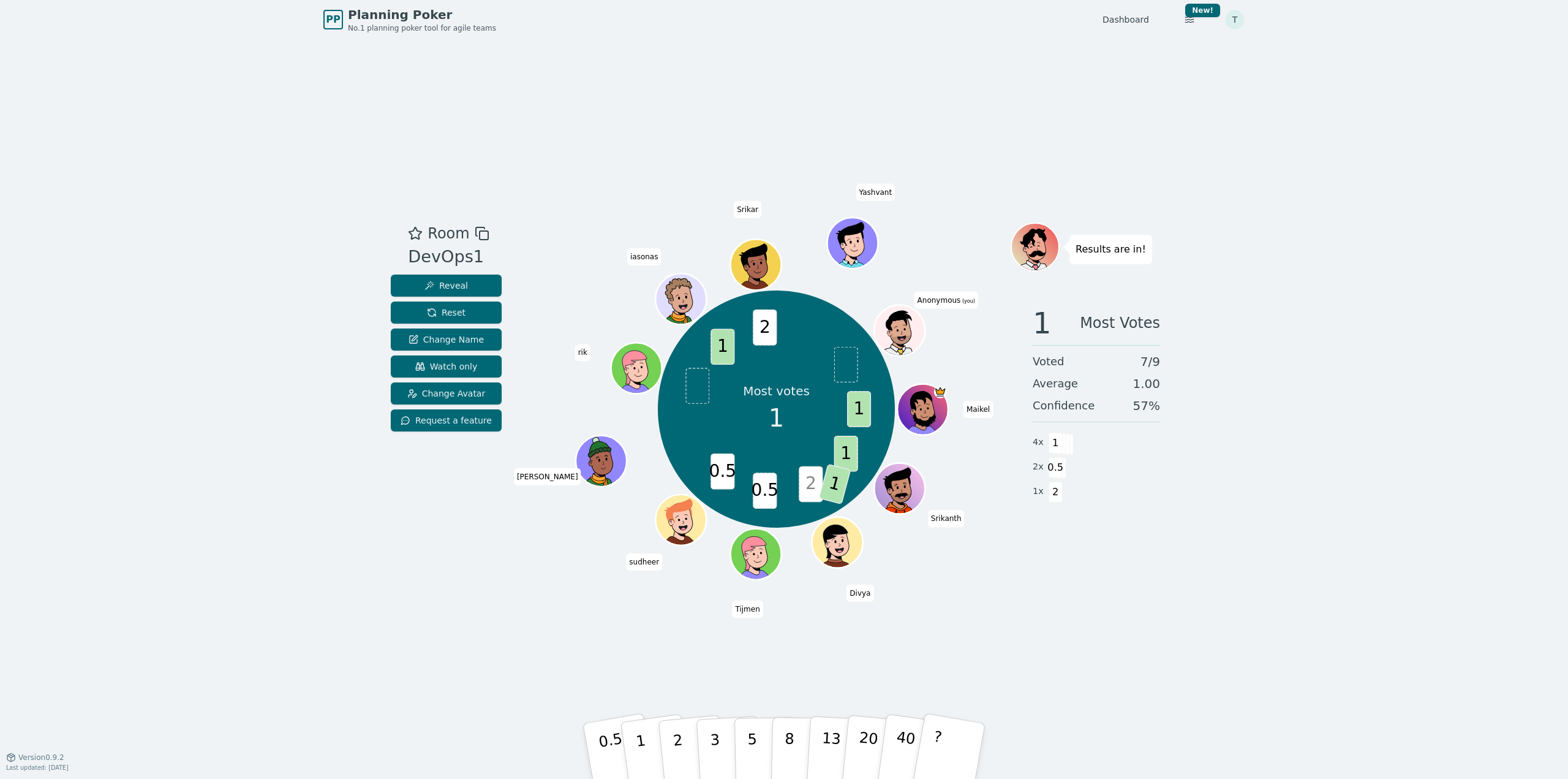
click at [897, 334] on icon at bounding box center [901, 339] width 50 height 9
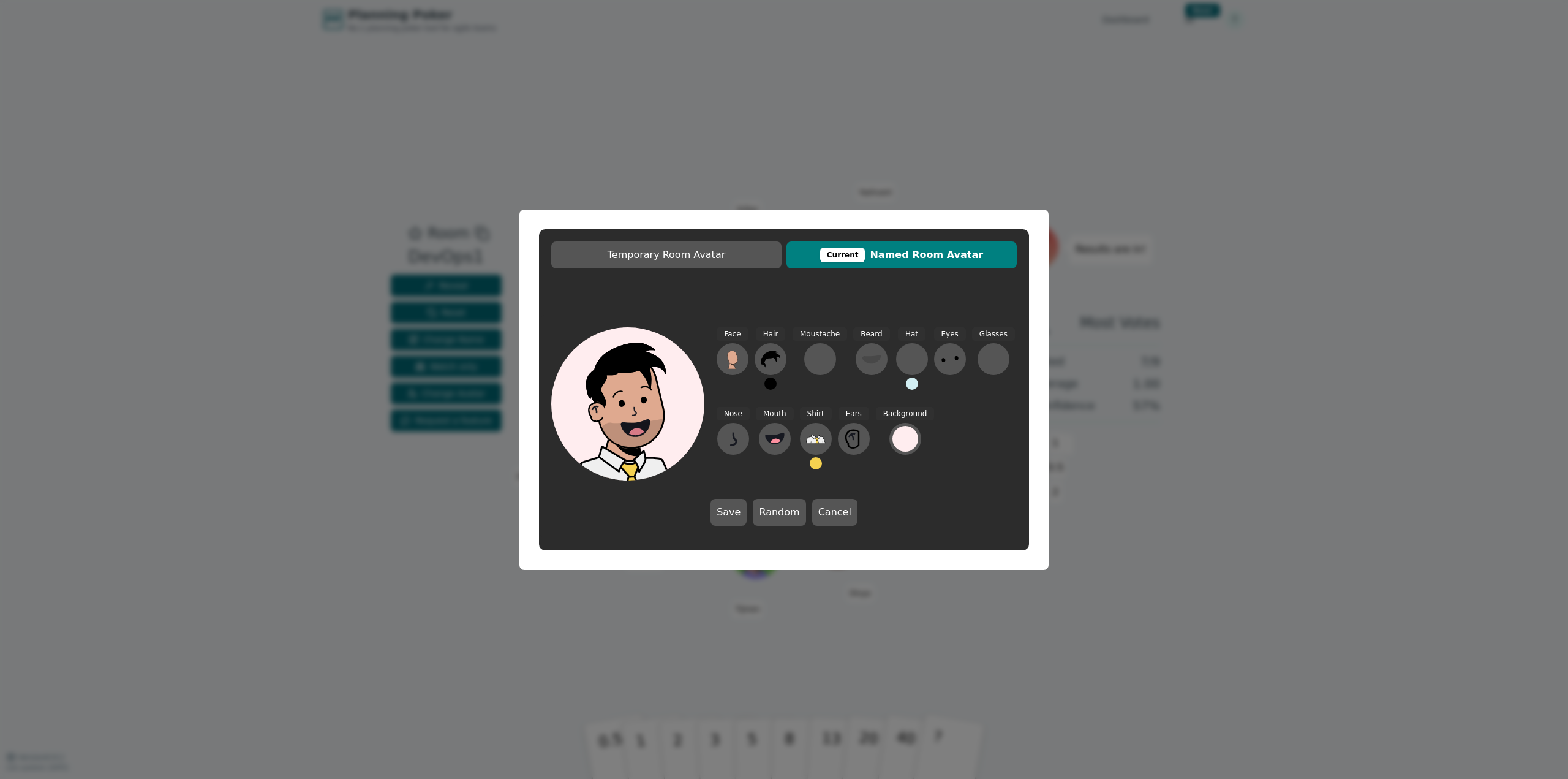
click at [912, 254] on span "Current Named Room Avatar" at bounding box center [901, 255] width 218 height 14
click at [742, 261] on span "Temporary Room Avatar" at bounding box center [666, 255] width 218 height 14
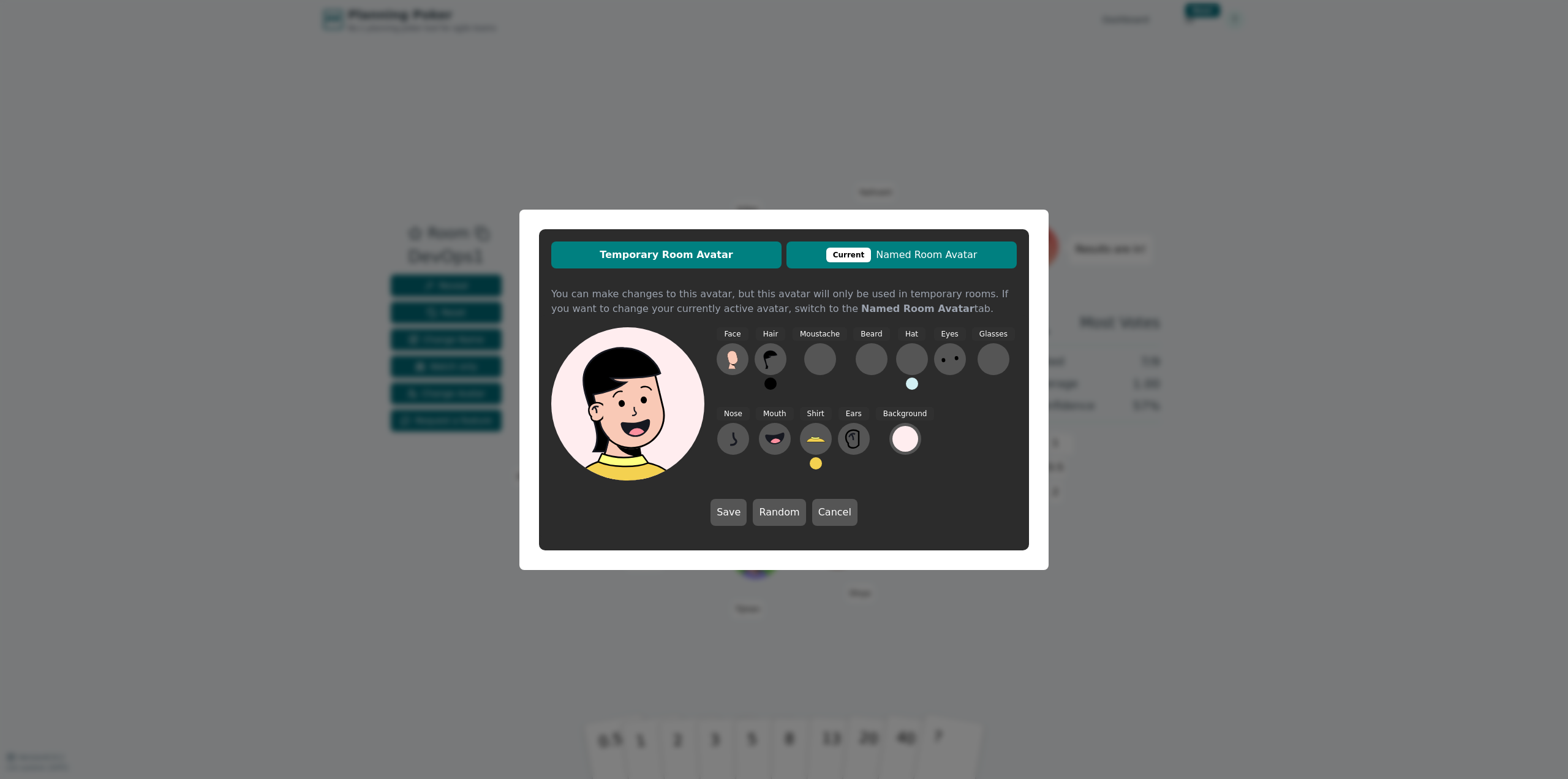
click at [895, 250] on span "Current Named Room Avatar" at bounding box center [901, 255] width 218 height 14
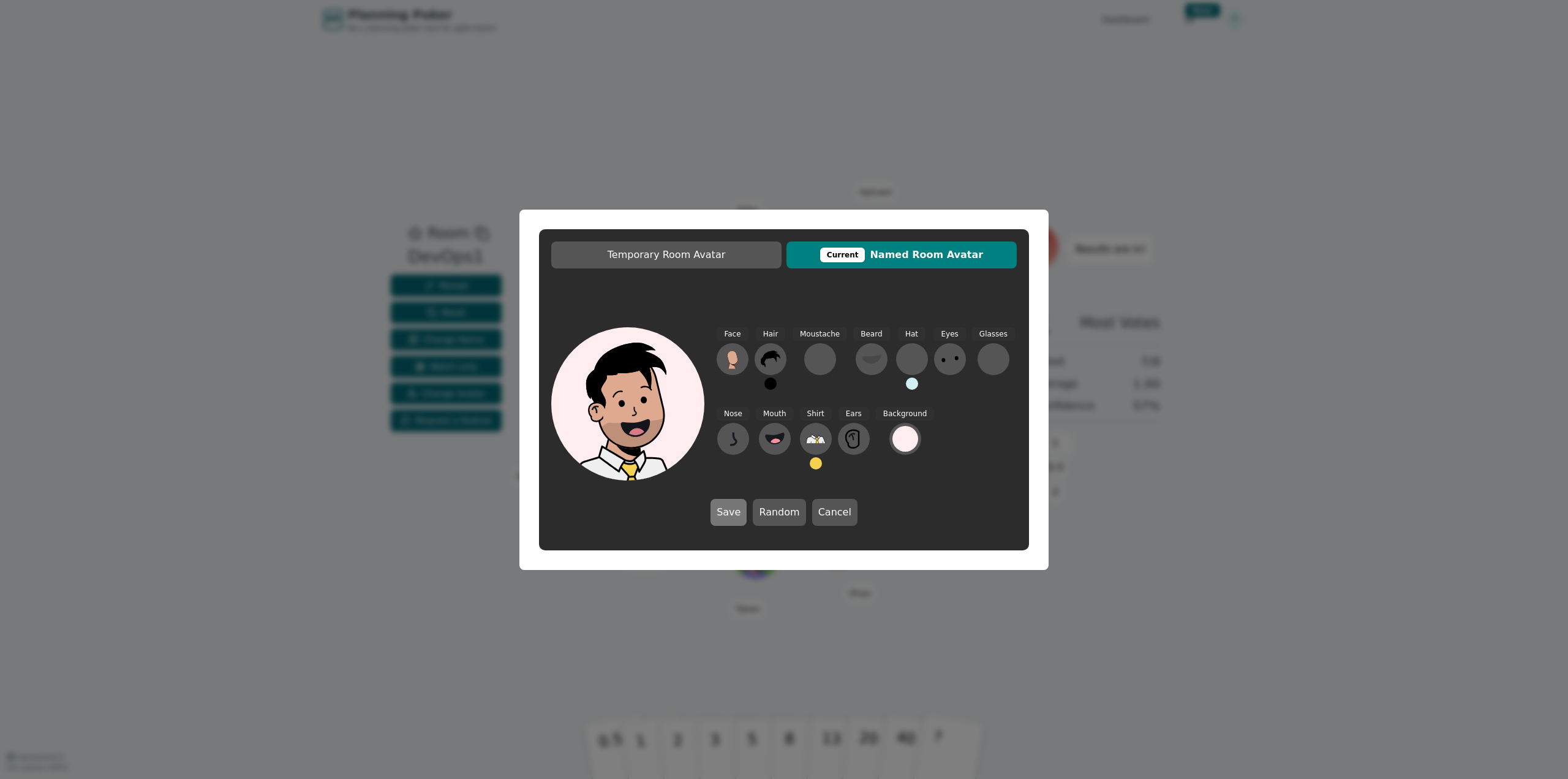
click at [731, 505] on button "Save" at bounding box center [729, 512] width 36 height 27
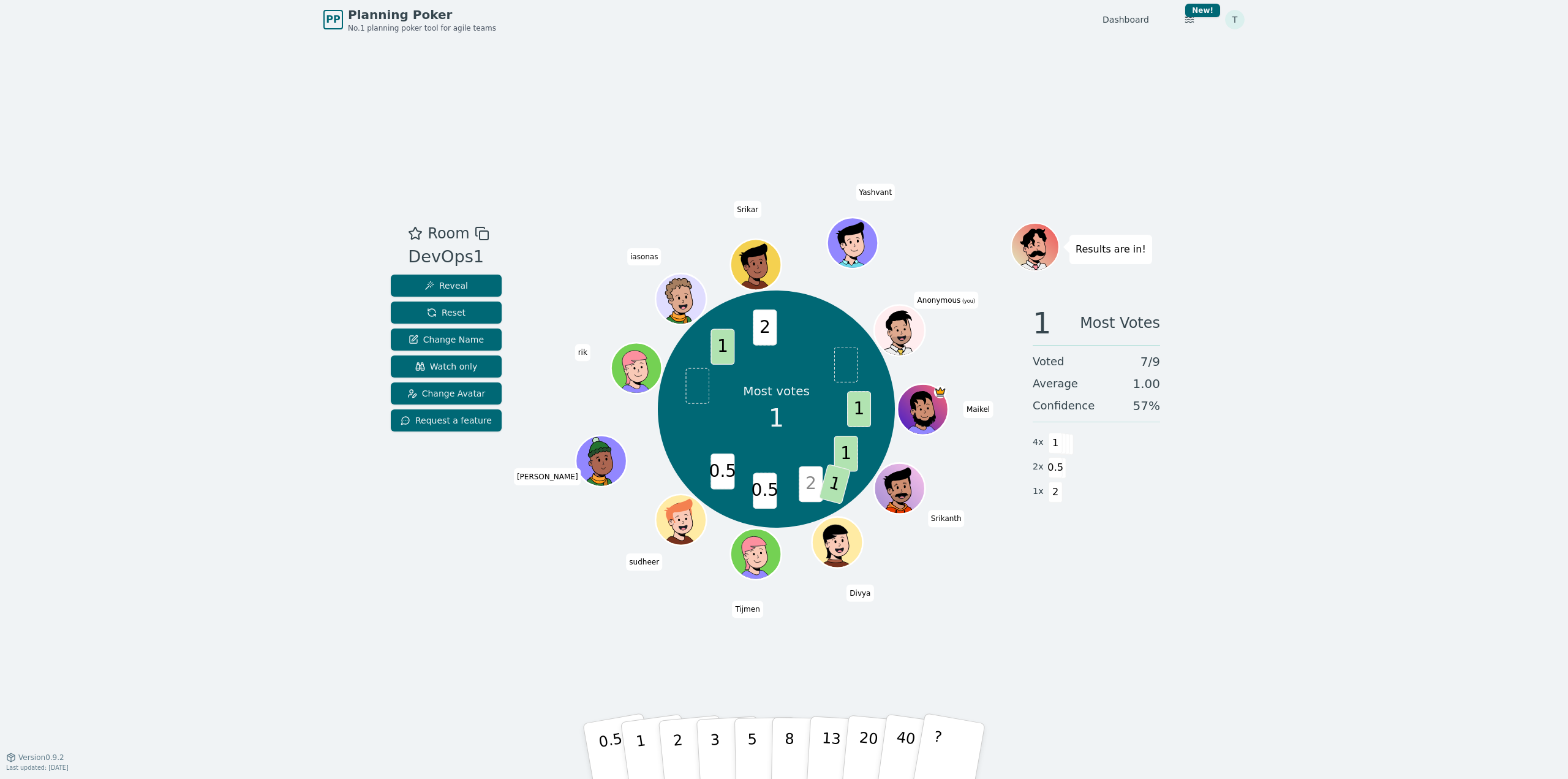
click at [941, 300] on span "Anonymous (you)" at bounding box center [946, 299] width 64 height 17
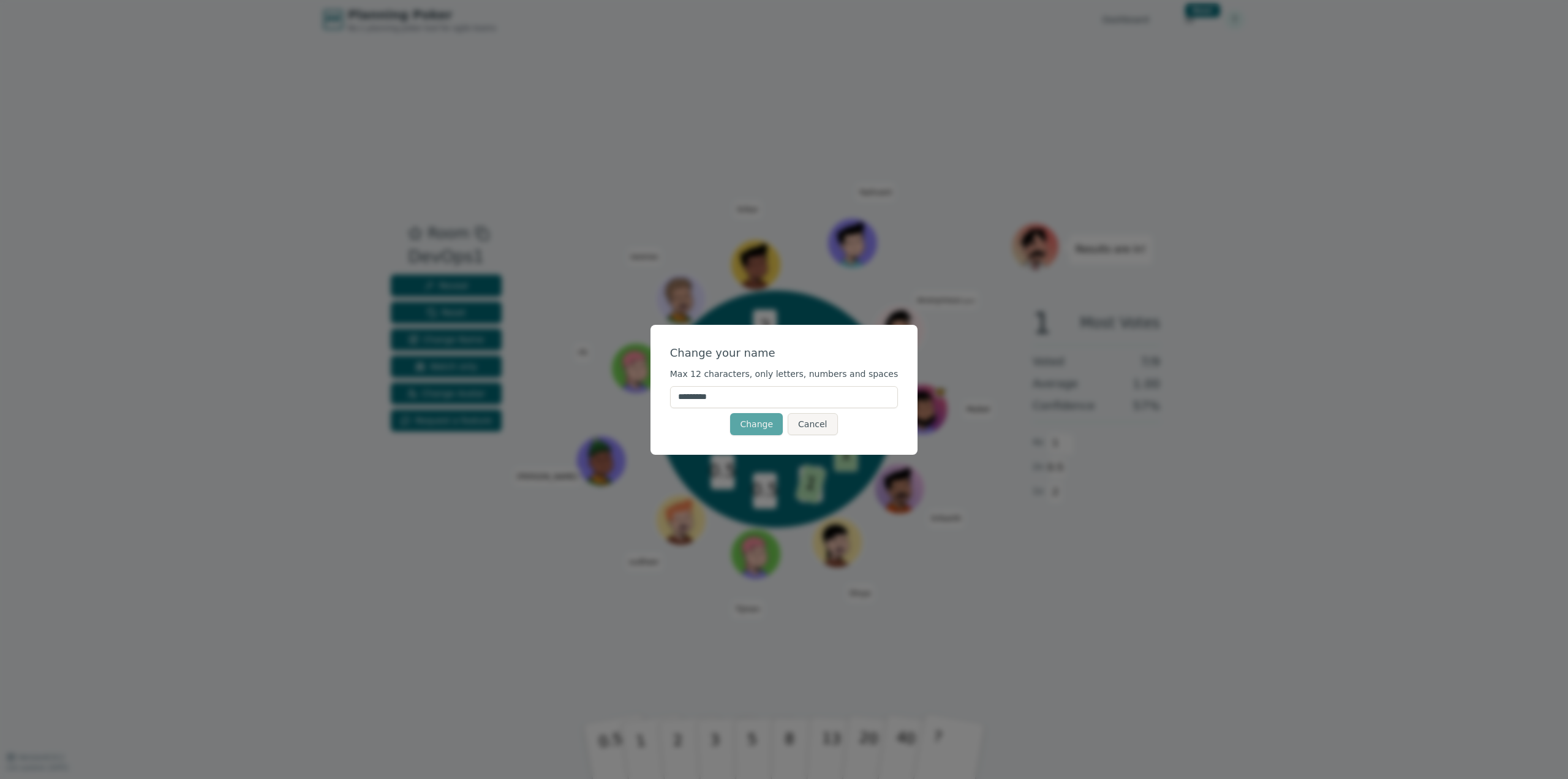
click at [728, 404] on input "*********" at bounding box center [784, 397] width 229 height 22
click at [729, 404] on input "*********" at bounding box center [784, 397] width 229 height 22
type input "***"
click button "Change" at bounding box center [756, 424] width 52 height 22
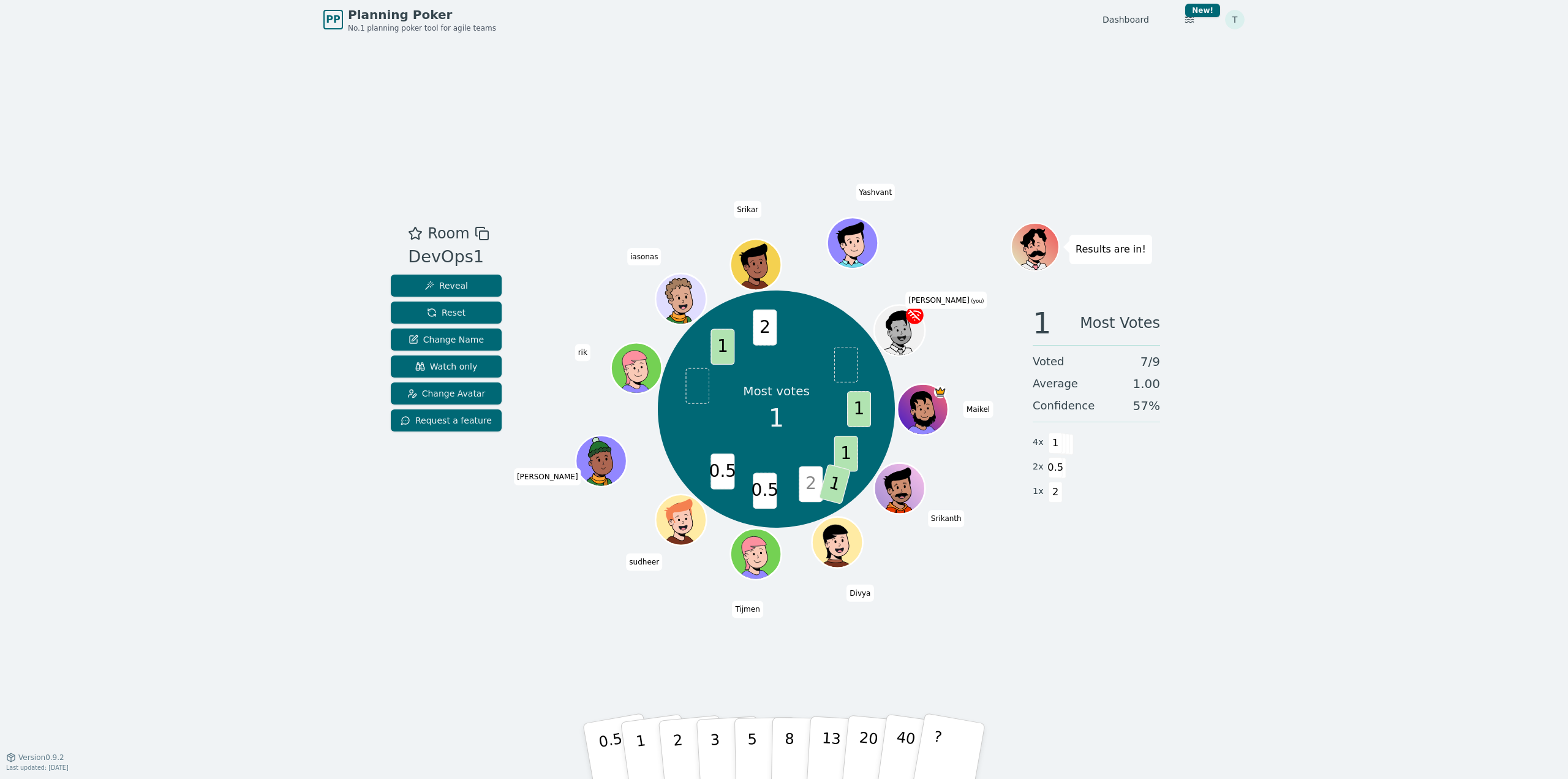
click at [913, 315] on icon at bounding box center [915, 315] width 18 height 18
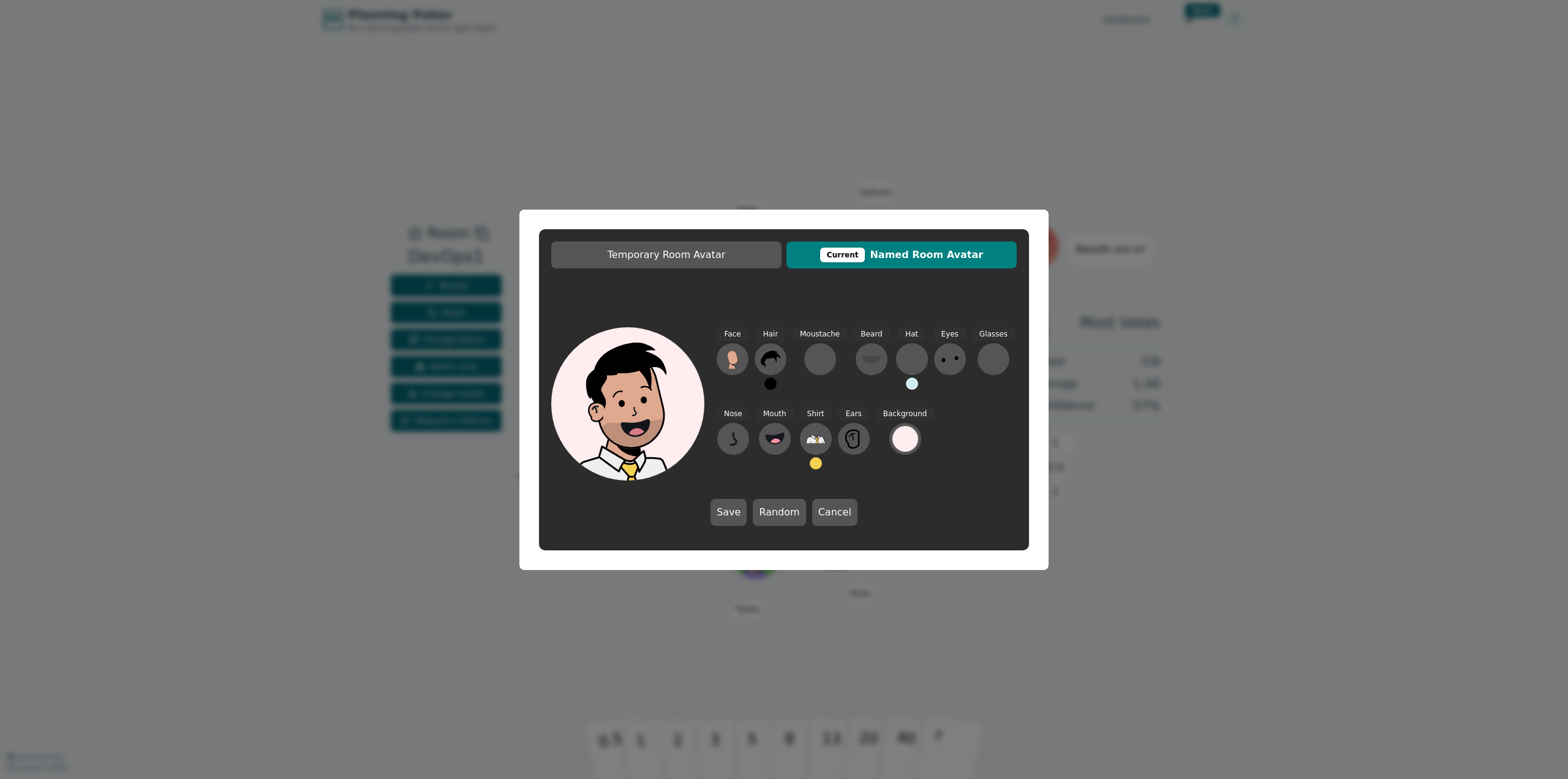
click at [1211, 77] on div "Temporary Room Avatar Current Named Room Avatar Face Hair Moustache Beard Hat E…" at bounding box center [784, 390] width 1568 height 779
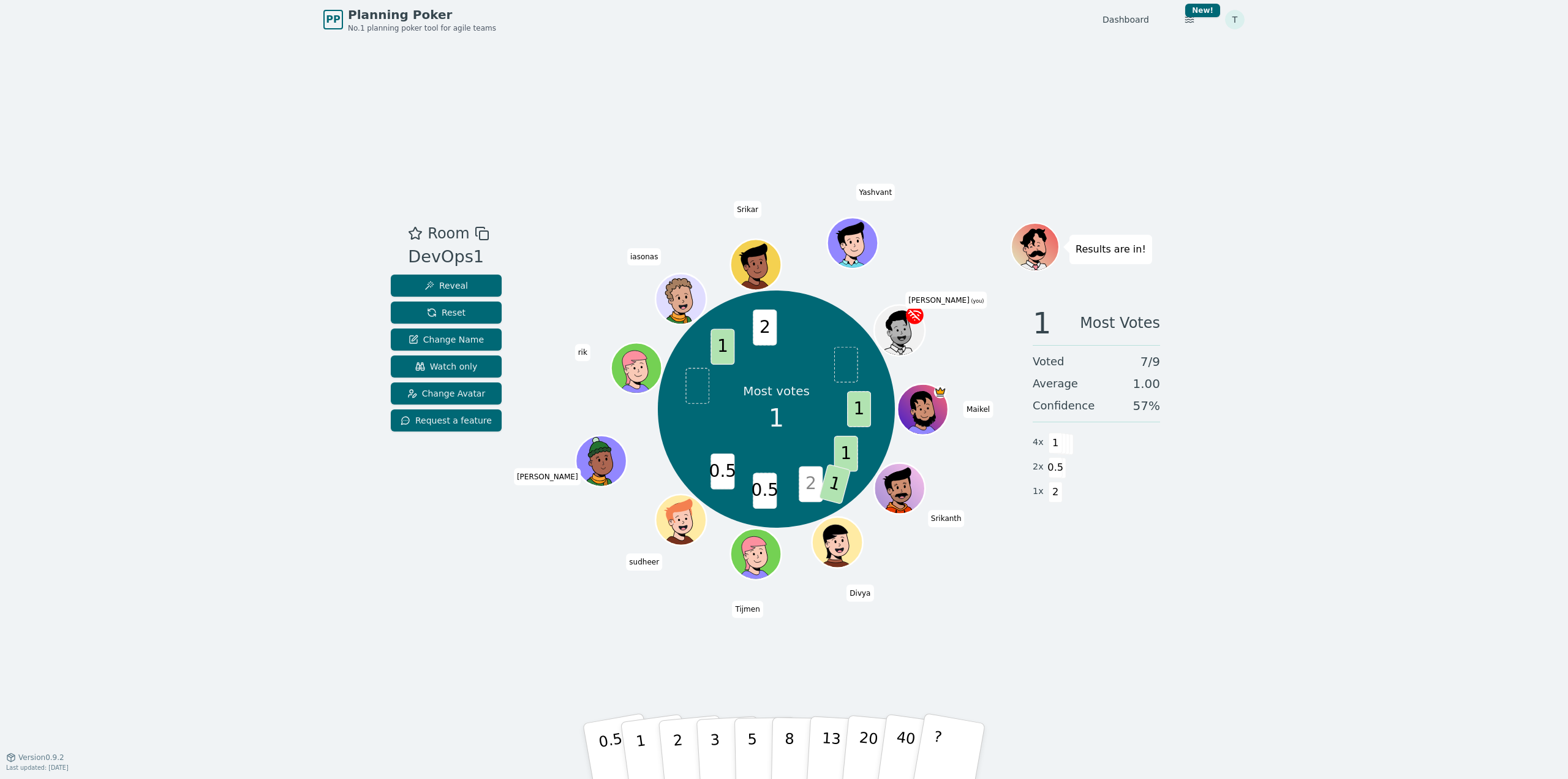
click at [914, 313] on icon at bounding box center [915, 315] width 18 height 18
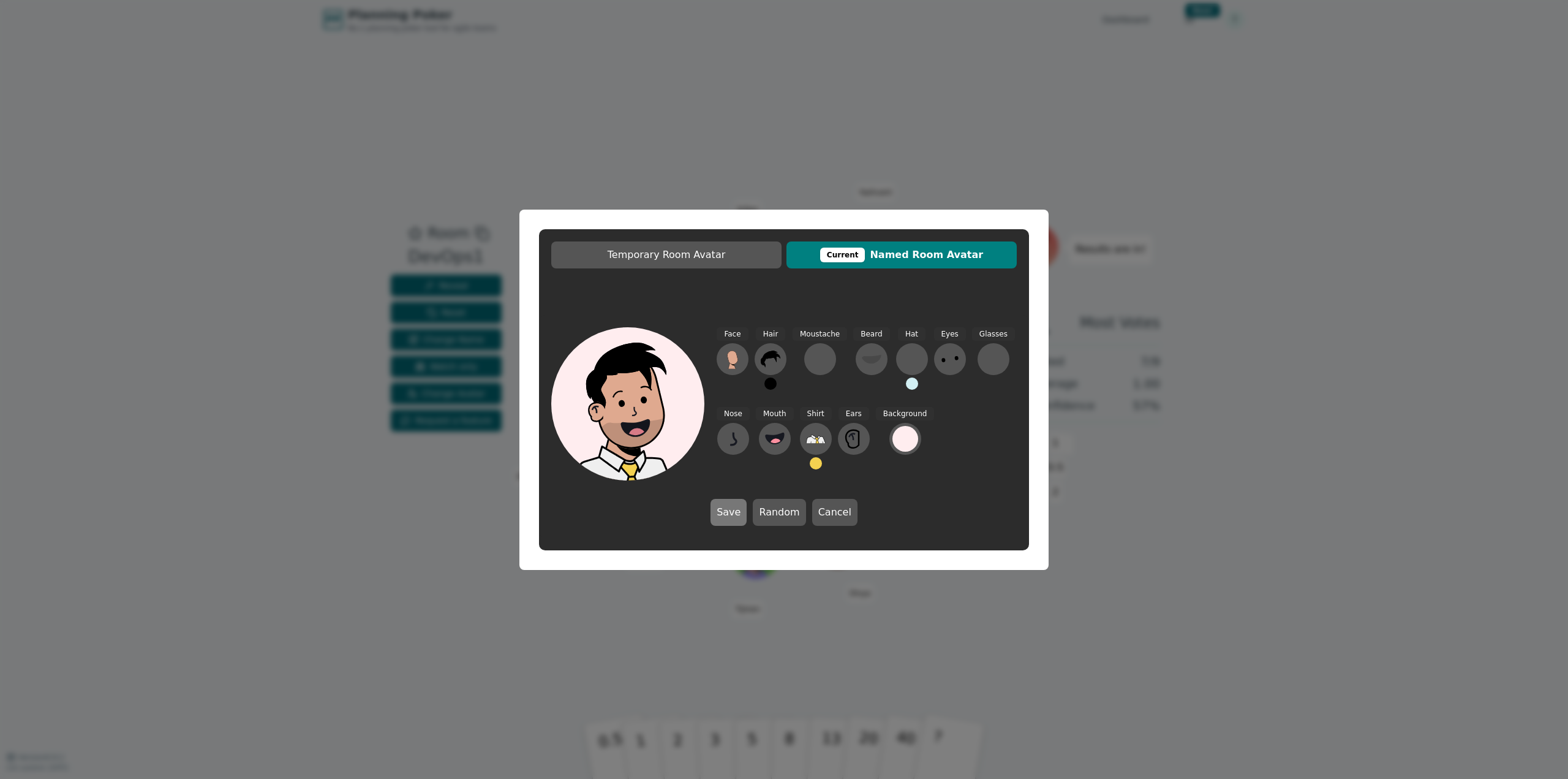
click at [737, 512] on button "Save" at bounding box center [729, 512] width 36 height 27
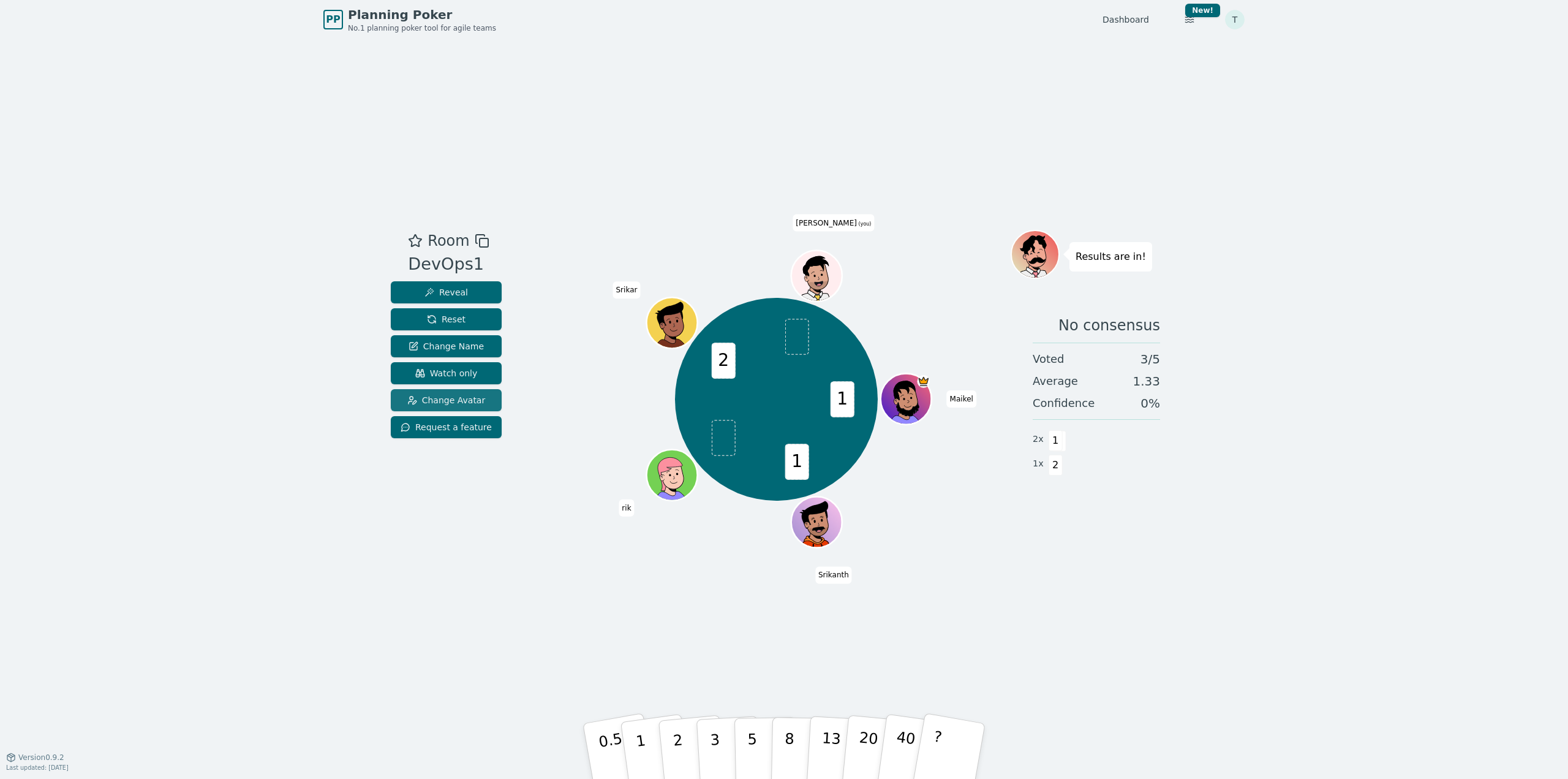
click at [441, 404] on span "Change Avatar" at bounding box center [446, 400] width 79 height 13
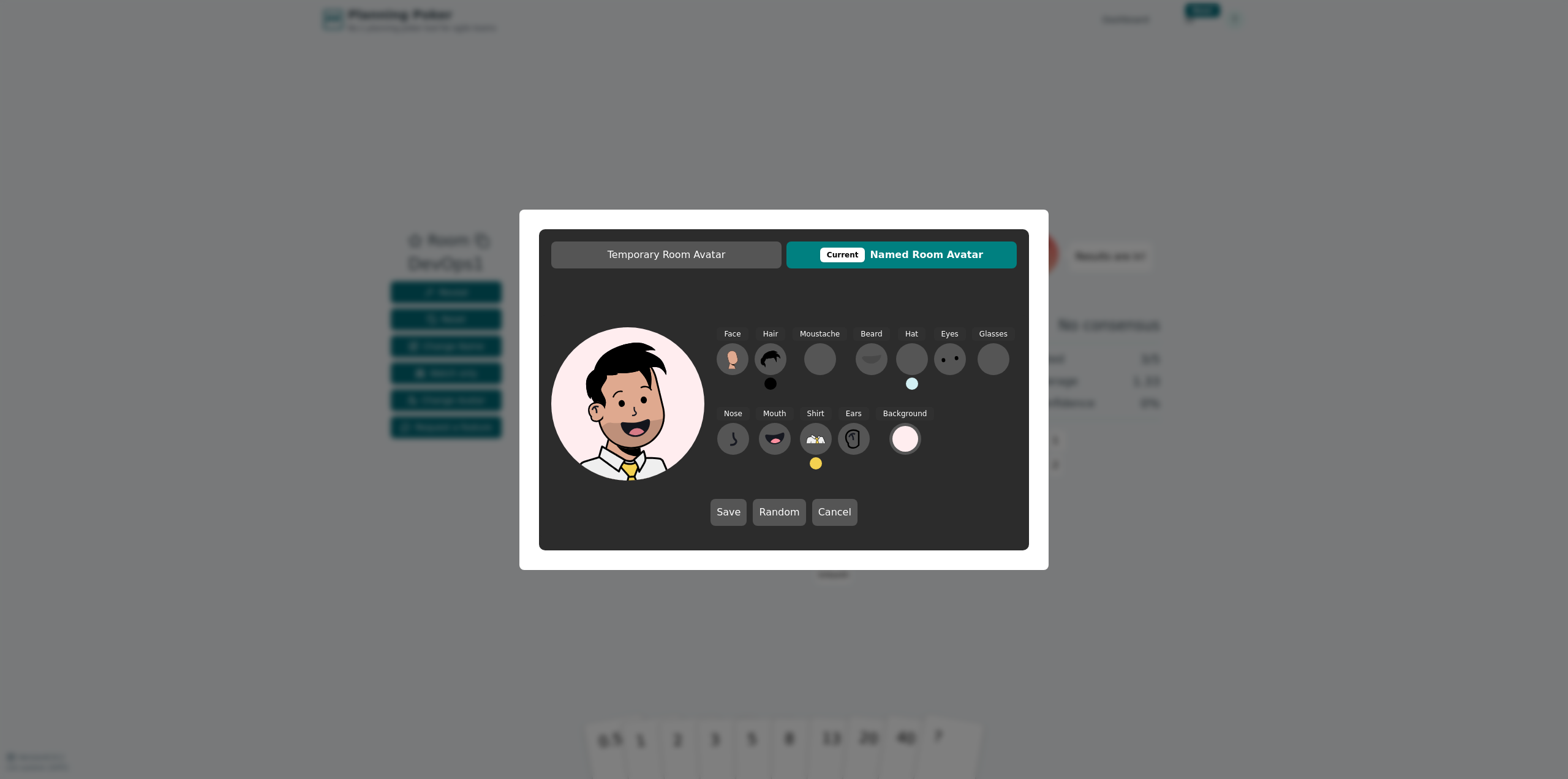
click at [811, 467] on button at bounding box center [816, 464] width 13 height 13
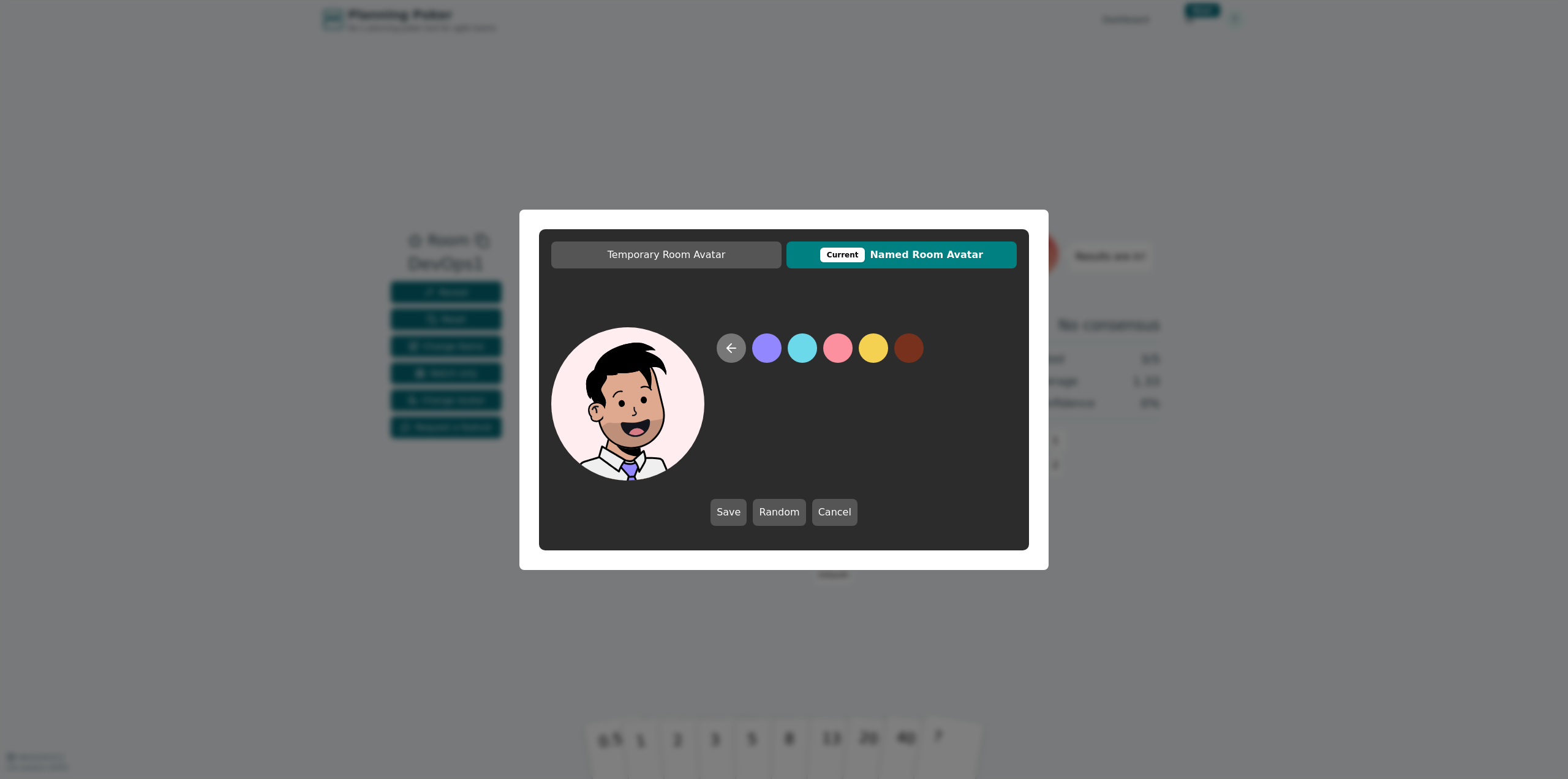
click at [733, 353] on icon at bounding box center [731, 348] width 14 height 14
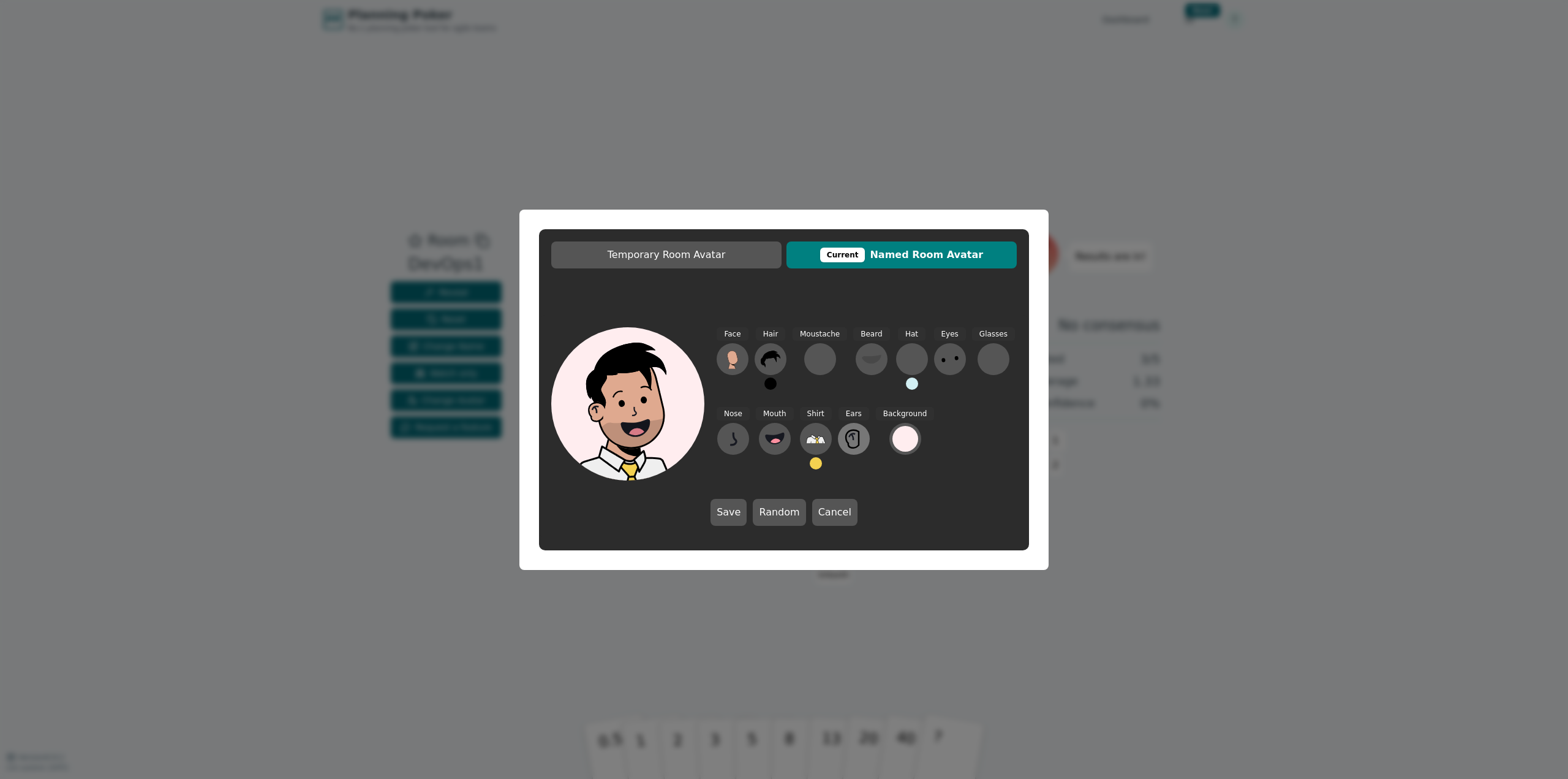
click at [844, 433] on icon at bounding box center [854, 439] width 20 height 20
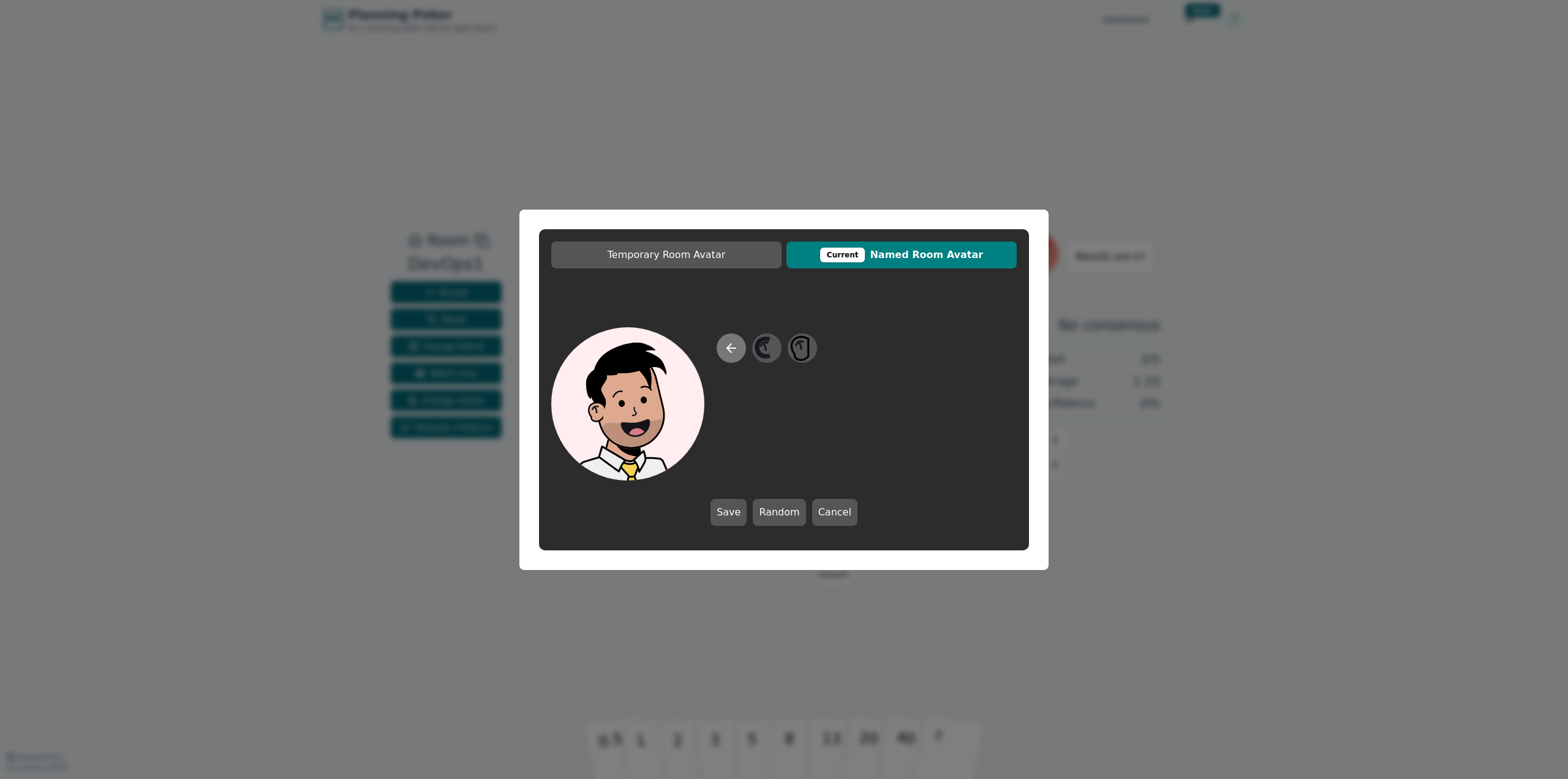
click at [733, 360] on button at bounding box center [731, 348] width 30 height 30
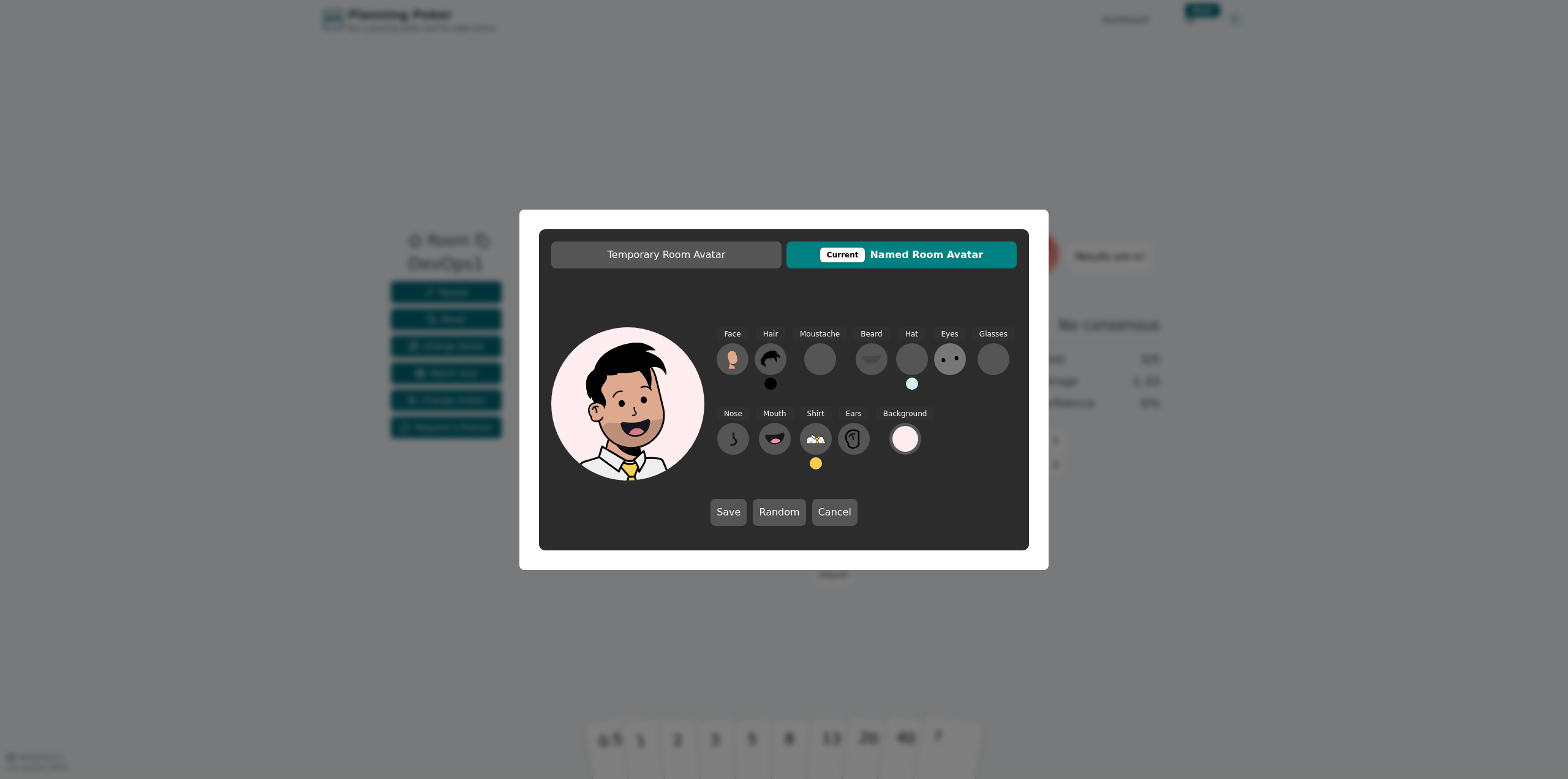
click at [938, 369] on button at bounding box center [949, 359] width 32 height 32
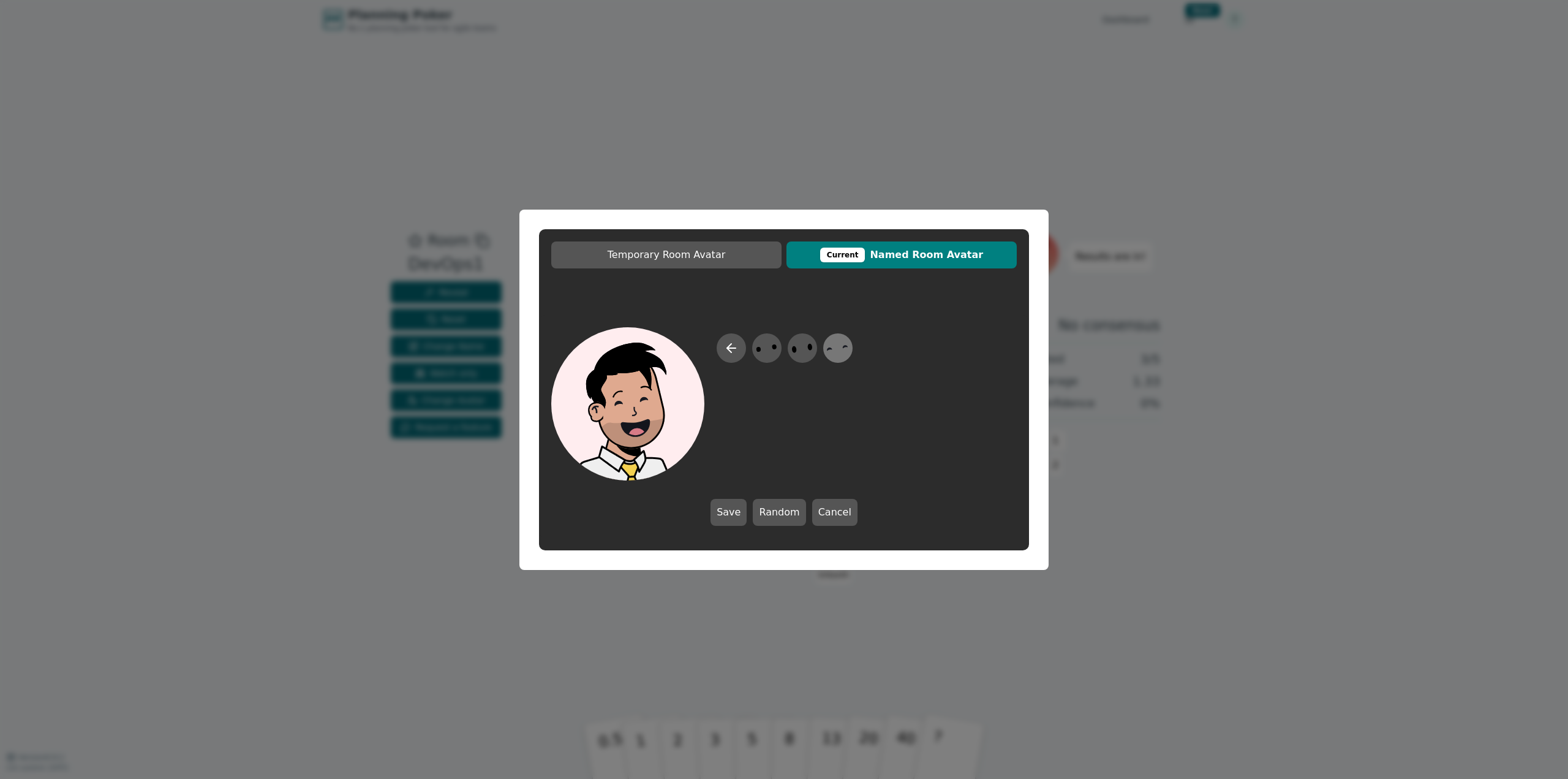
click at [835, 352] on icon at bounding box center [837, 348] width 23 height 28
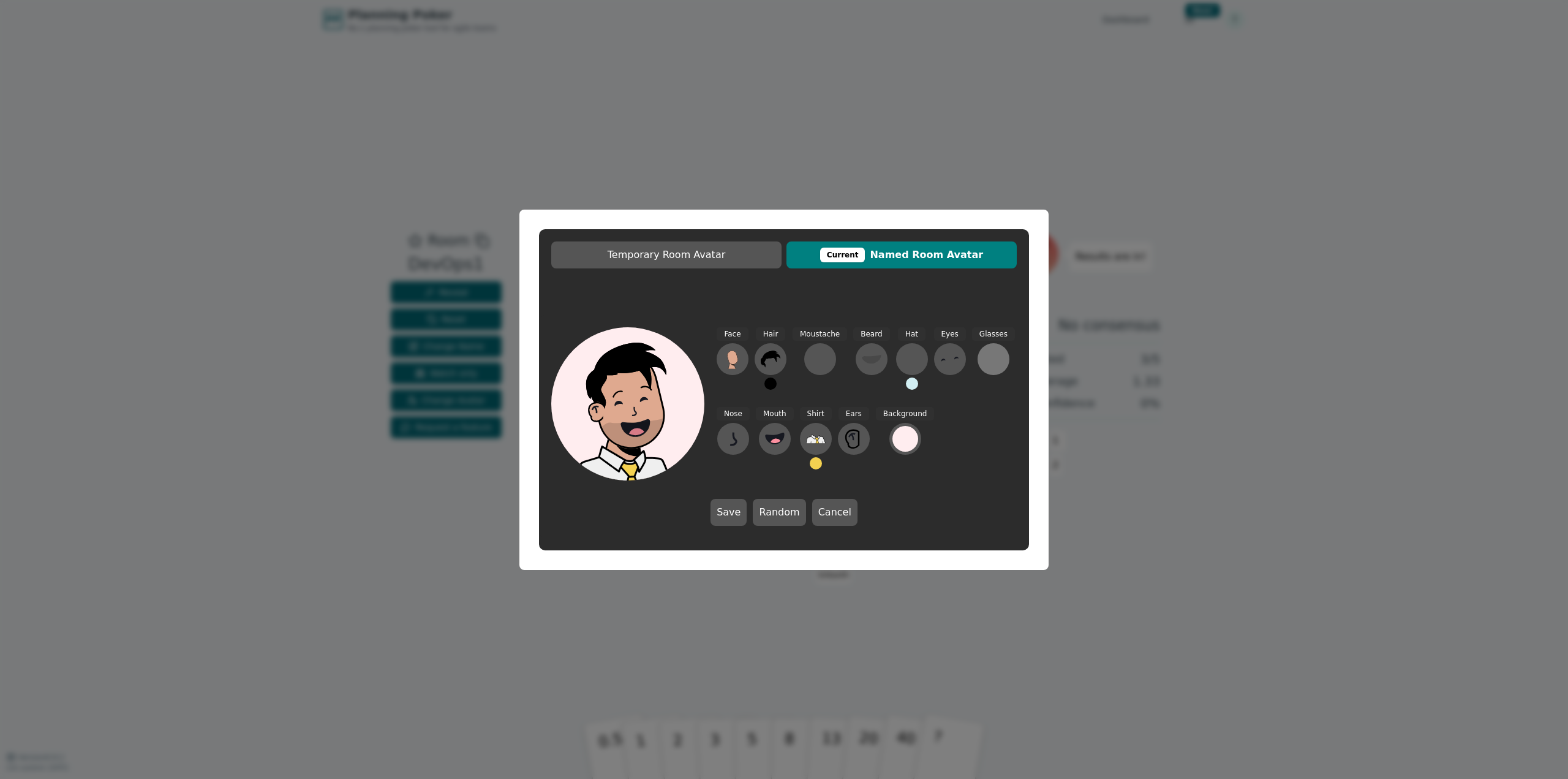
click at [987, 364] on div at bounding box center [994, 359] width 20 height 20
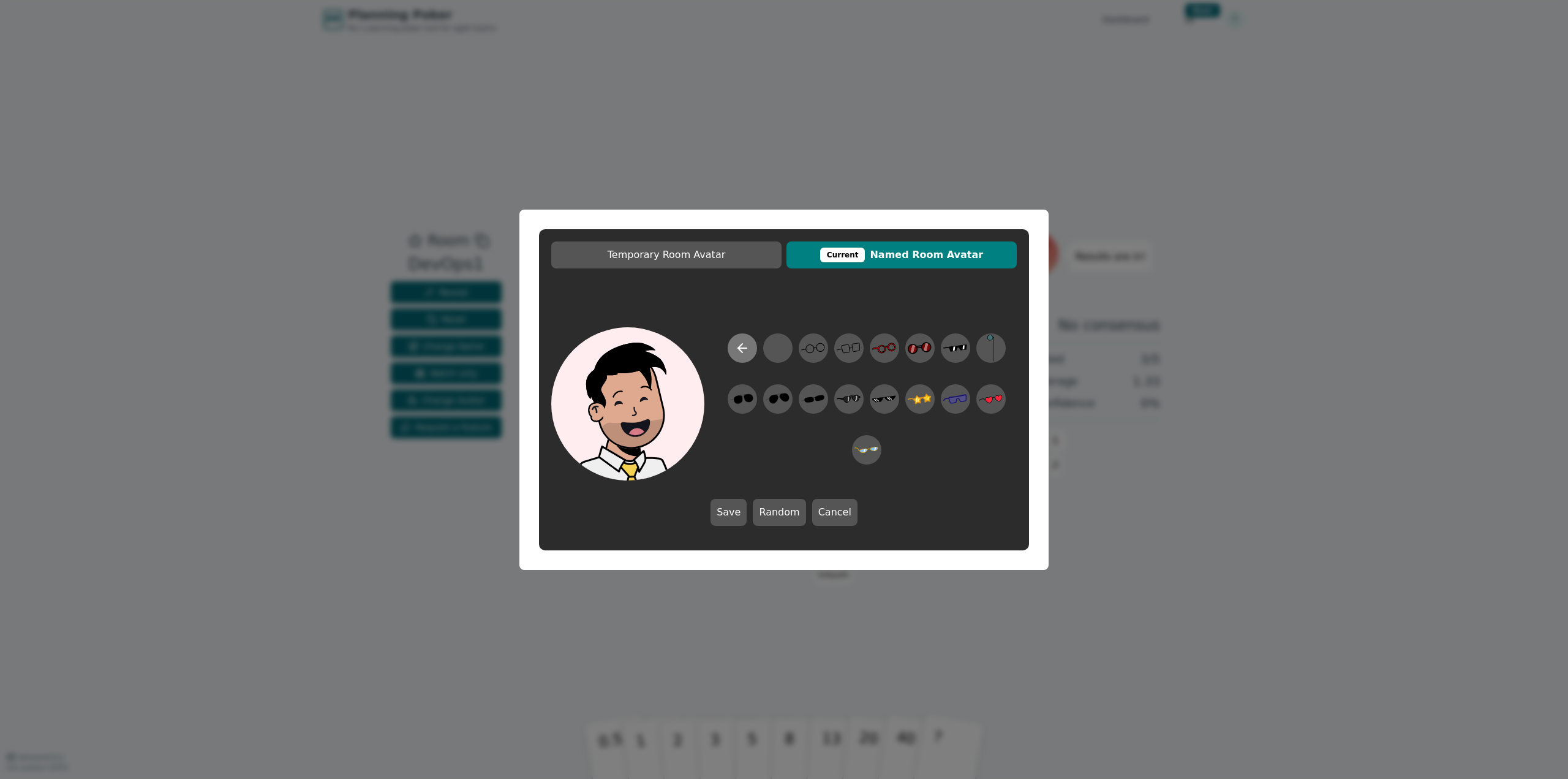
click at [749, 350] on icon at bounding box center [742, 348] width 14 height 14
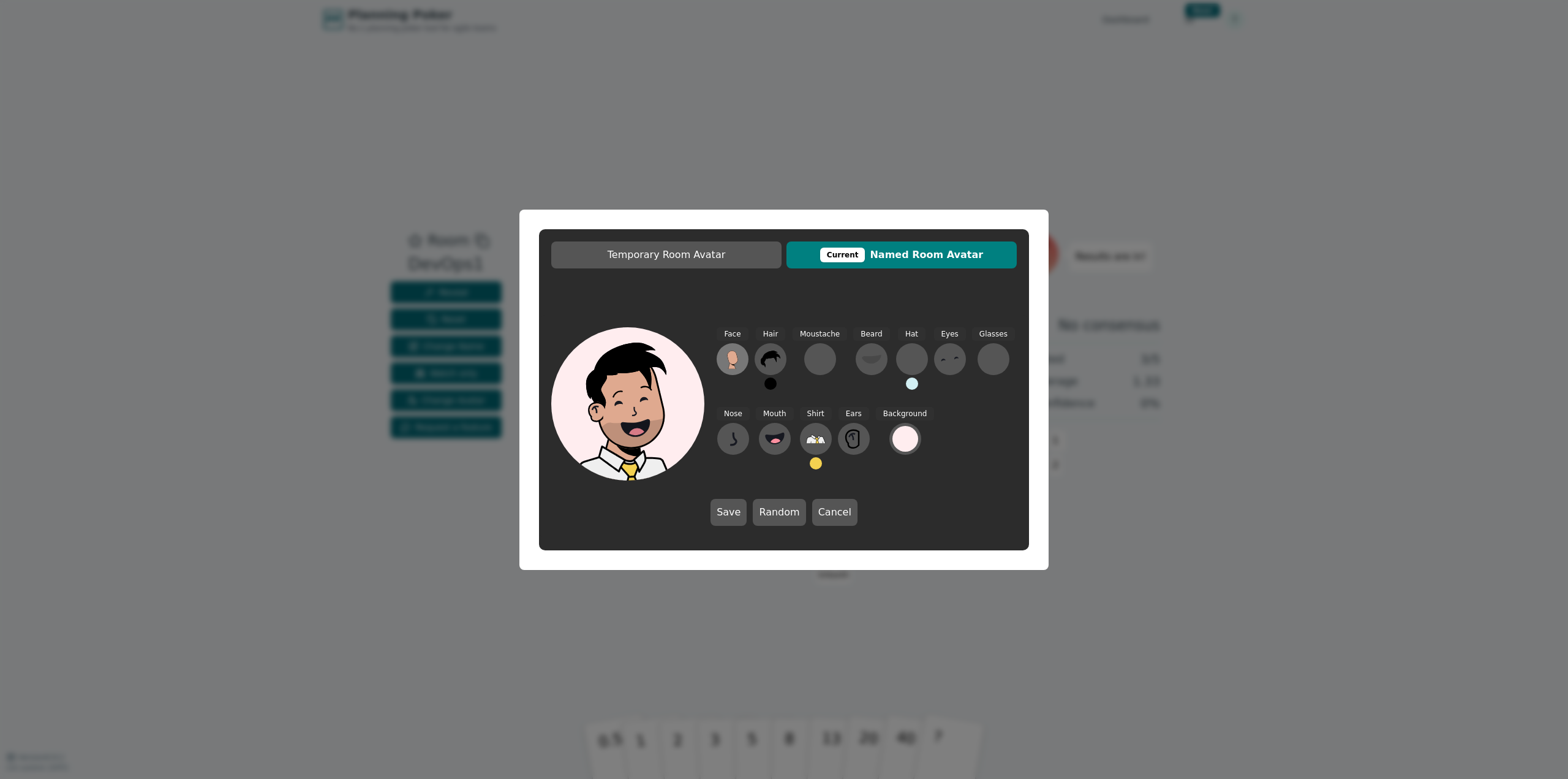
click at [747, 361] on button at bounding box center [732, 359] width 32 height 32
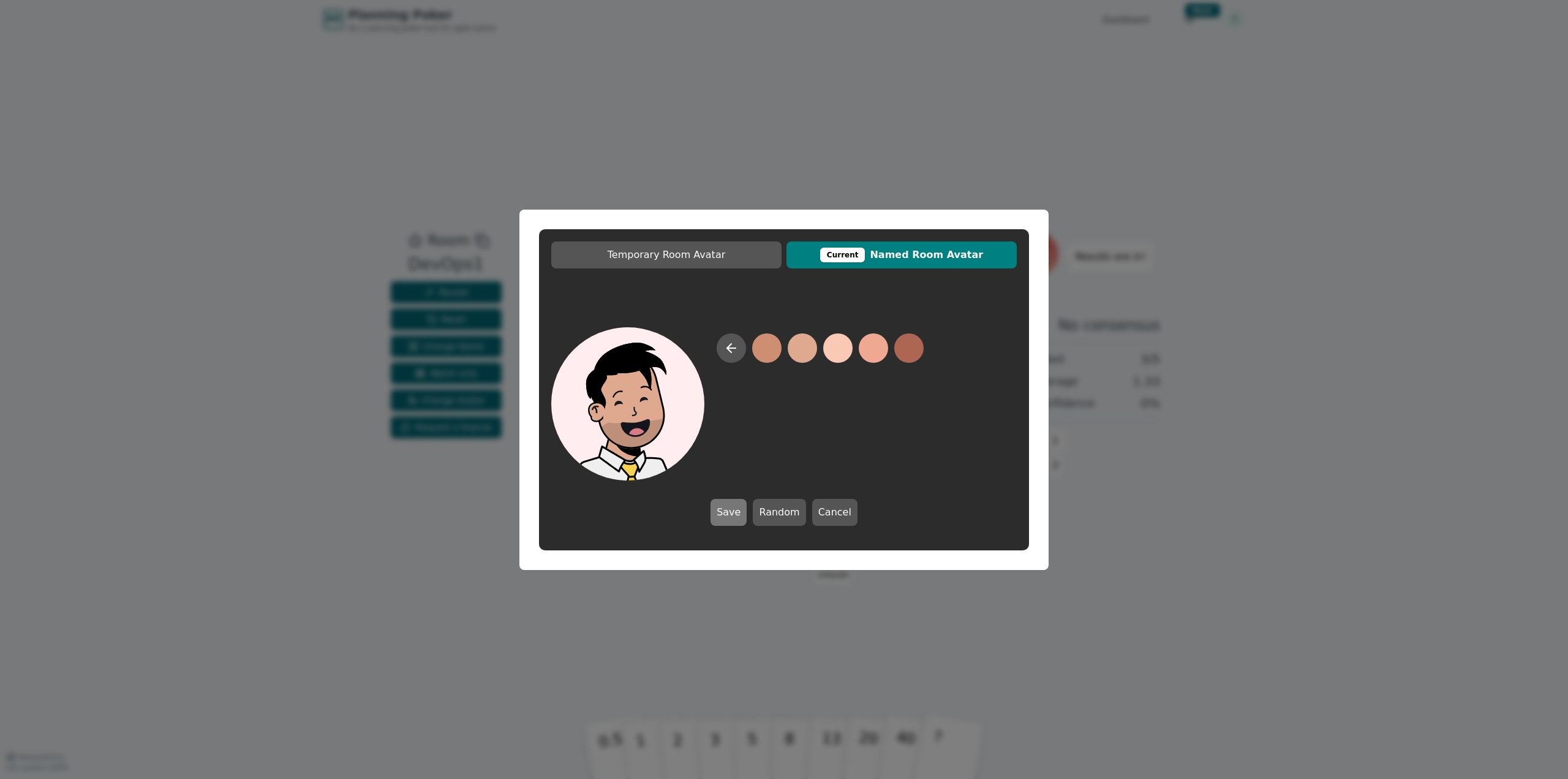
click at [744, 511] on button "Save" at bounding box center [729, 512] width 36 height 27
